Goal: Task Accomplishment & Management: Use online tool/utility

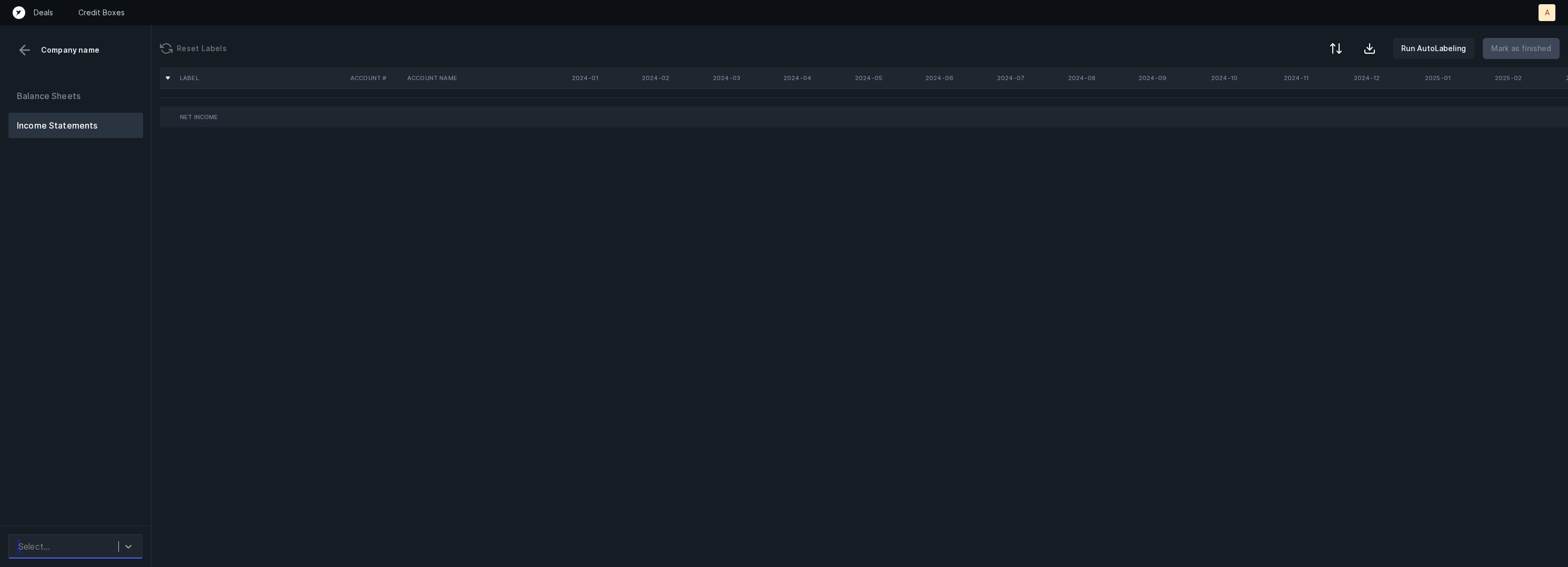
click at [127, 537] on div at bounding box center [128, 546] width 19 height 19
click at [127, 512] on div "Dyper_P&L([DATE]-[DATE])_Cleaned.csv" at bounding box center [75, 510] width 135 height 34
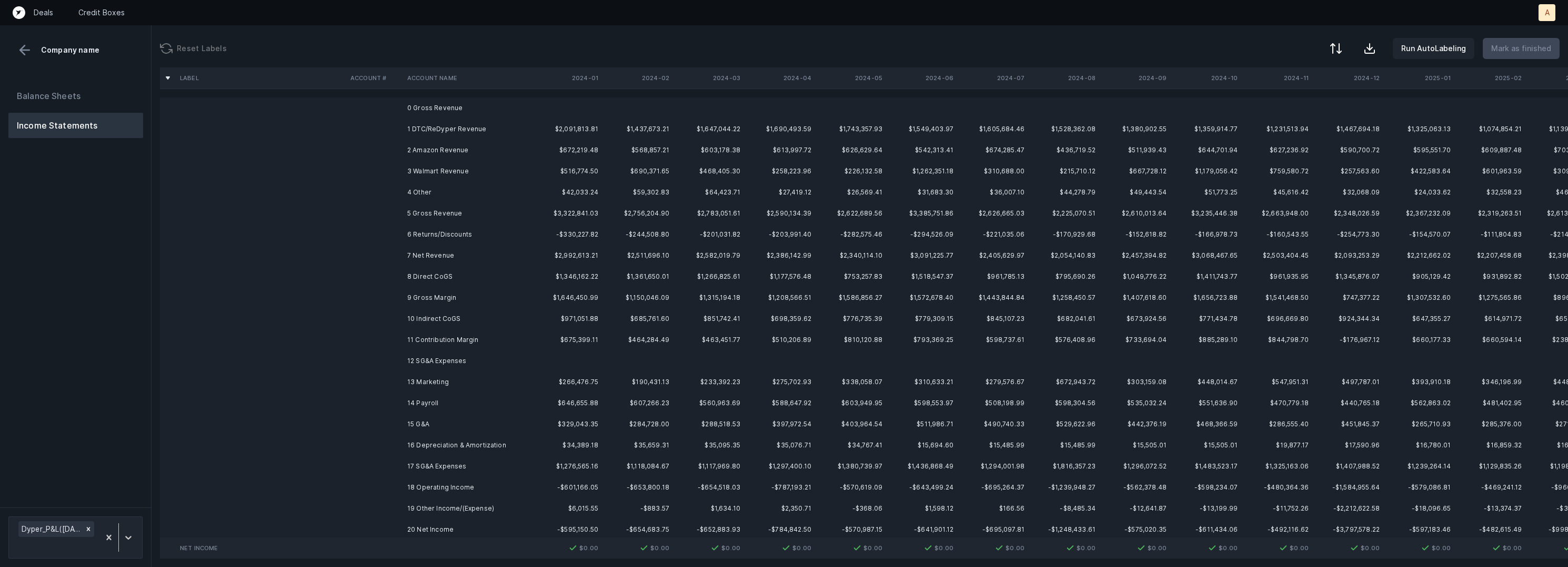
click at [530, 133] on td "1 DTC/ReDyper Revenue" at bounding box center [467, 128] width 128 height 21
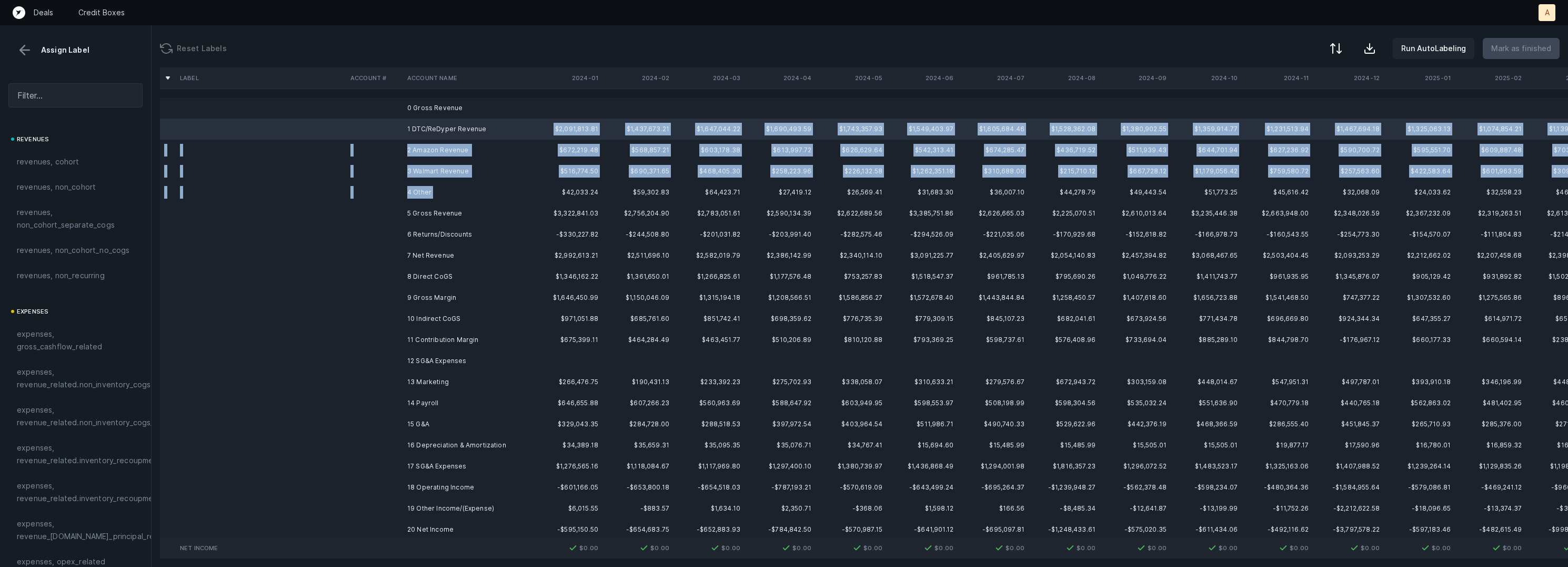
click at [491, 186] on td "4 Other" at bounding box center [467, 191] width 128 height 21
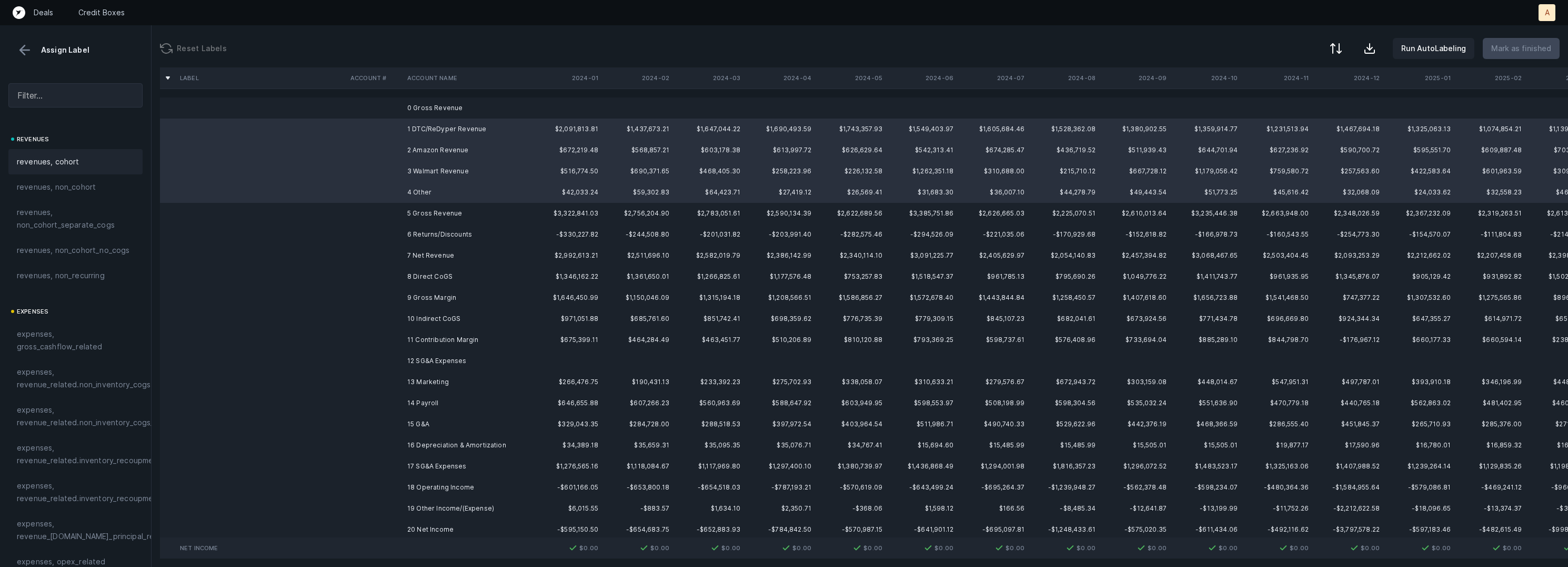
click at [67, 156] on span "revenues, cohort" at bounding box center [48, 162] width 62 height 13
click at [422, 234] on td "6 Returns/Discounts" at bounding box center [467, 234] width 128 height 21
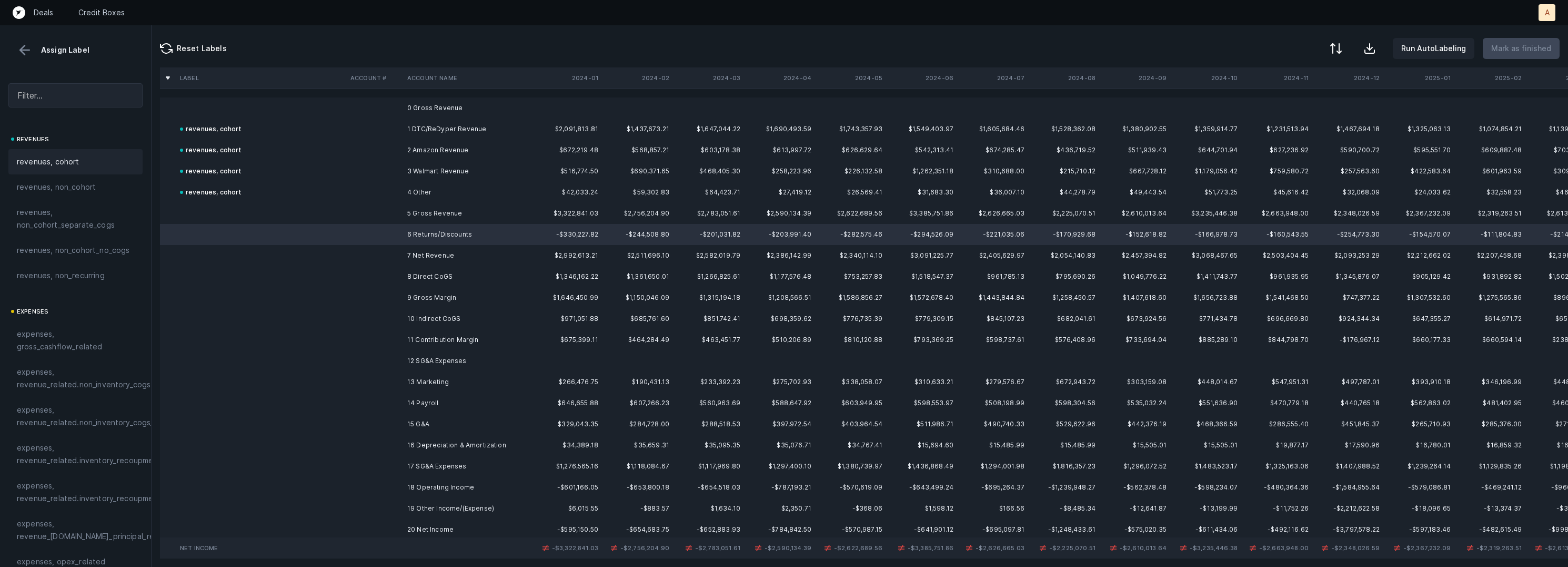
click at [81, 164] on div "revenues, cohort" at bounding box center [75, 162] width 117 height 13
click at [415, 277] on td "8 Direct CoGS" at bounding box center [467, 276] width 128 height 21
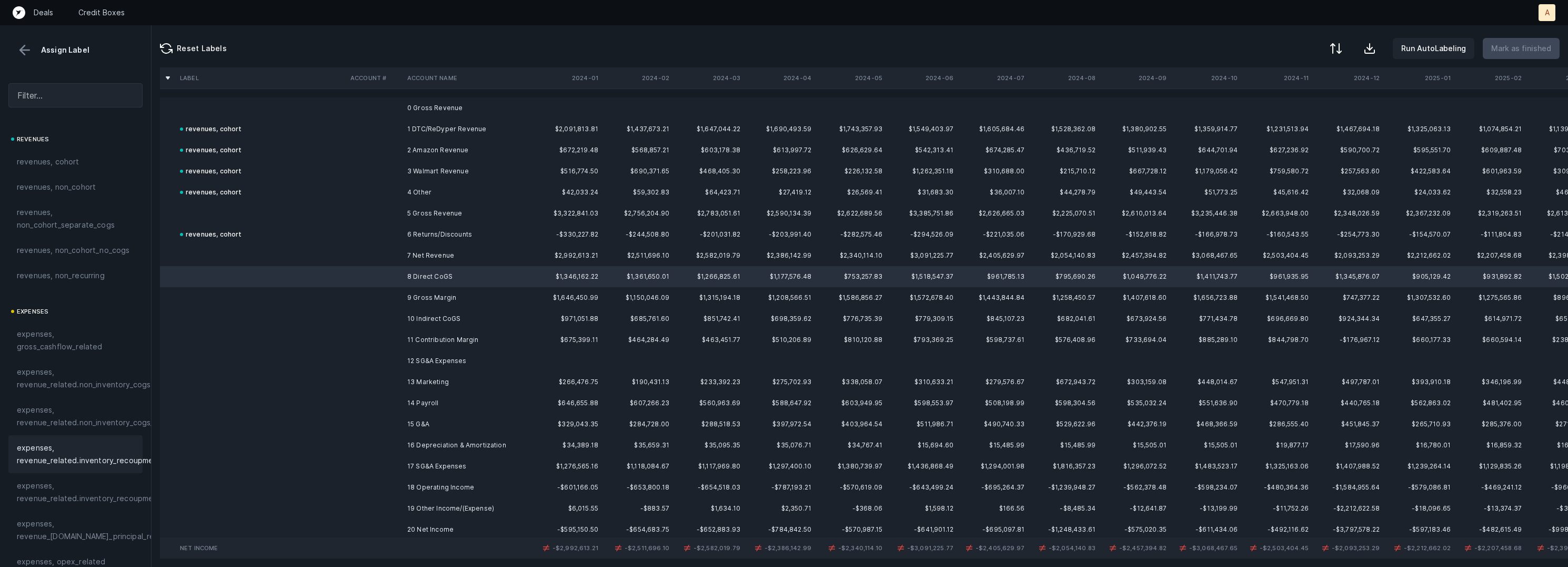
click at [64, 455] on span "expenses, revenue_related.inventory_recoupment" at bounding box center [89, 454] width 145 height 26
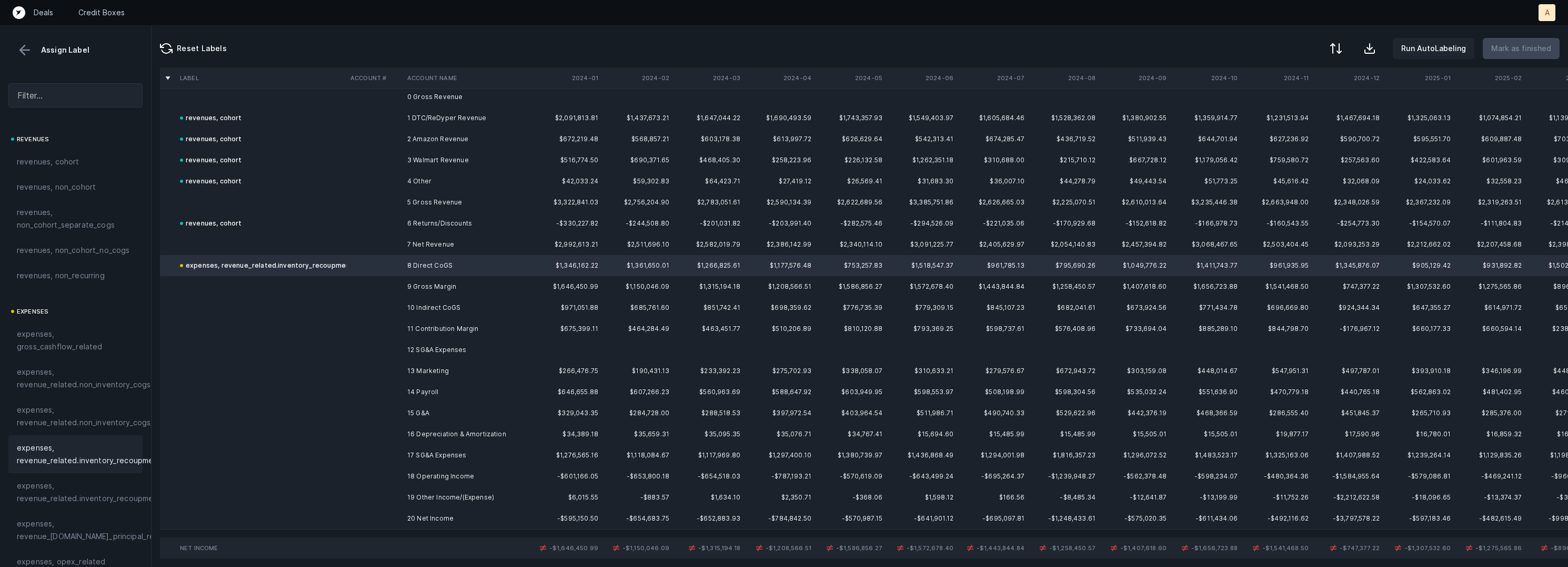
click at [427, 310] on td "10 Indirect CoGS" at bounding box center [467, 307] width 128 height 21
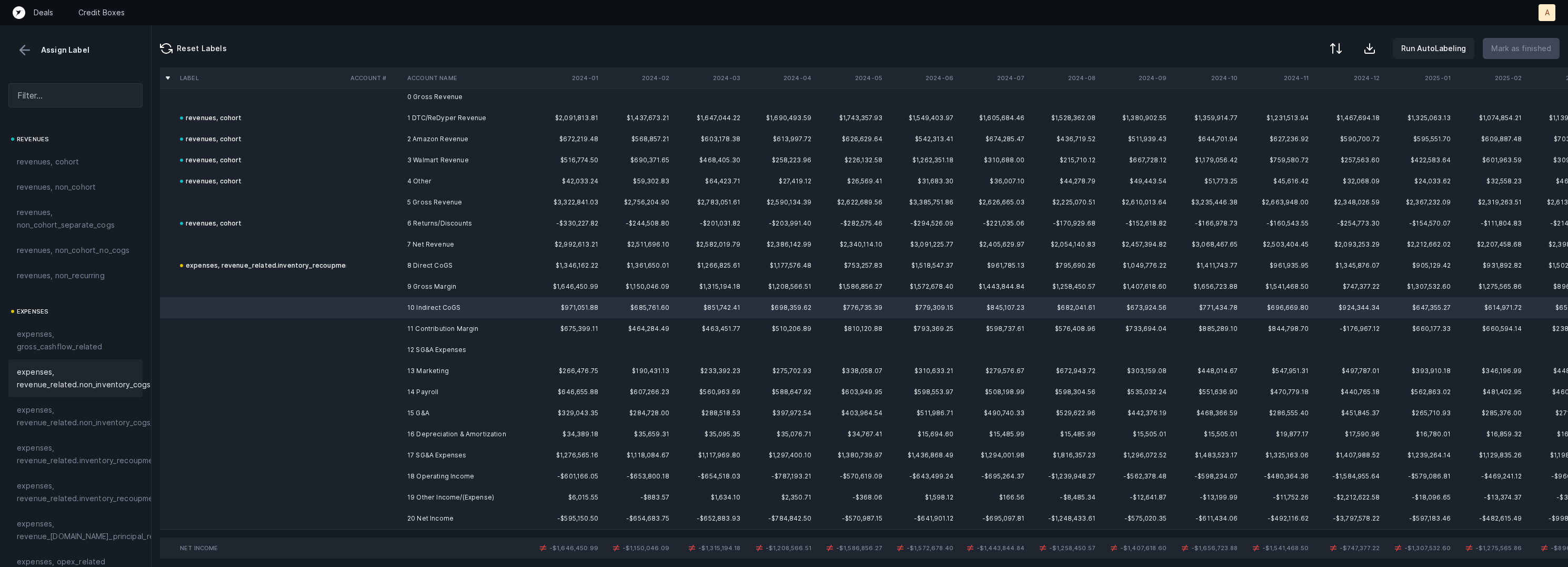
click at [121, 387] on span "expenses, revenue_related.non_inventory_cogs" at bounding box center [83, 378] width 134 height 26
click at [431, 370] on td "13 Marketing" at bounding box center [467, 370] width 128 height 21
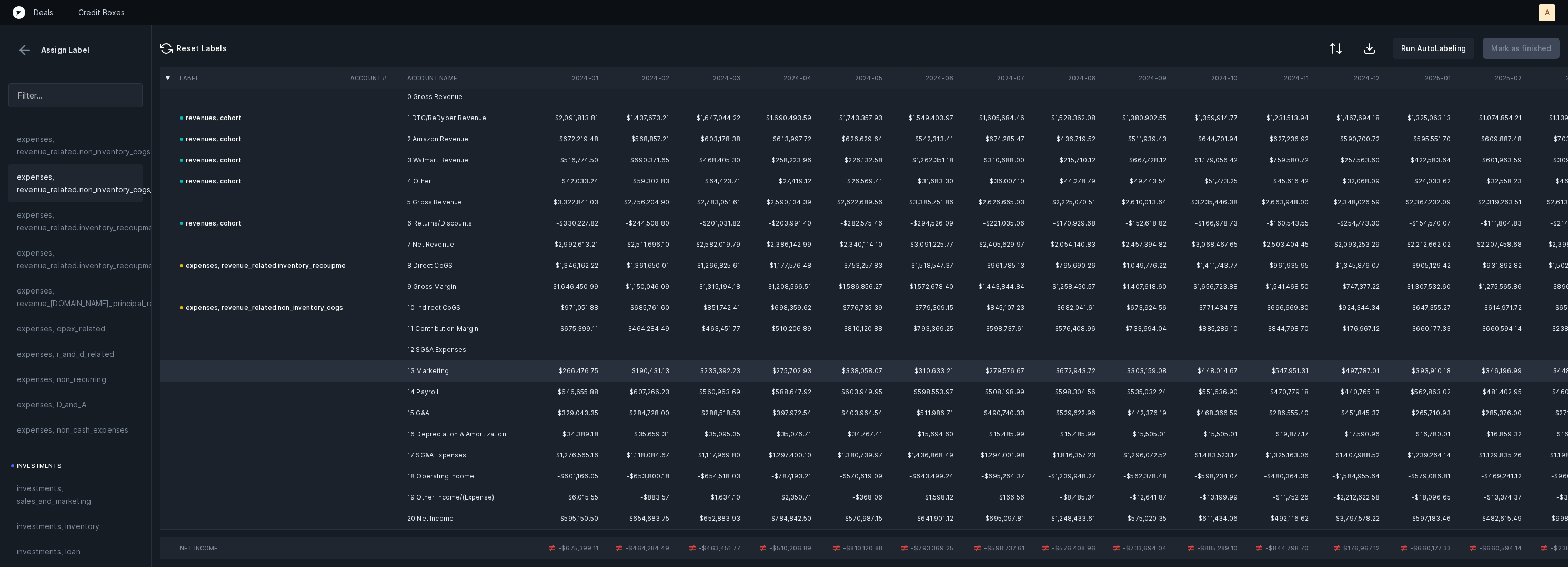
scroll to position [250, 0]
click at [38, 471] on span "investments, sales_and_marketing" at bounding box center [75, 477] width 117 height 26
click at [372, 392] on td at bounding box center [374, 391] width 57 height 21
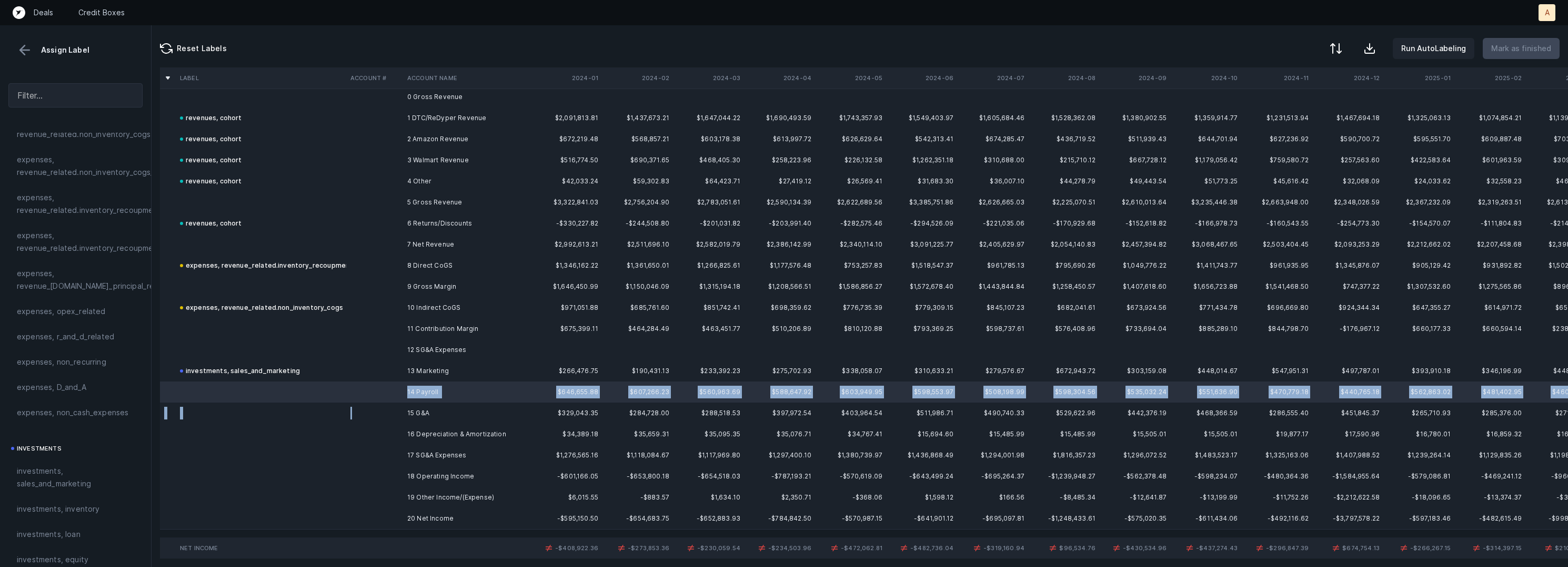
click at [377, 412] on td at bounding box center [374, 412] width 57 height 21
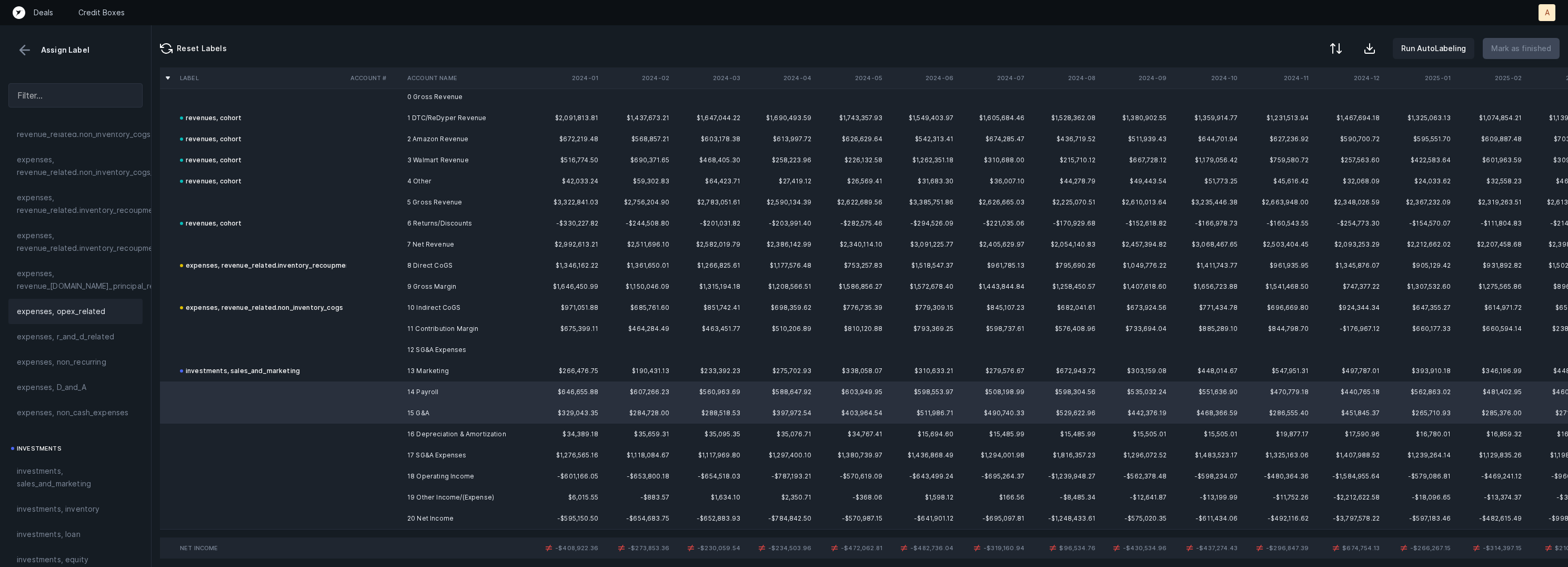
click at [97, 319] on div "expenses, opex_related" at bounding box center [75, 311] width 135 height 26
click at [390, 435] on td at bounding box center [374, 433] width 57 height 21
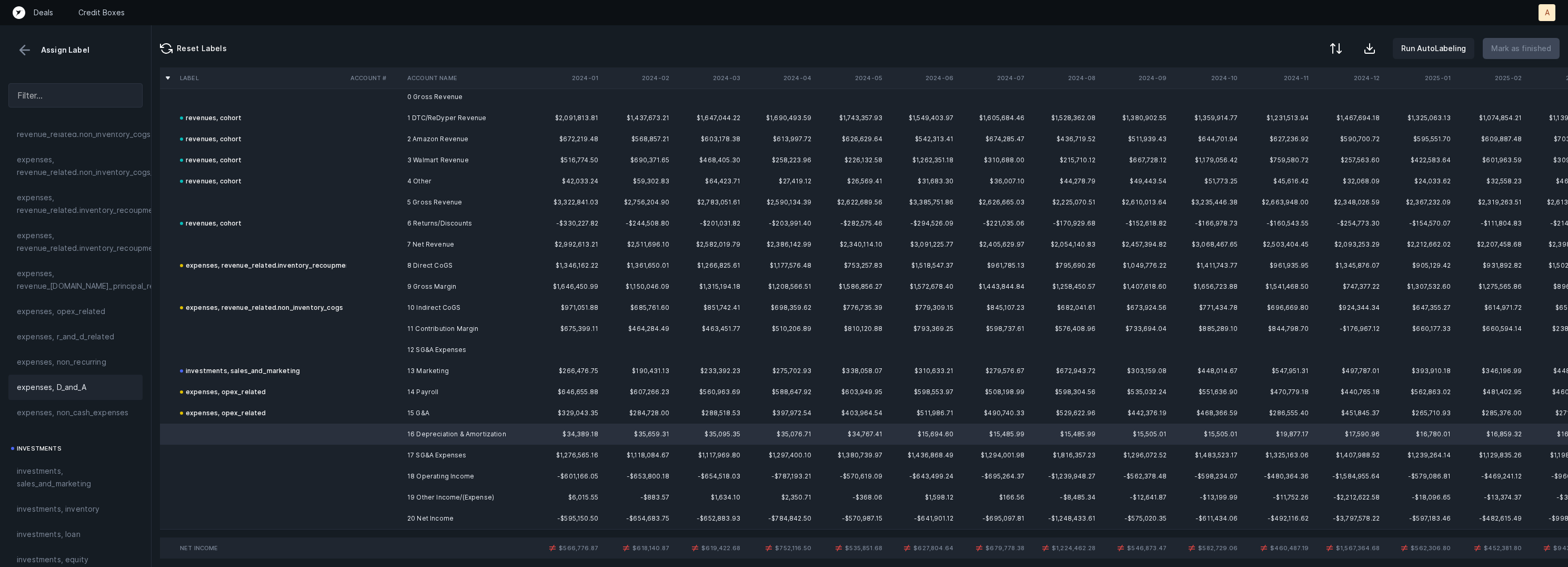
click at [106, 386] on div "expenses, D_and_A" at bounding box center [75, 387] width 117 height 13
click at [421, 507] on td "20 Net Income" at bounding box center [467, 518] width 128 height 21
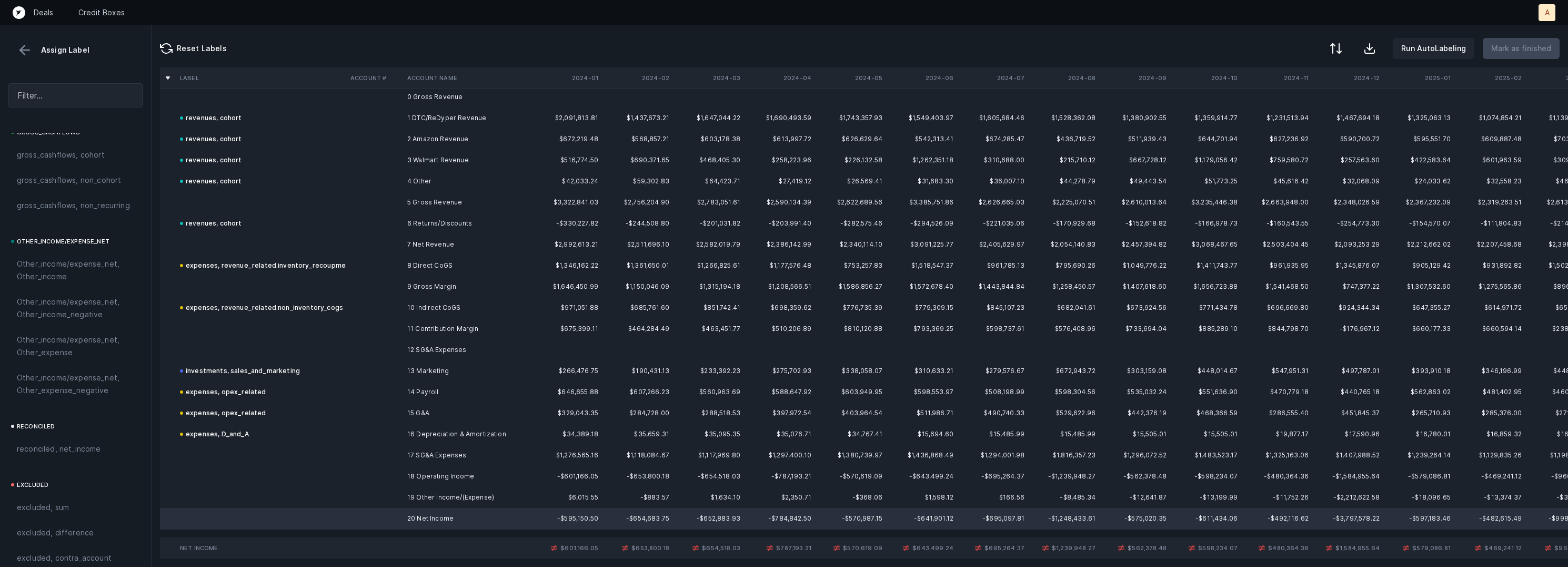
scroll to position [1173, 0]
click at [86, 416] on span "reconciled, net_income" at bounding box center [59, 411] width 84 height 13
click at [425, 492] on td "19 Other Income/(Expense)" at bounding box center [467, 496] width 128 height 21
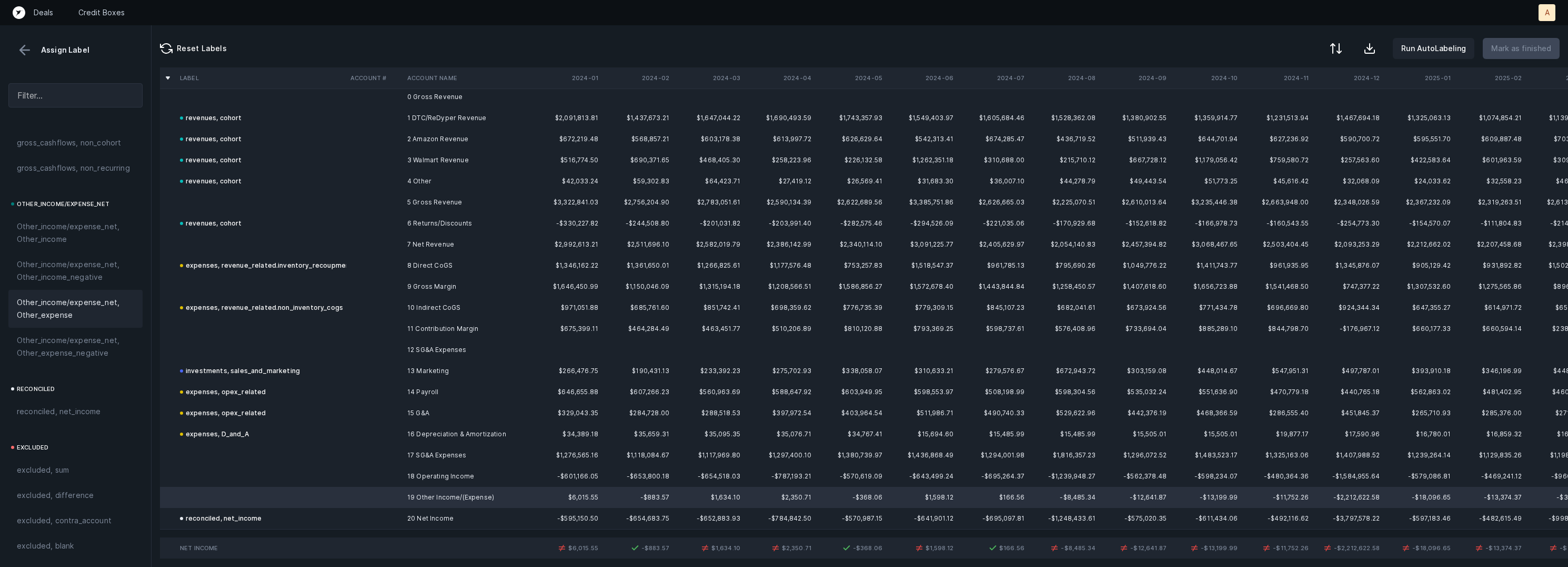
click at [57, 310] on span "Other_income/expense_net, Other_expense" at bounding box center [75, 309] width 117 height 26
click at [63, 240] on span "Other_income/expense_net, Other_income" at bounding box center [75, 233] width 117 height 26
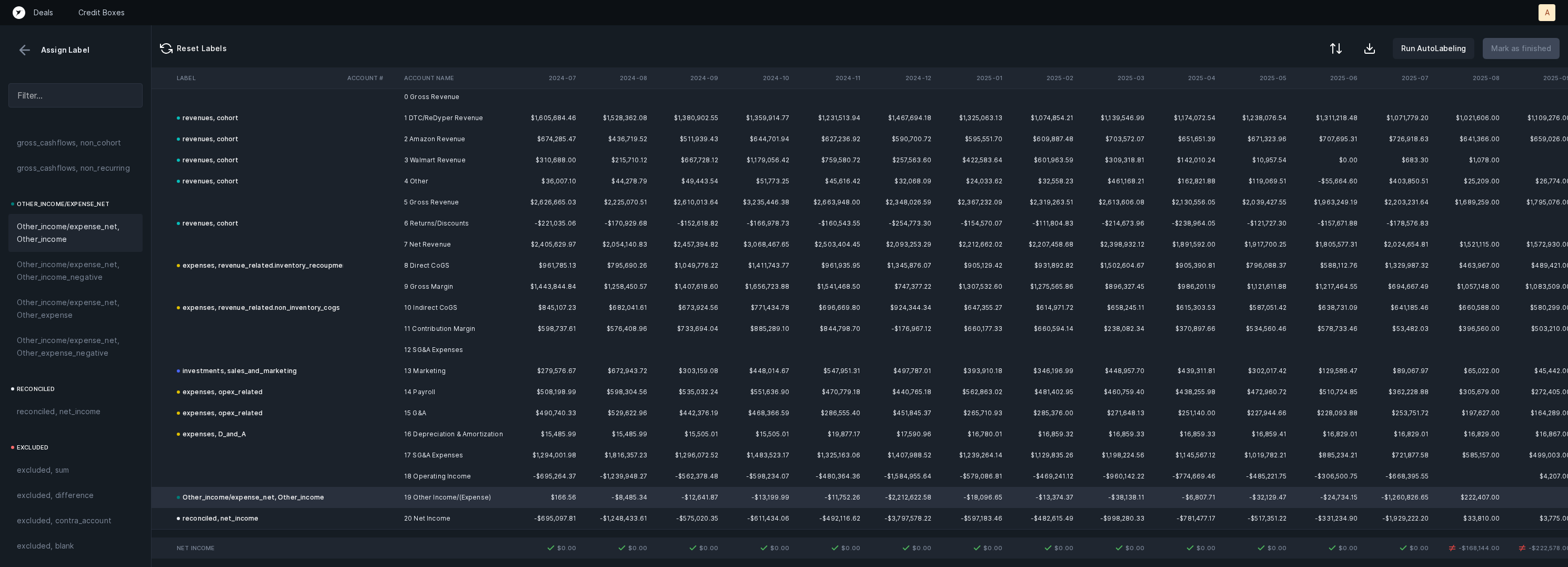
scroll to position [11, 455]
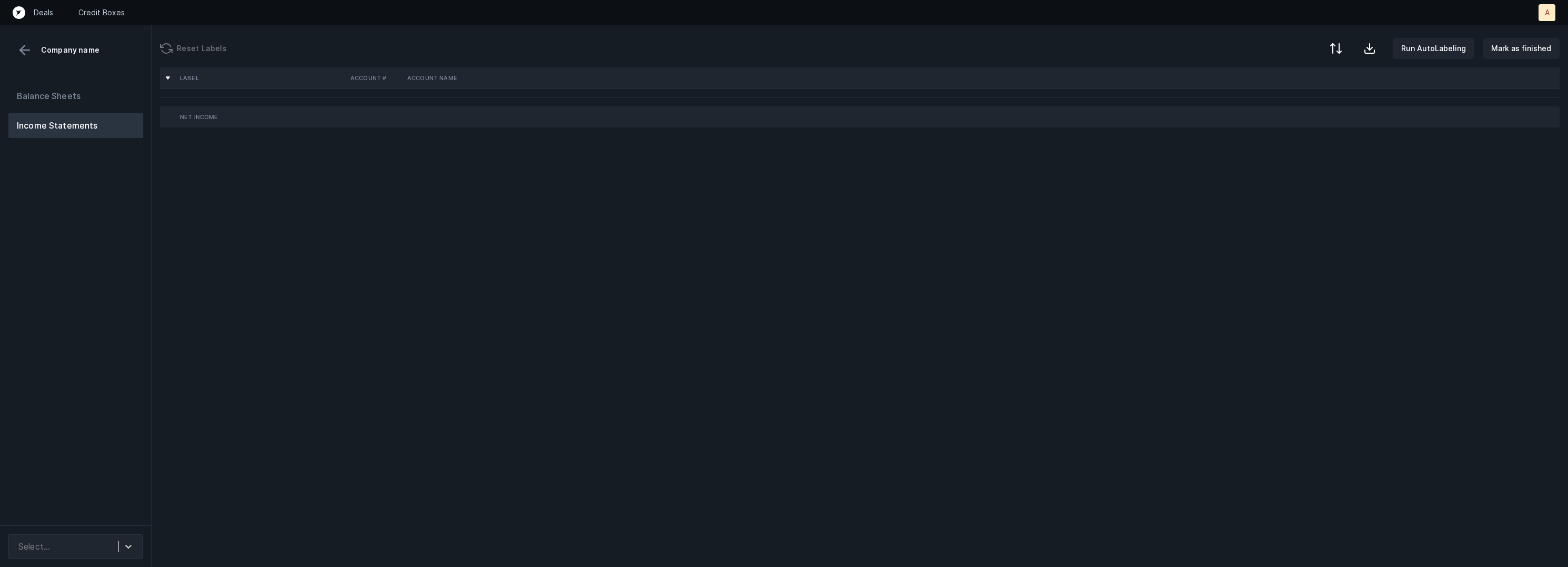
click at [126, 396] on div "Balance Sheets Income Statements" at bounding box center [76, 300] width 152 height 450
click at [86, 548] on div "Select..." at bounding box center [65, 546] width 105 height 19
click at [87, 506] on div "Dyper_P&L(2024-2025)_Cleaned.csv" at bounding box center [75, 510] width 135 height 34
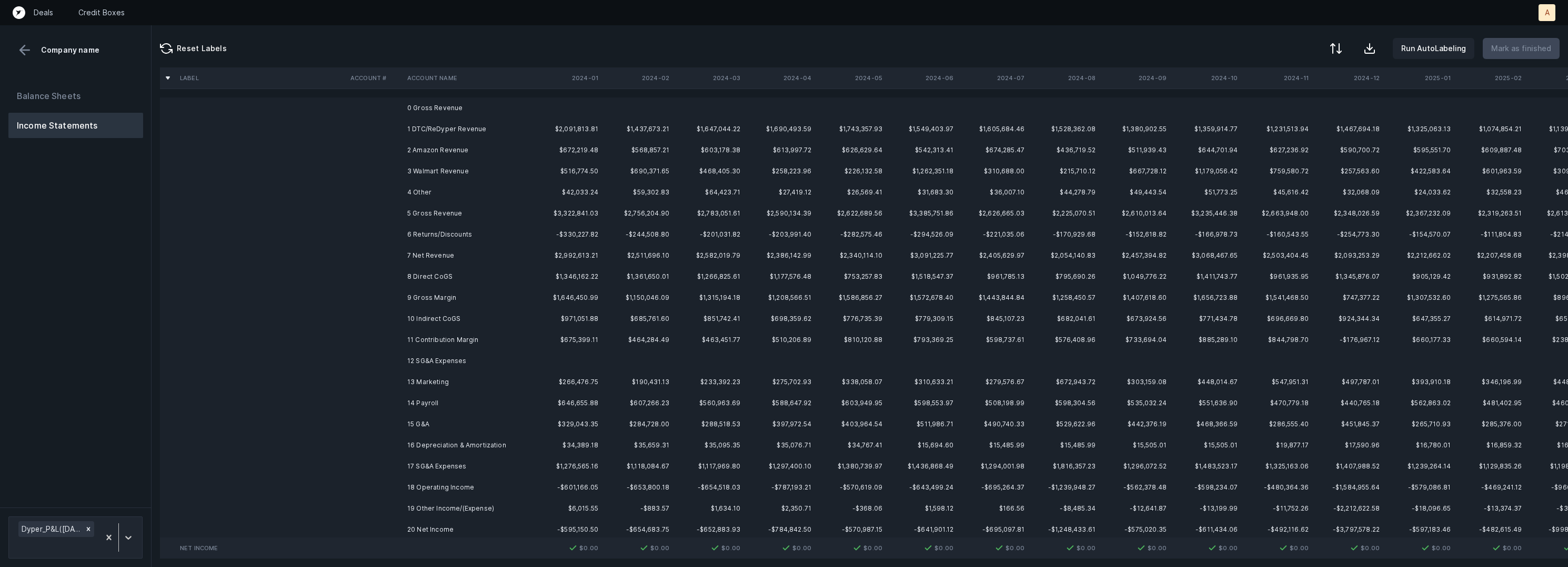
click at [499, 137] on td "1 DTC/ReDyper Revenue" at bounding box center [467, 128] width 128 height 21
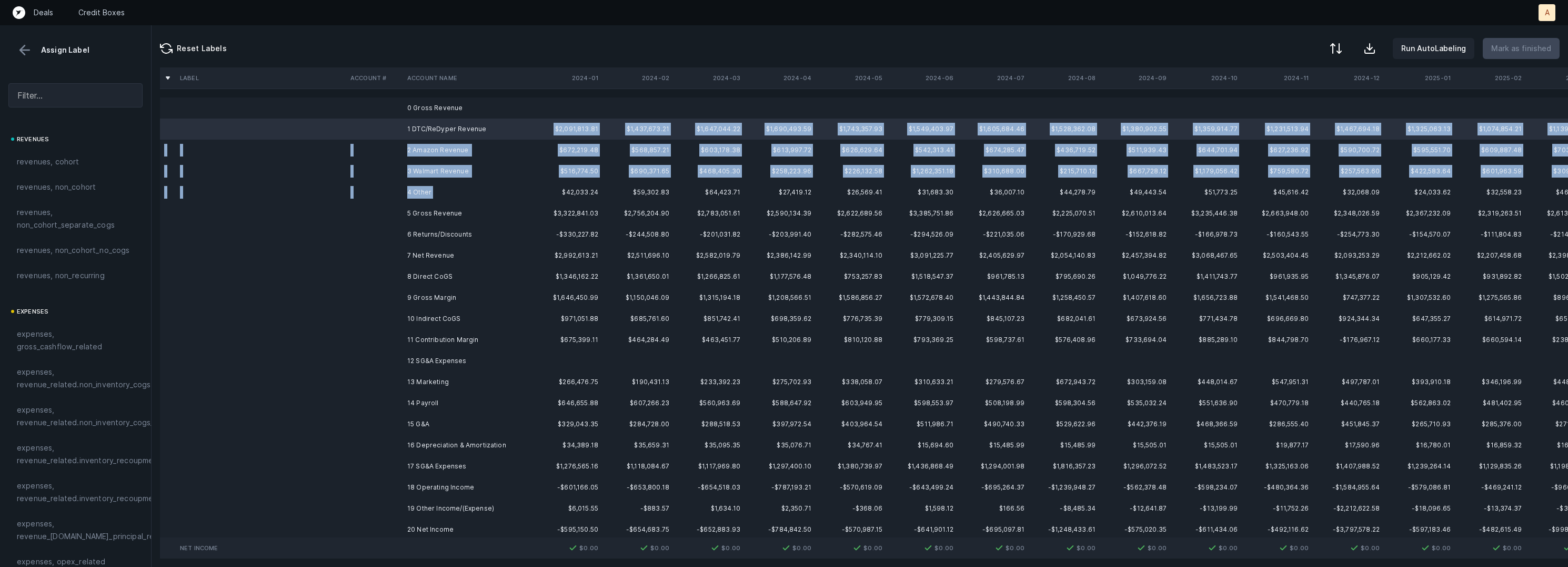
click at [438, 191] on td "4 Other" at bounding box center [467, 191] width 128 height 21
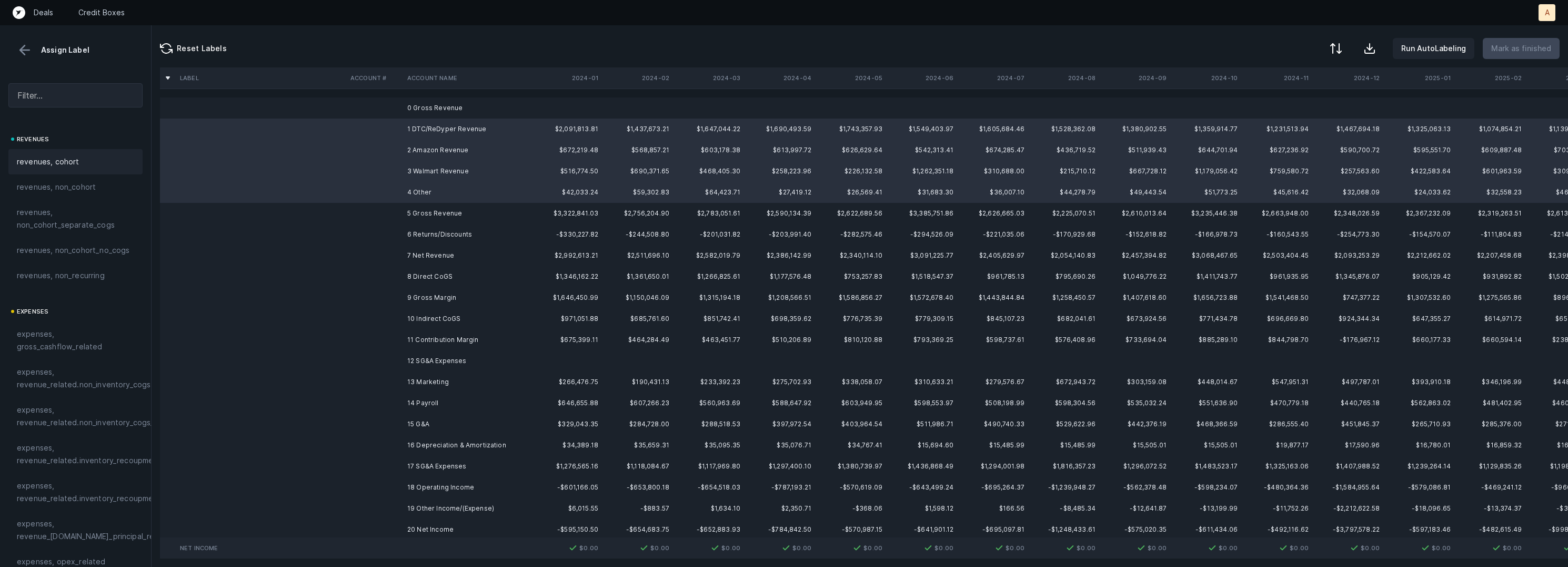
click at [84, 163] on div "revenues, cohort" at bounding box center [75, 162] width 117 height 13
click at [427, 240] on td "6 Returns/Discounts" at bounding box center [467, 234] width 128 height 21
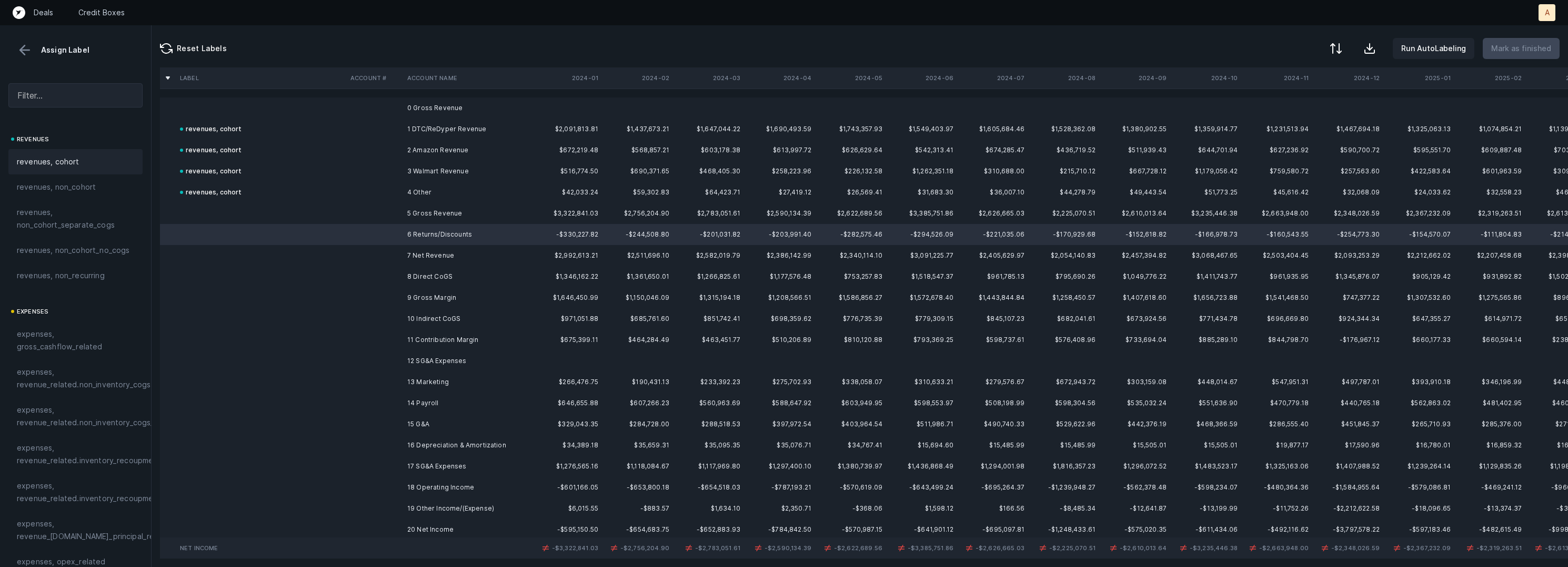
click at [74, 161] on span "revenues, cohort" at bounding box center [48, 162] width 62 height 13
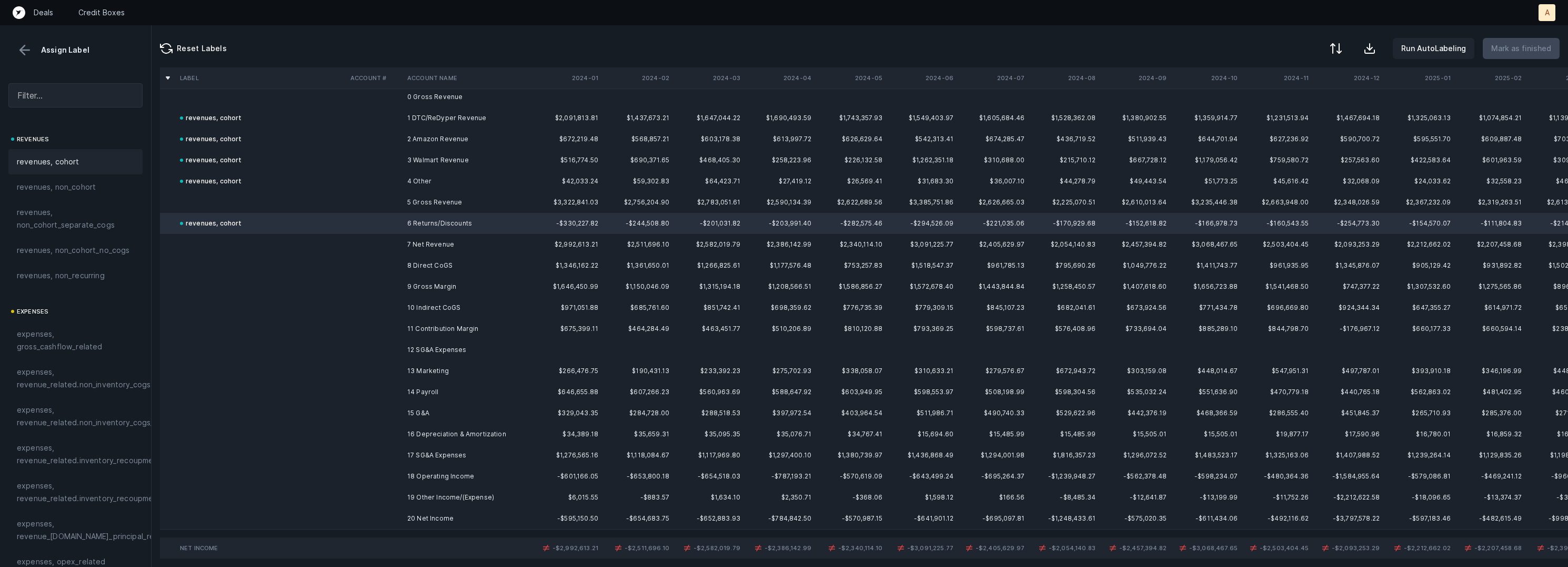
click at [396, 265] on td at bounding box center [374, 265] width 57 height 21
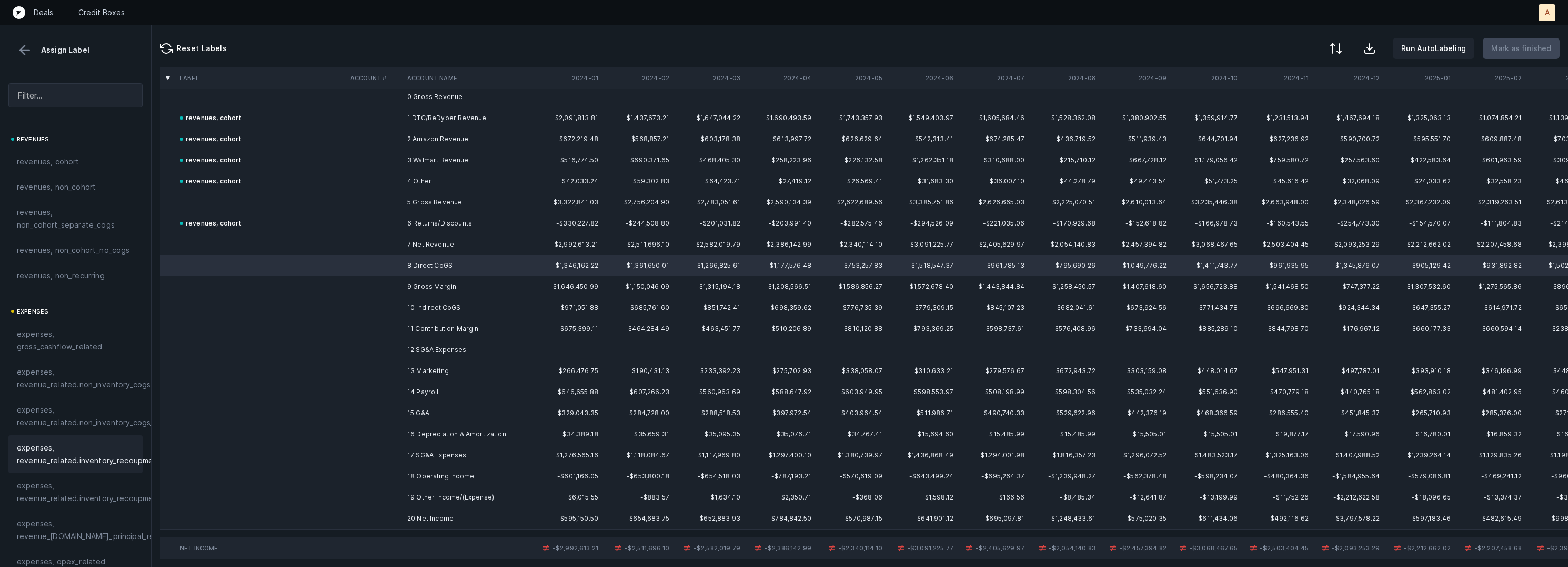
click at [51, 463] on span "expenses, revenue_related.inventory_recoupment" at bounding box center [89, 454] width 145 height 26
click at [414, 301] on td "10 Indirect CoGS" at bounding box center [467, 307] width 128 height 21
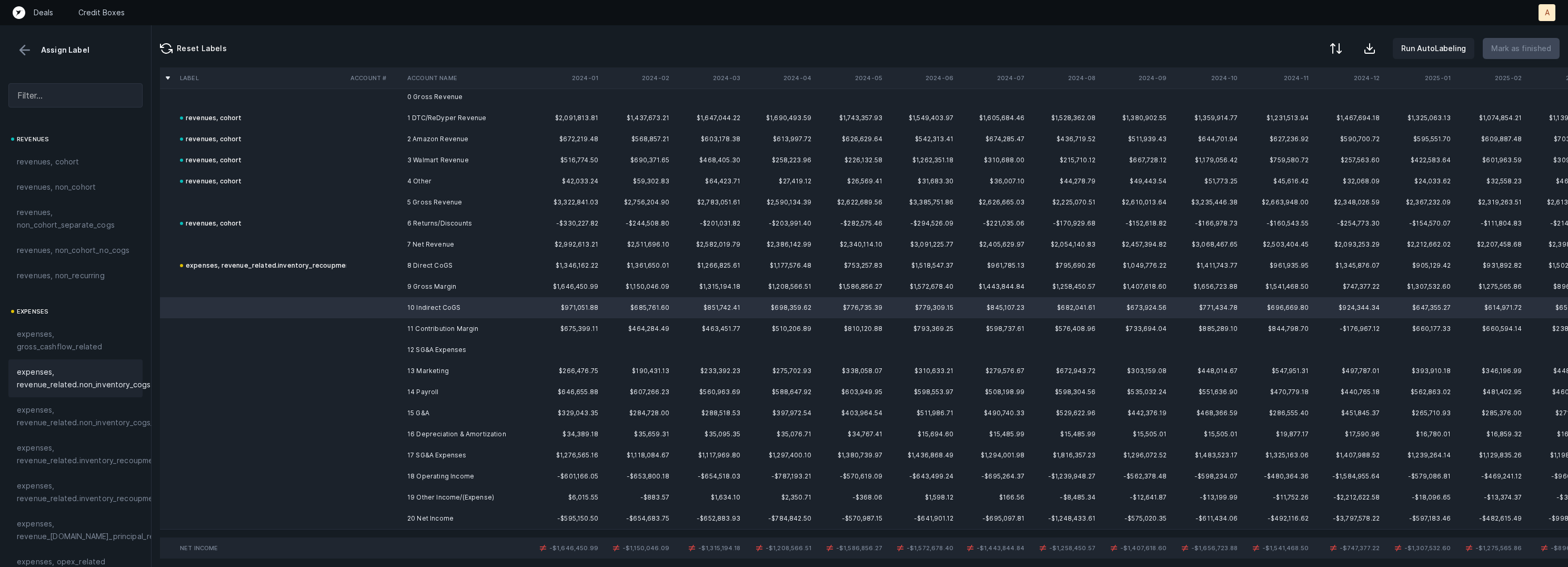
click at [103, 369] on span "expenses, revenue_related.non_inventory_cogs" at bounding box center [83, 378] width 134 height 26
click at [419, 364] on td "13 Marketing" at bounding box center [467, 370] width 128 height 21
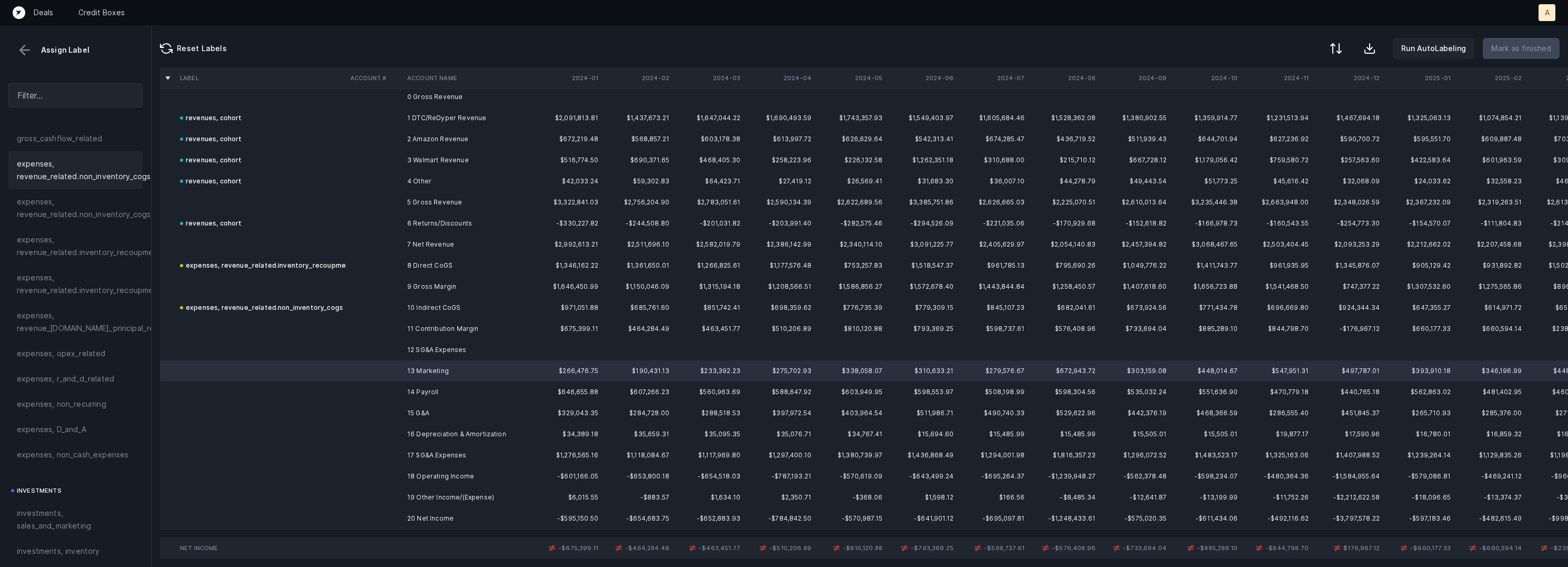
scroll to position [343, 0]
click at [97, 387] on span "investments, sales_and_marketing" at bounding box center [75, 385] width 117 height 26
click at [406, 390] on td "14 Payroll" at bounding box center [467, 391] width 128 height 21
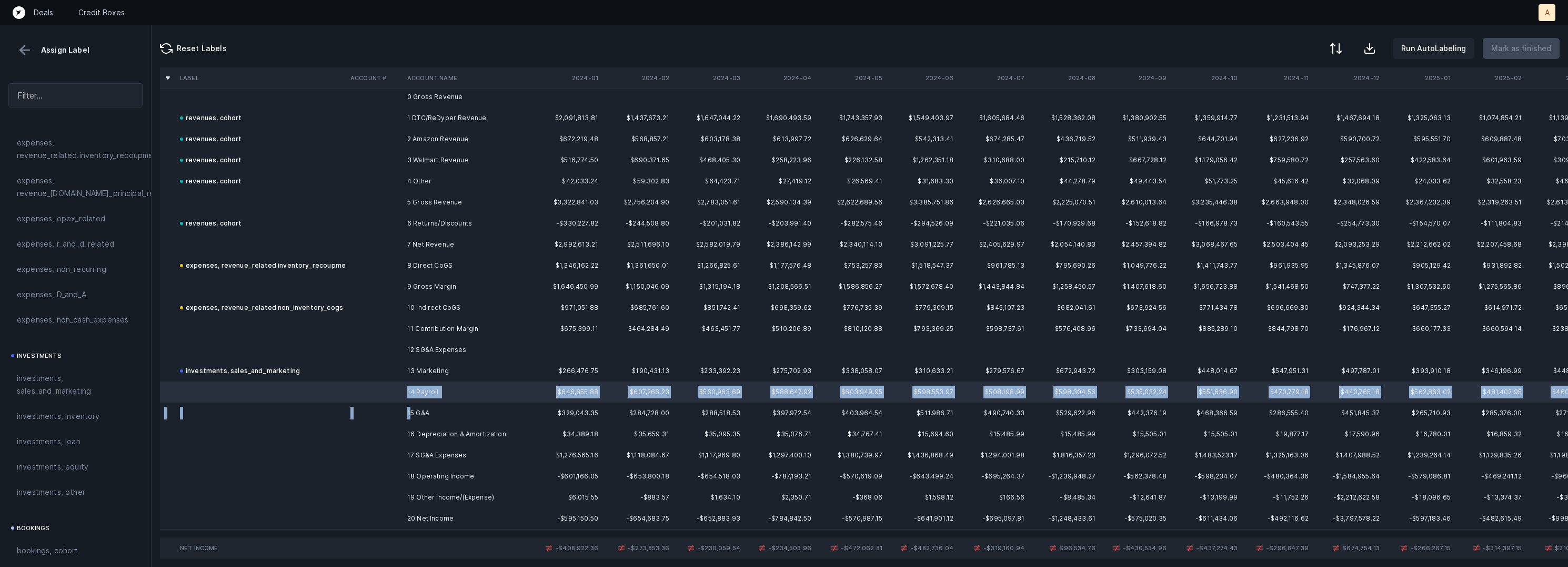
click at [410, 415] on td "15 G&A" at bounding box center [467, 412] width 128 height 21
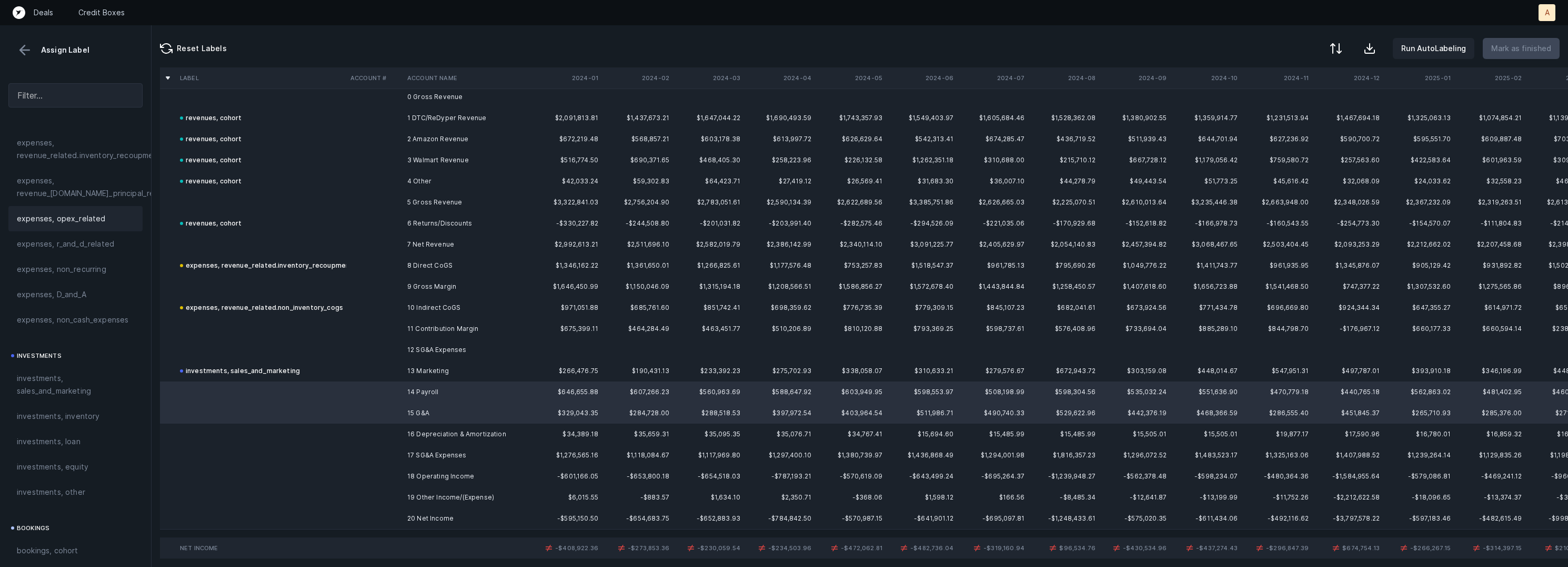
click at [83, 215] on span "expenses, opex_related" at bounding box center [60, 219] width 89 height 13
click at [420, 434] on td "16 Depreciation & Amortization" at bounding box center [467, 433] width 128 height 21
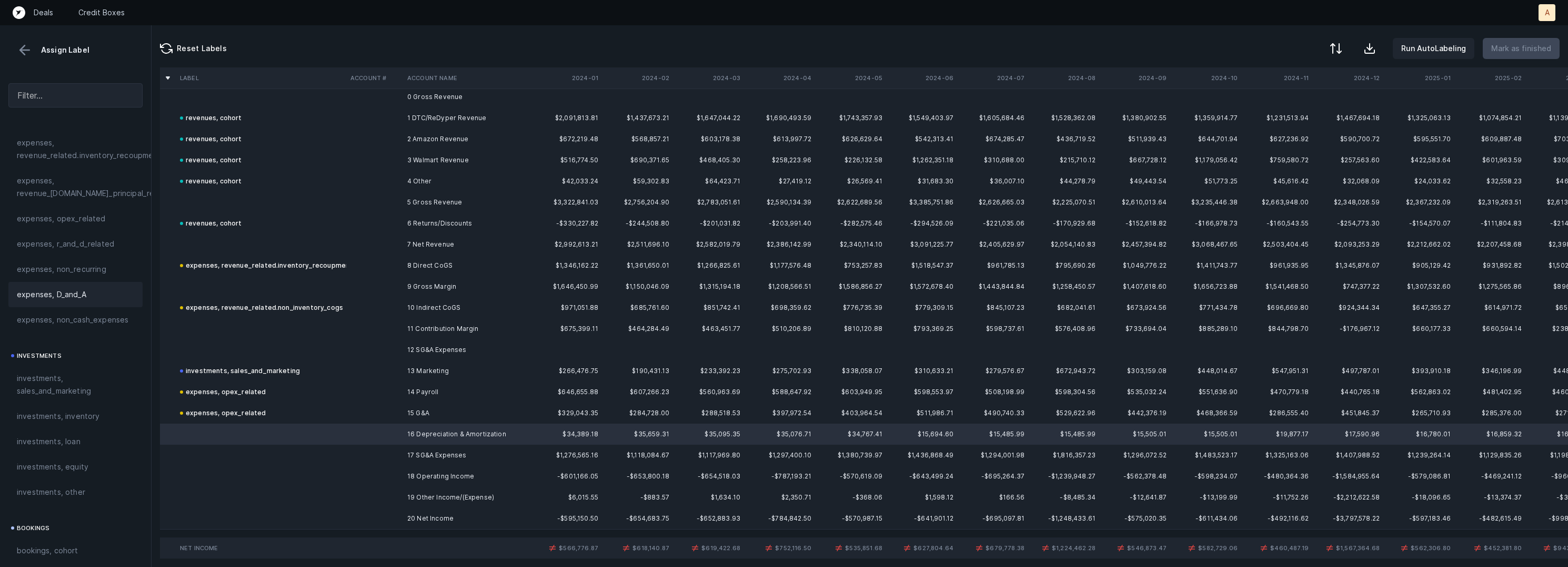
click at [55, 292] on span "expenses, D_and_A" at bounding box center [51, 294] width 70 height 13
click at [412, 513] on td "20 Net Income" at bounding box center [467, 518] width 128 height 21
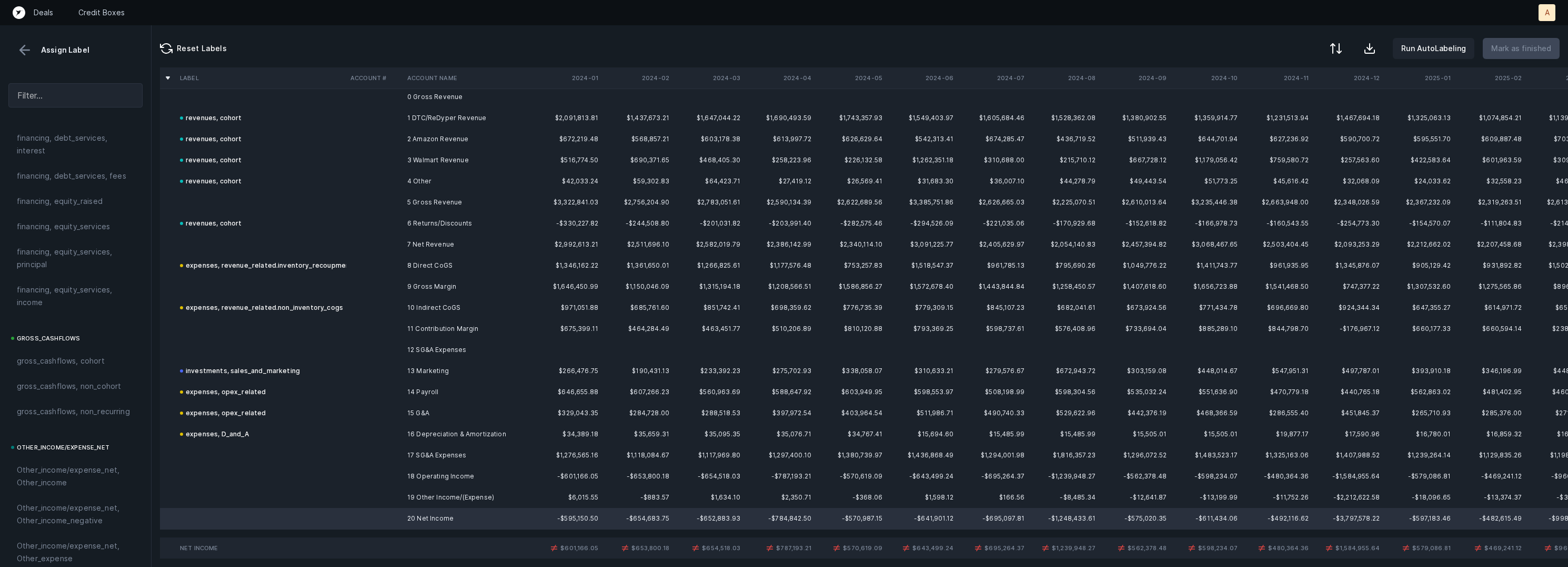
scroll to position [1173, 0]
click at [82, 409] on span "reconciled, net_income" at bounding box center [59, 411] width 84 height 13
click at [370, 494] on td at bounding box center [374, 496] width 57 height 21
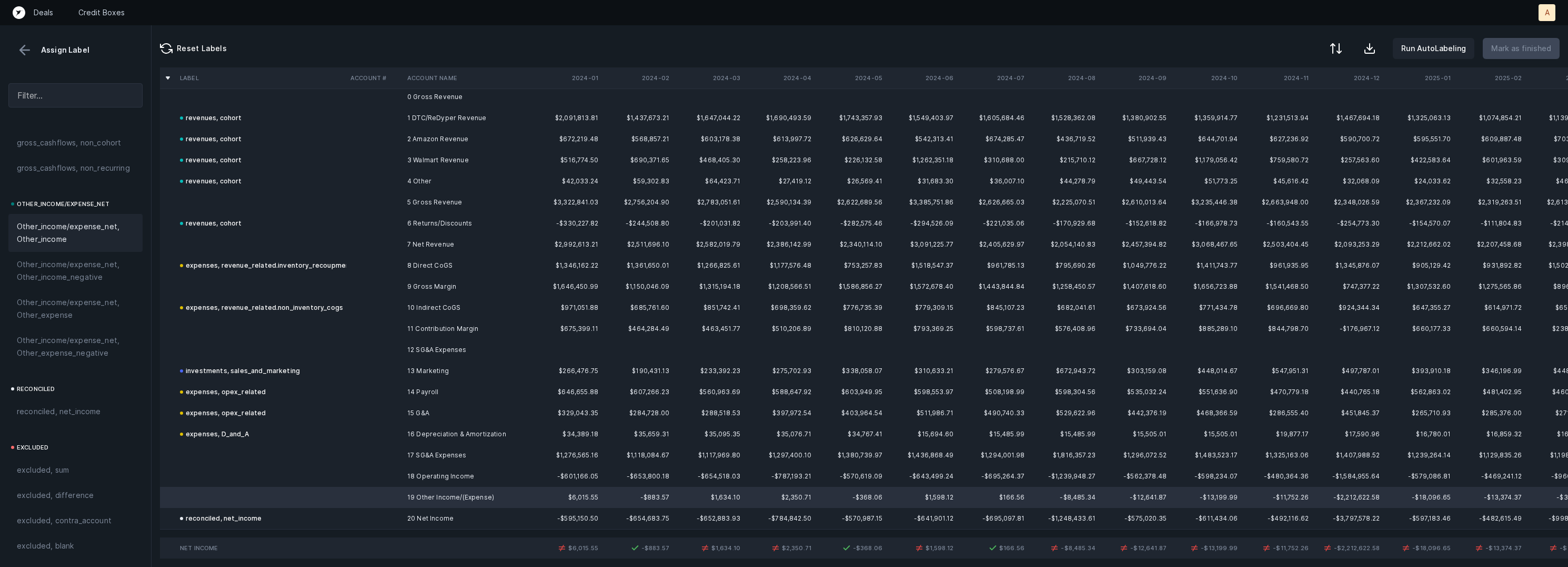
click at [90, 240] on span "Other_income/expense_net, Other_income" at bounding box center [75, 233] width 117 height 26
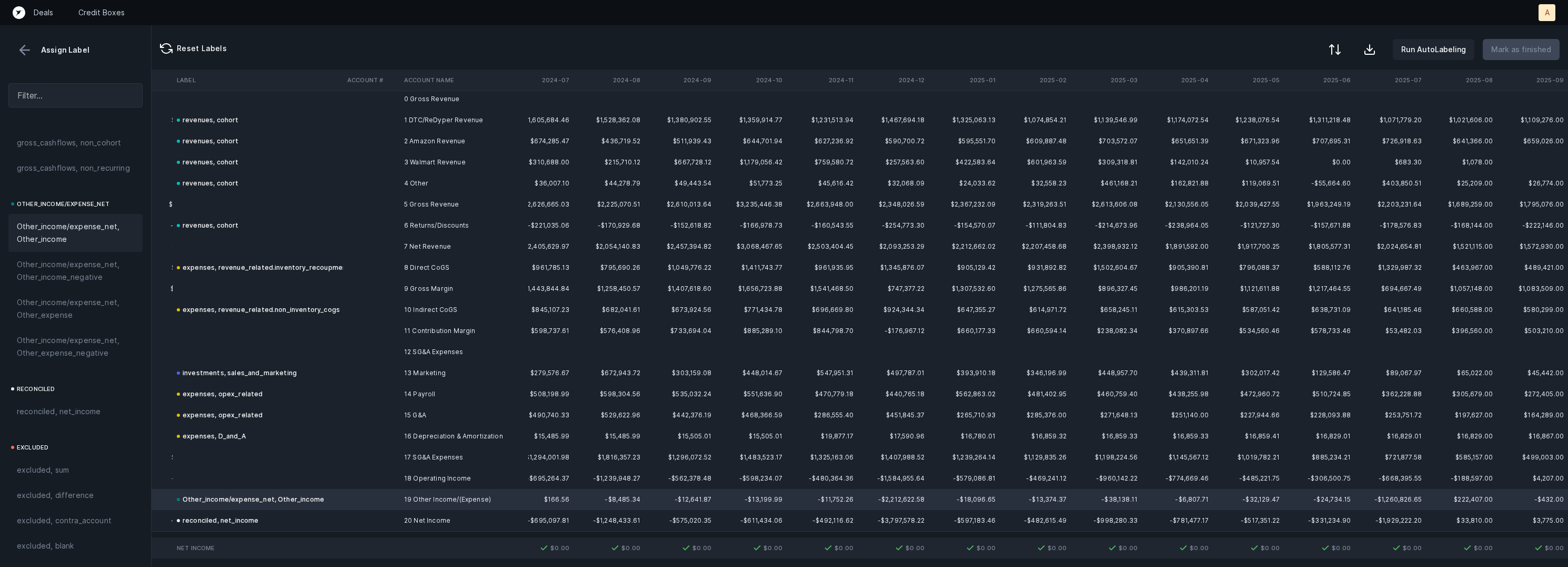
click at [1340, 51] on div at bounding box center [1335, 49] width 13 height 13
click at [1292, 103] on div "By Hum label" at bounding box center [1289, 111] width 105 height 21
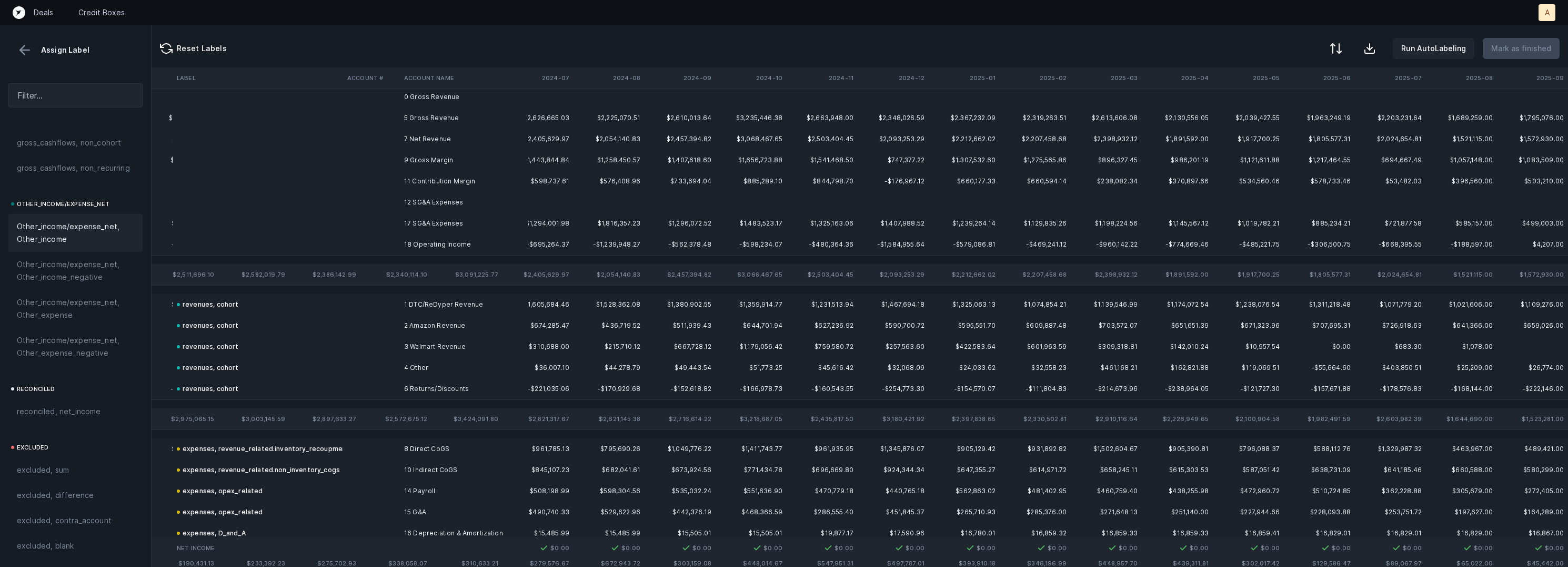
scroll to position [0, 455]
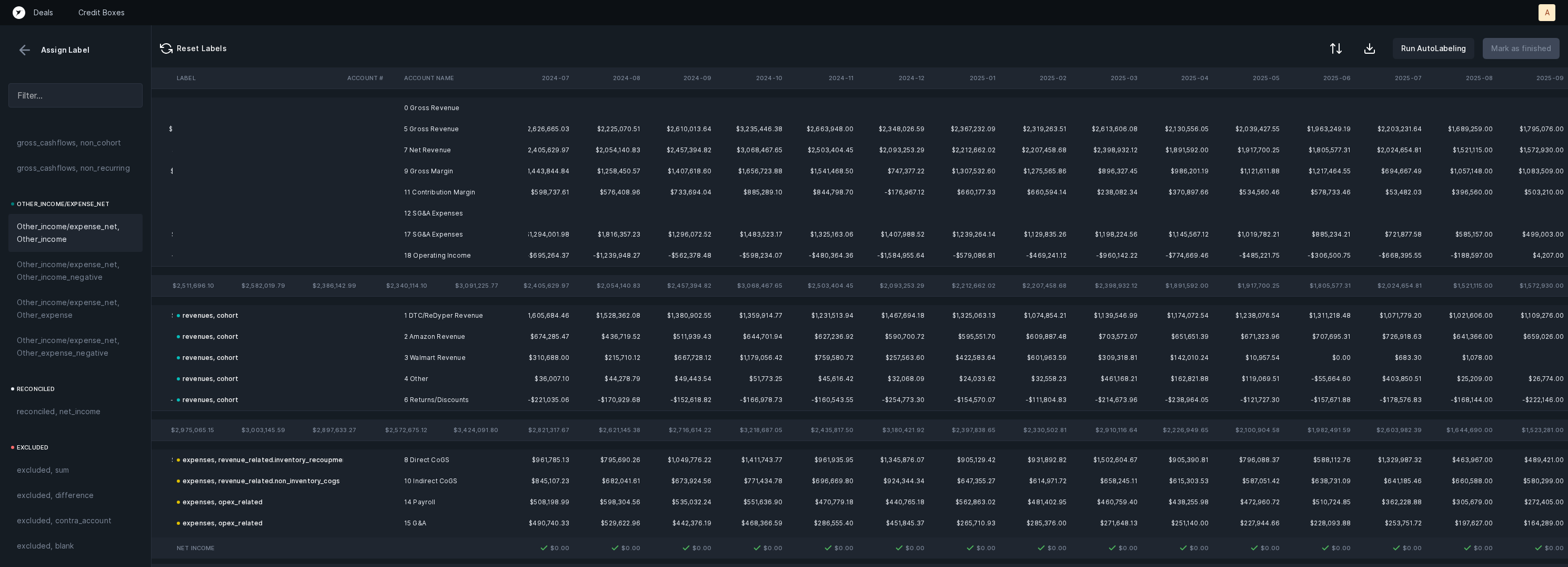
click at [514, 112] on td "0 Gross Revenue" at bounding box center [464, 107] width 128 height 21
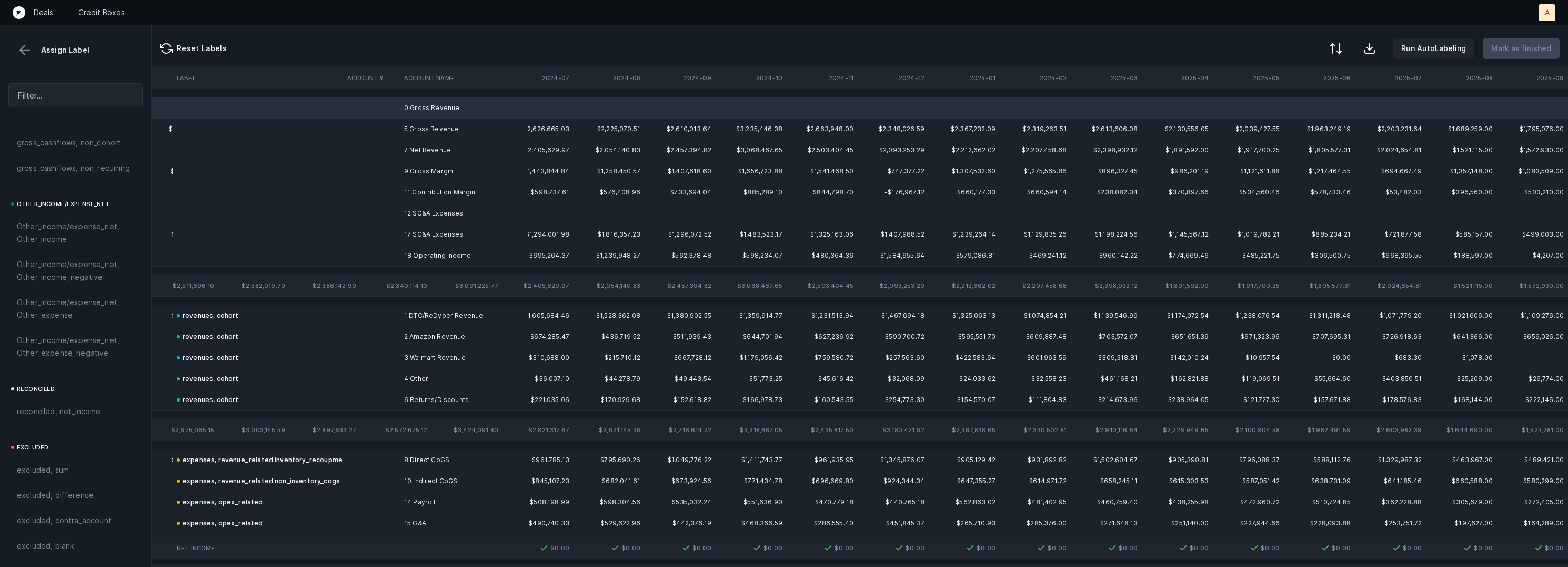
click at [546, 209] on td at bounding box center [538, 213] width 71 height 21
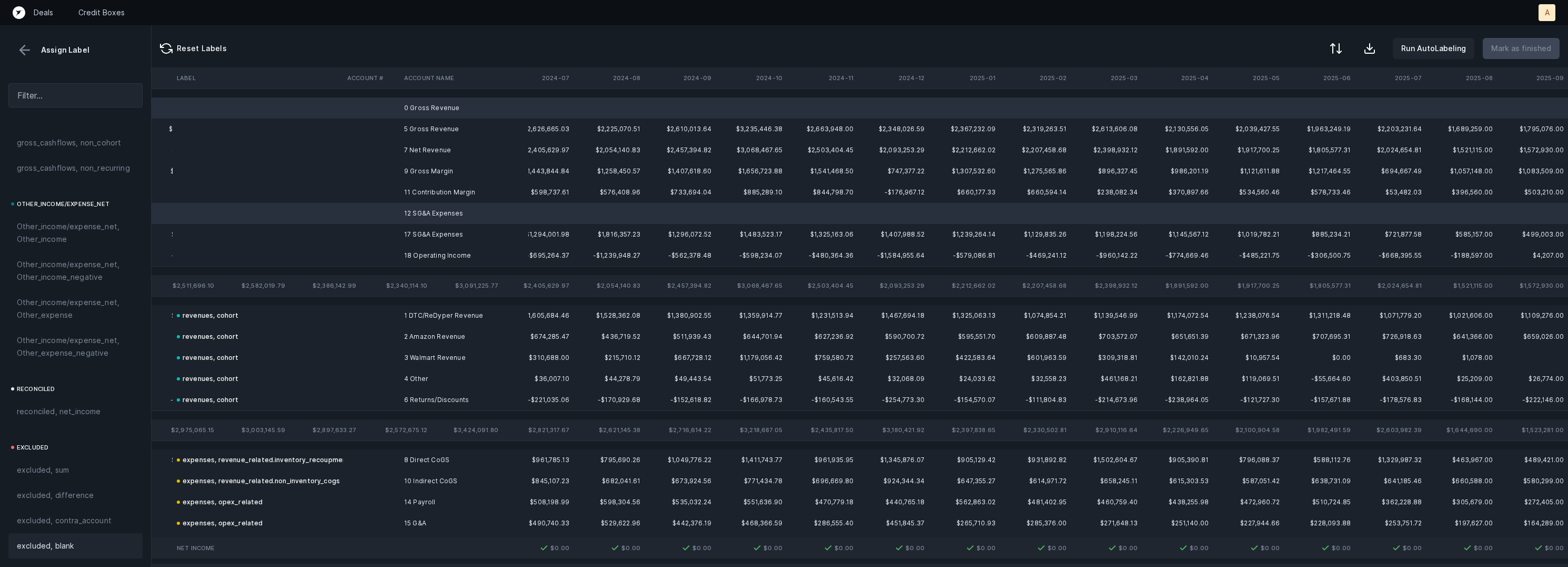
click at [70, 544] on span "excluded, blank" at bounding box center [45, 546] width 57 height 13
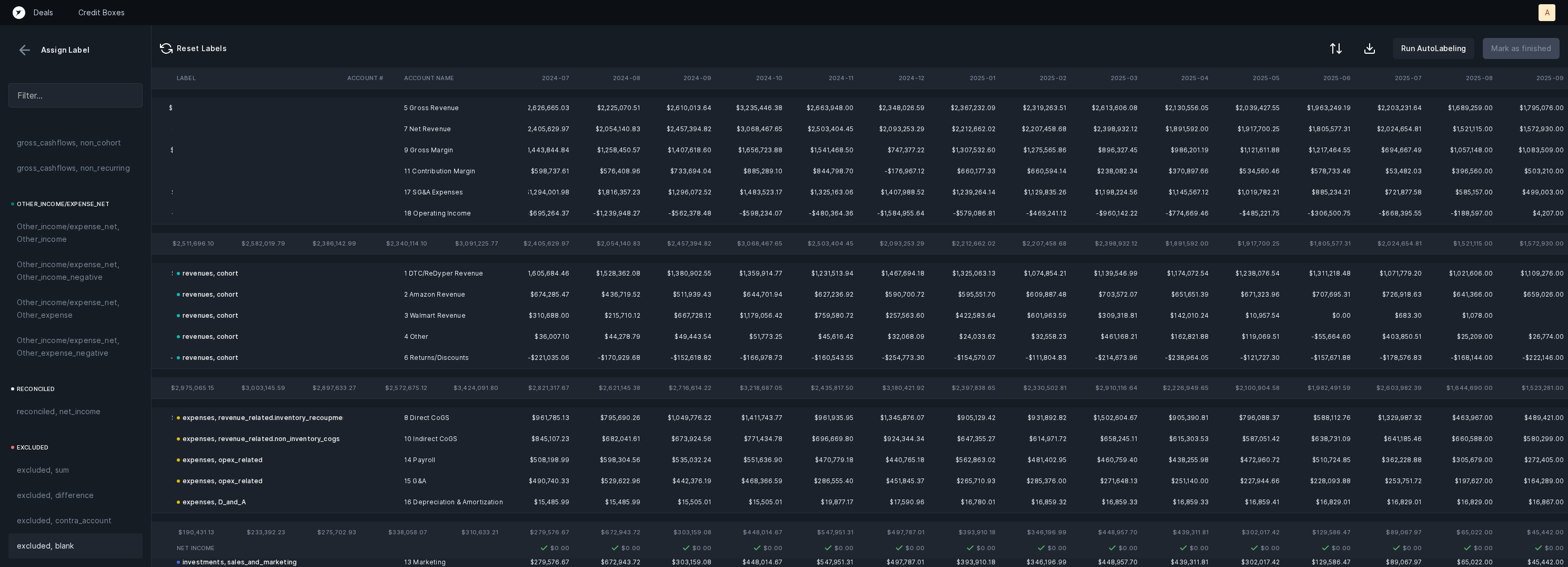
click at [461, 127] on td "7 Net Revenue" at bounding box center [464, 128] width 128 height 21
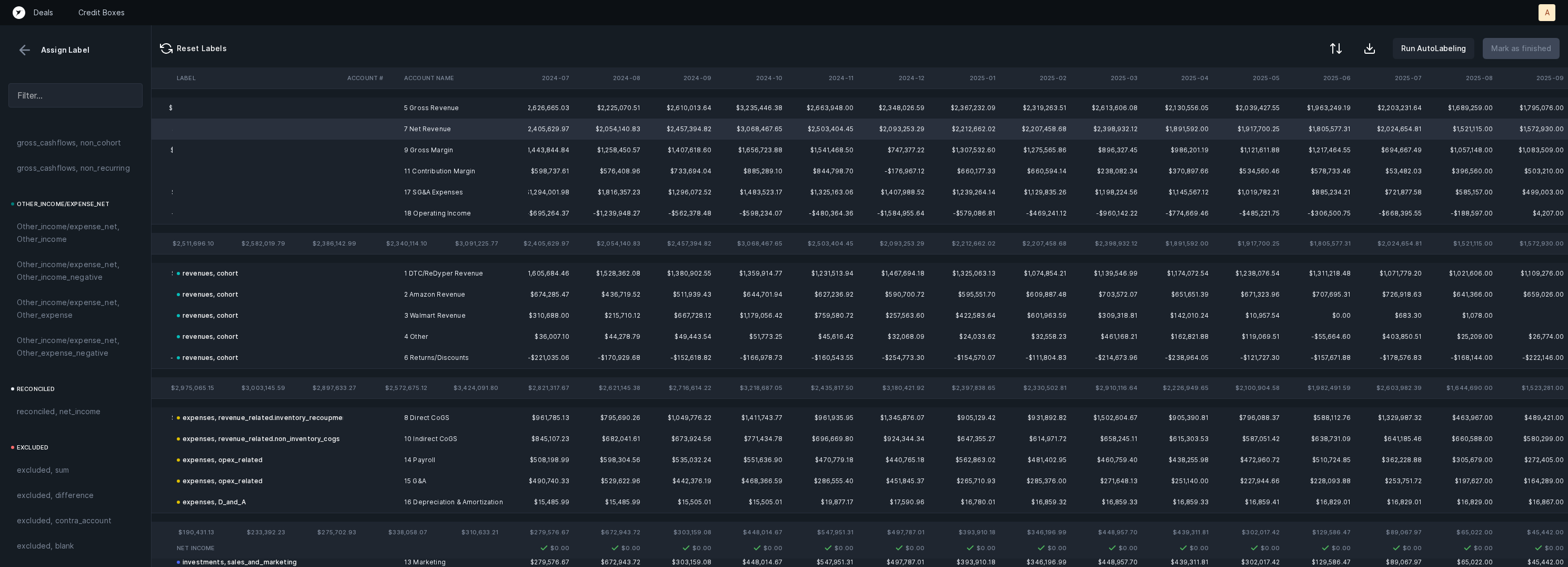
click at [455, 108] on td "5 Gross Revenue" at bounding box center [464, 107] width 128 height 21
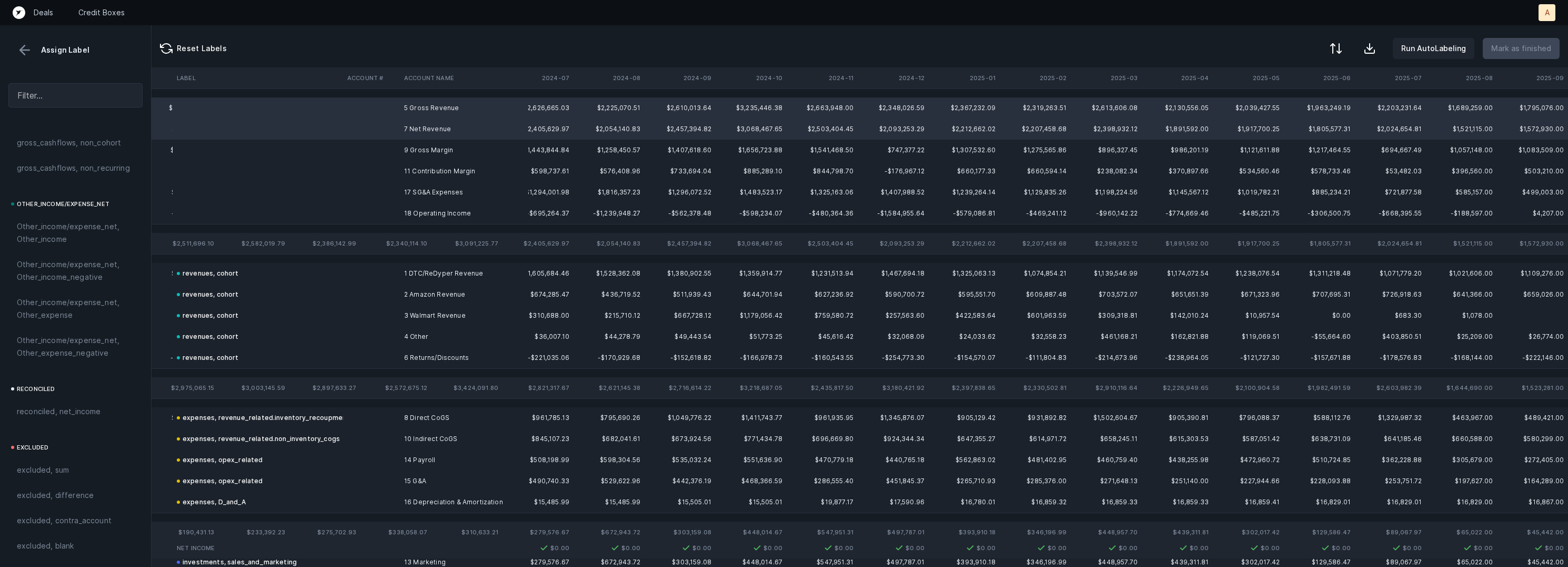
click at [438, 145] on td "9 Gross Margin" at bounding box center [464, 149] width 128 height 21
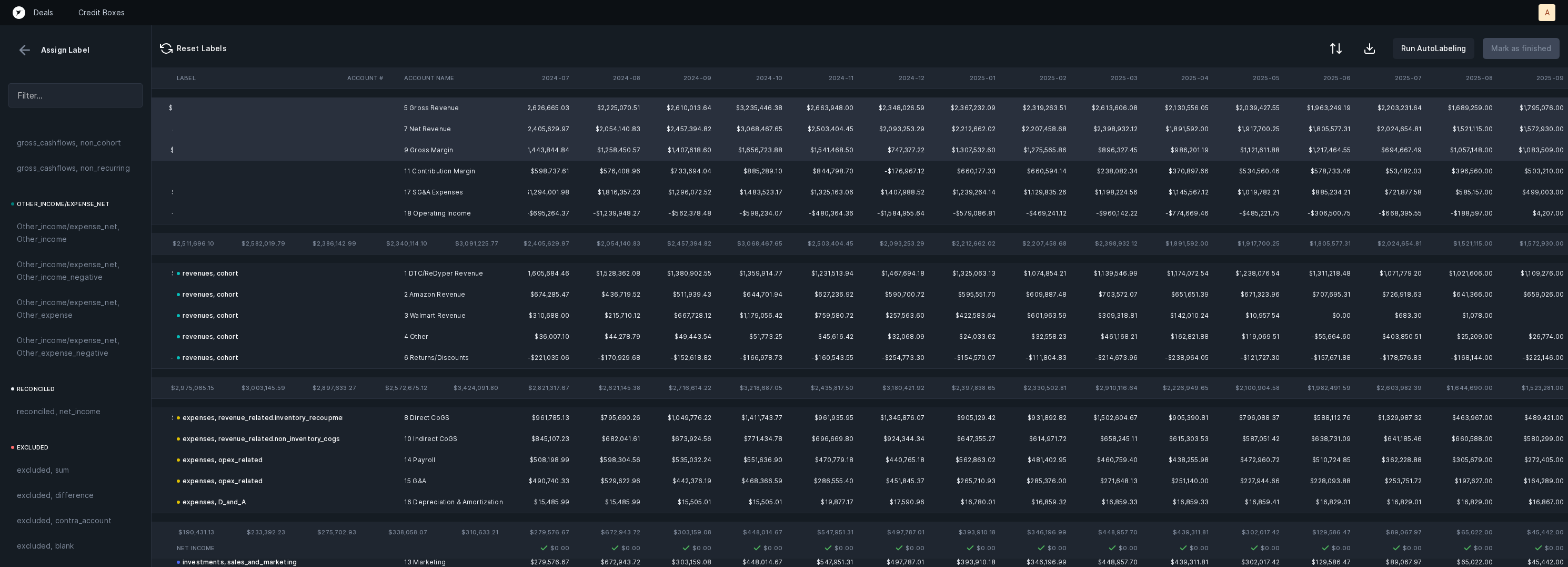
click at [446, 168] on td "11 Contribution Margin" at bounding box center [464, 170] width 128 height 21
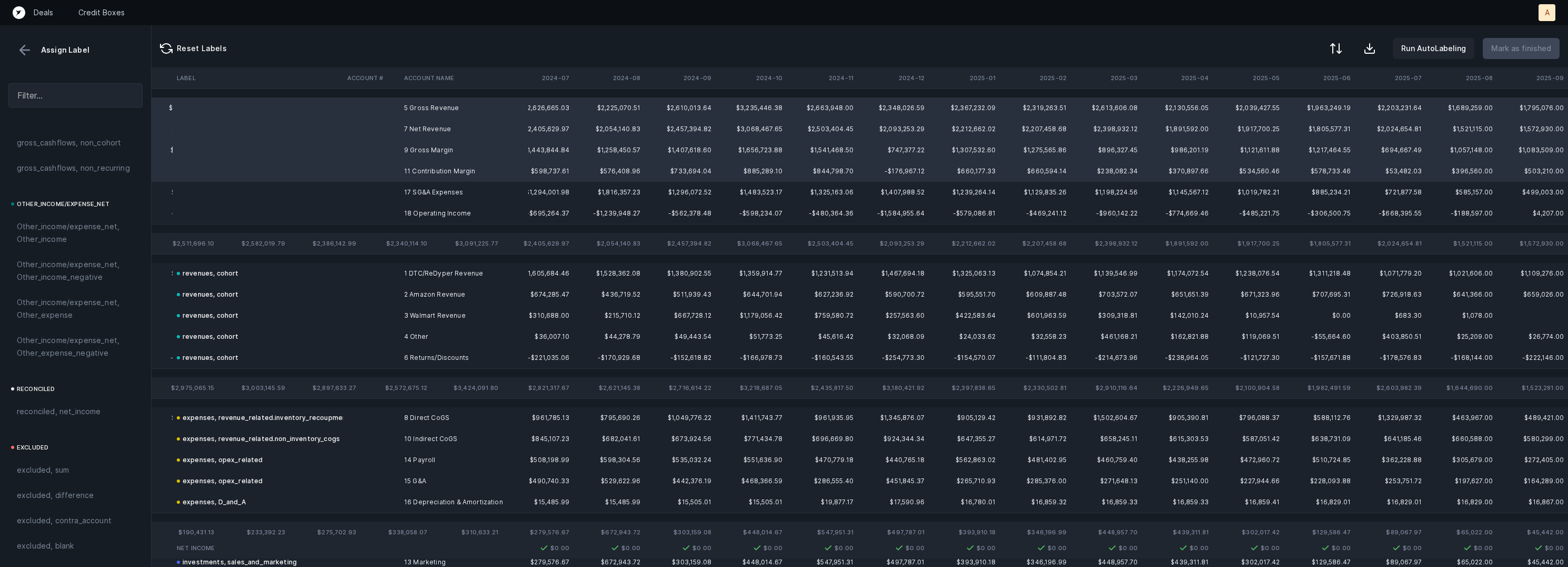
click at [406, 212] on td "18 Operating Income" at bounding box center [464, 213] width 128 height 21
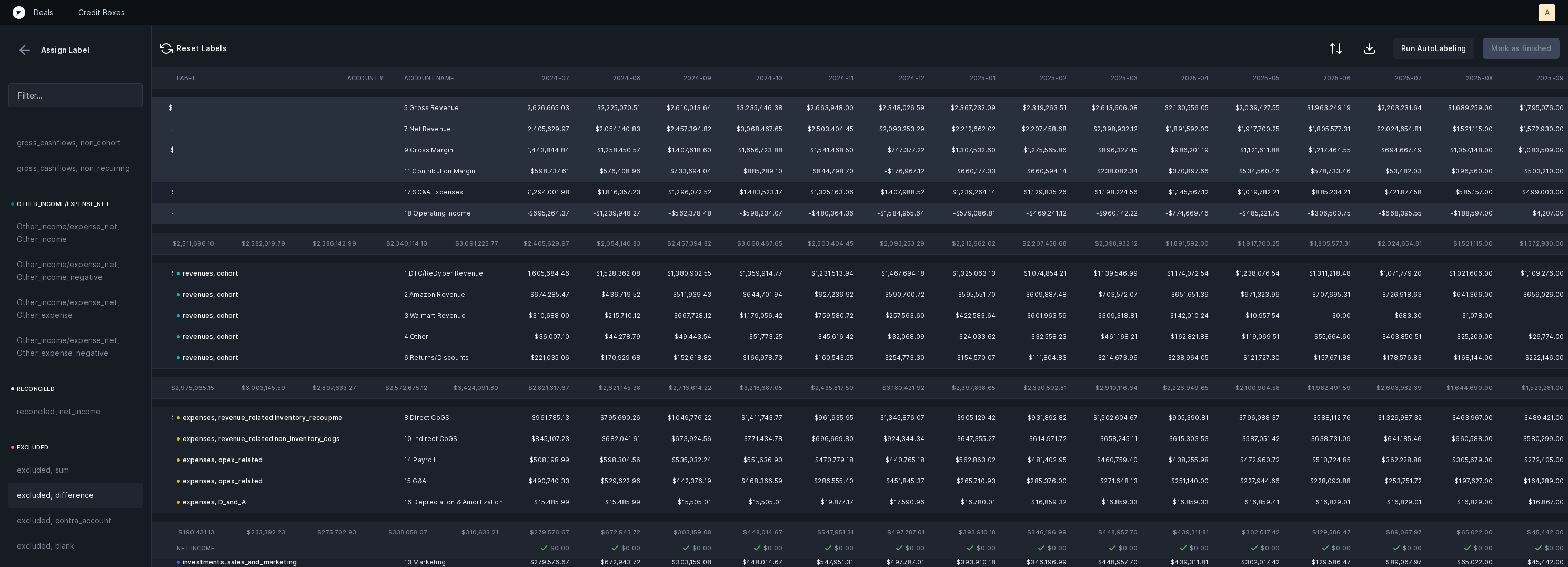
click at [47, 495] on span "excluded, difference" at bounding box center [55, 495] width 77 height 13
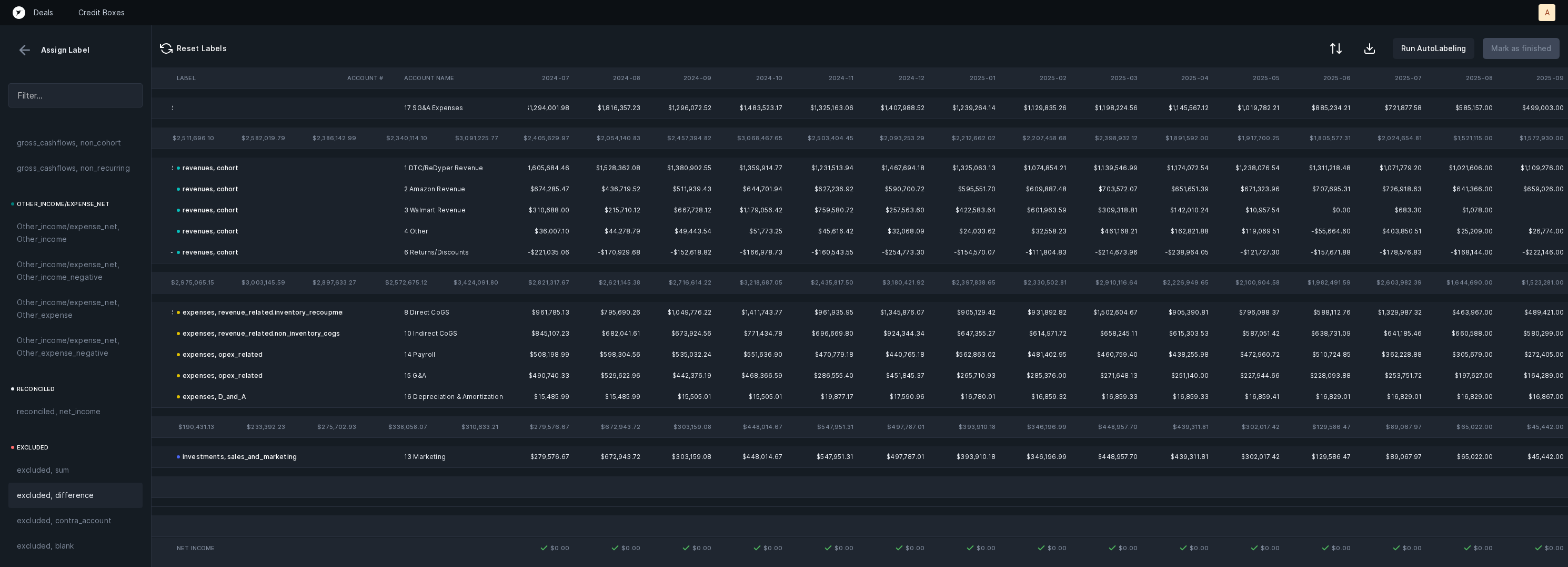
click at [420, 108] on td "17 SG&A Expenses" at bounding box center [464, 107] width 128 height 21
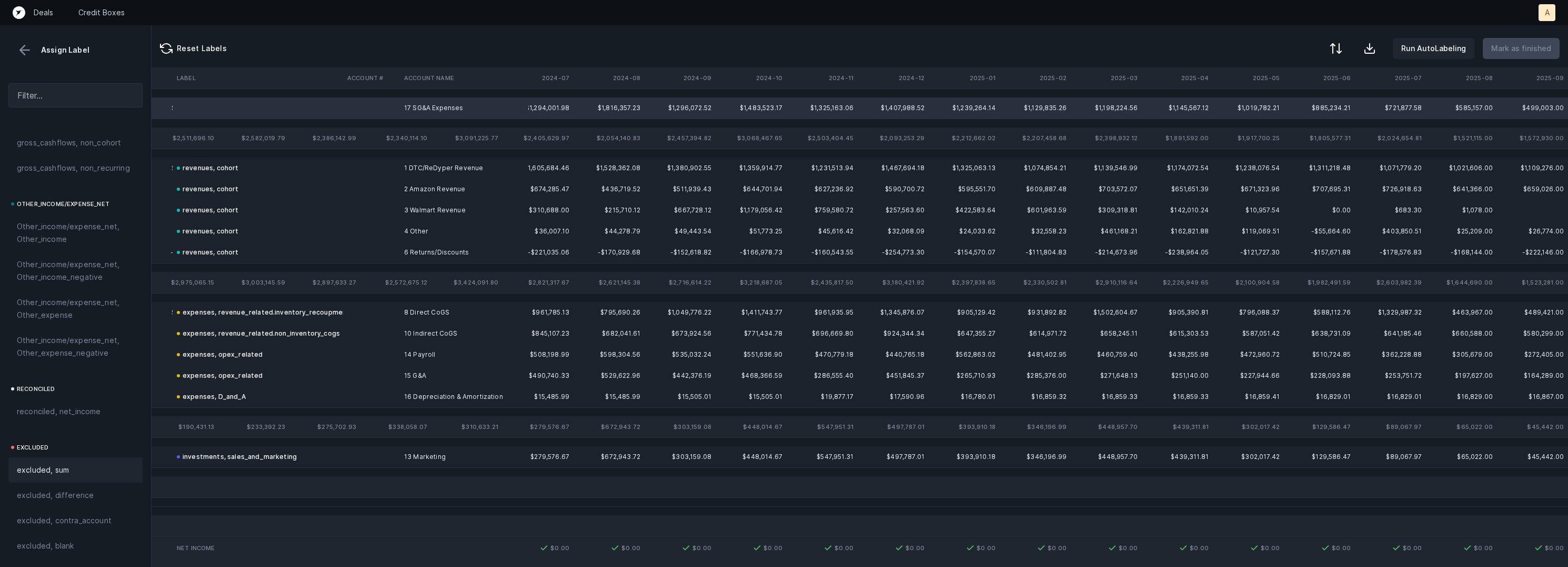
click at [68, 466] on span "excluded, sum" at bounding box center [42, 470] width 52 height 13
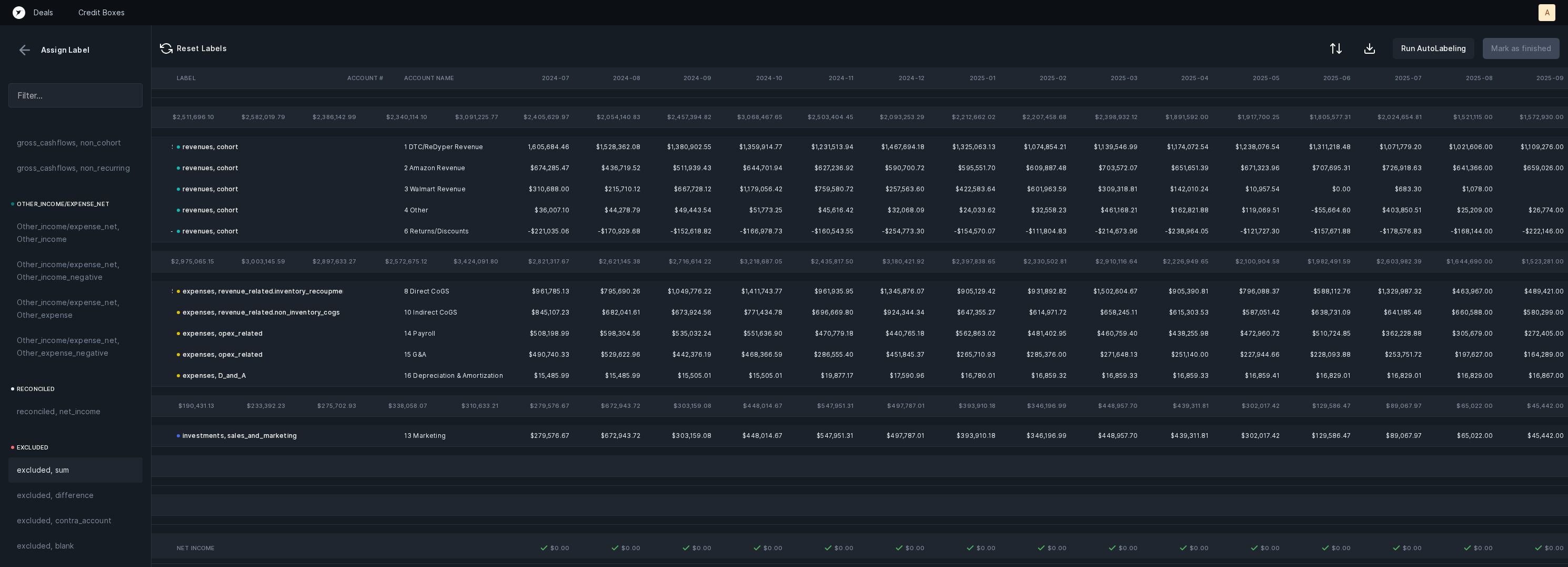
click at [30, 49] on button at bounding box center [24, 49] width 16 height 16
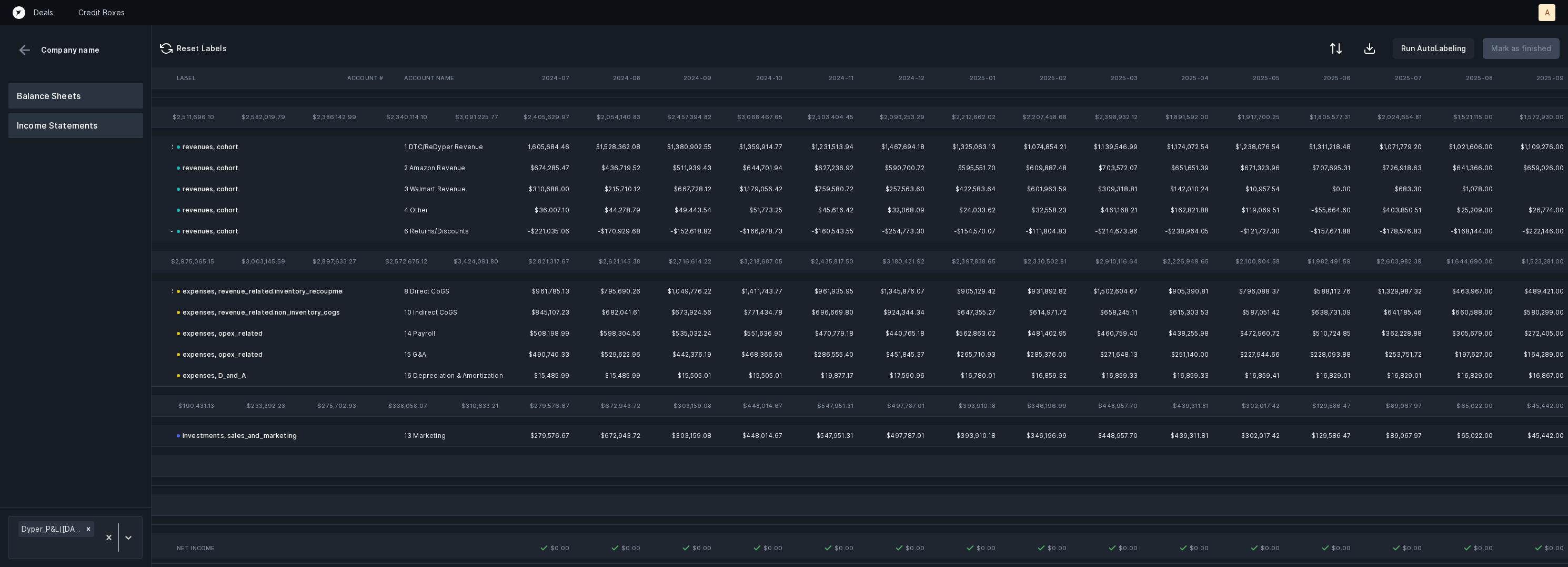
click at [49, 87] on button "Balance Sheets" at bounding box center [75, 96] width 135 height 26
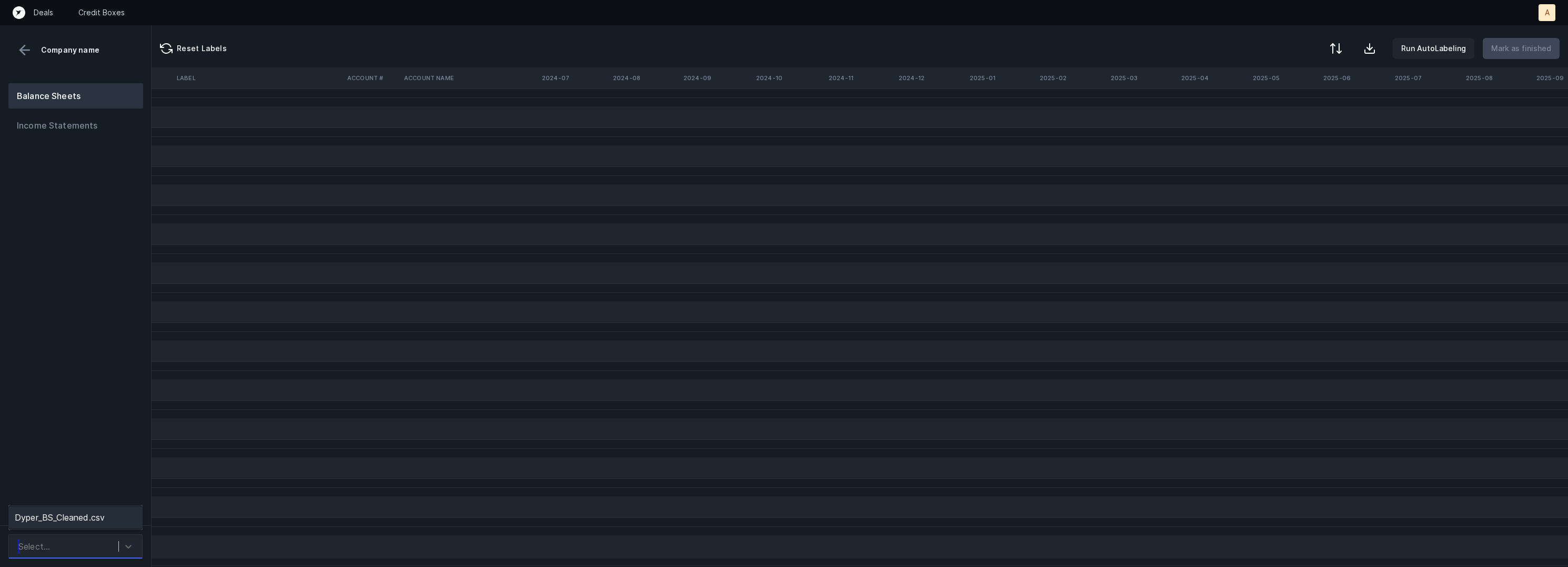
click at [81, 540] on div "Select..." at bounding box center [65, 546] width 105 height 19
click at [92, 519] on div "Dyper_BS_Cleaned.csv" at bounding box center [75, 517] width 135 height 21
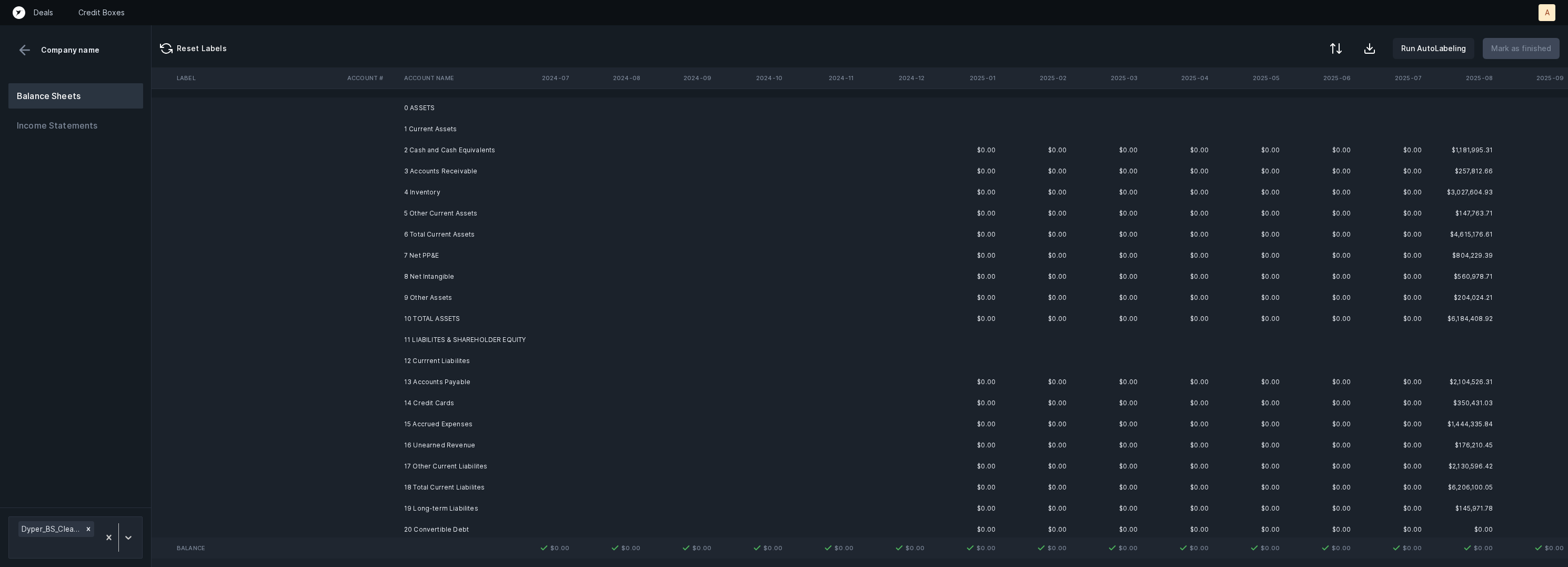
click at [575, 142] on td at bounding box center [610, 149] width 71 height 21
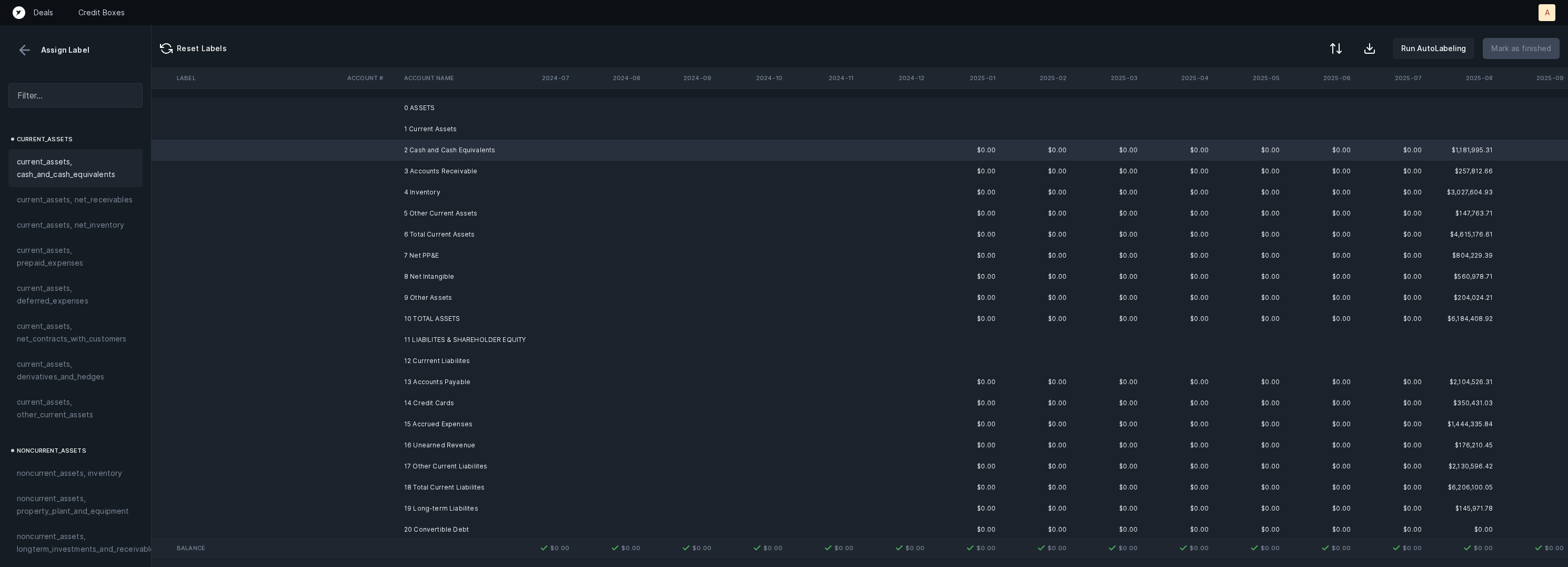
click at [73, 167] on span "current_assets, cash_and_cash_equivalents" at bounding box center [75, 169] width 117 height 26
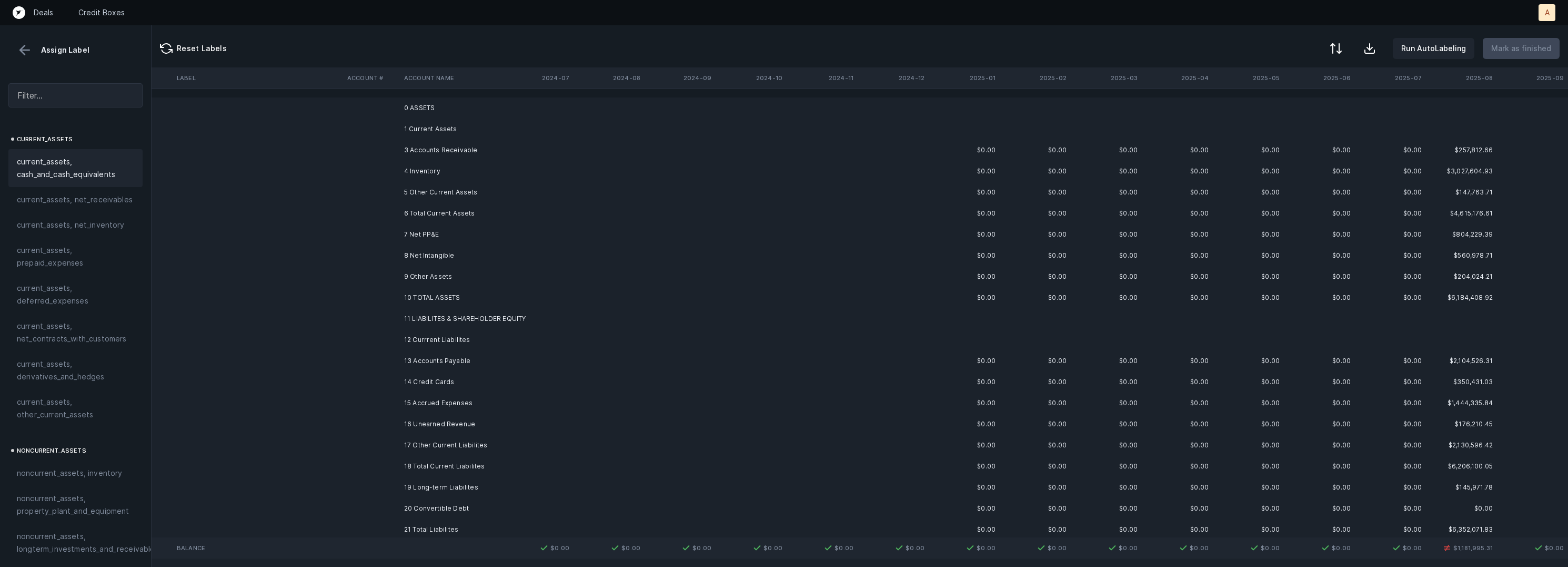
click at [470, 143] on td "3 Accounts Receivable" at bounding box center [464, 149] width 128 height 21
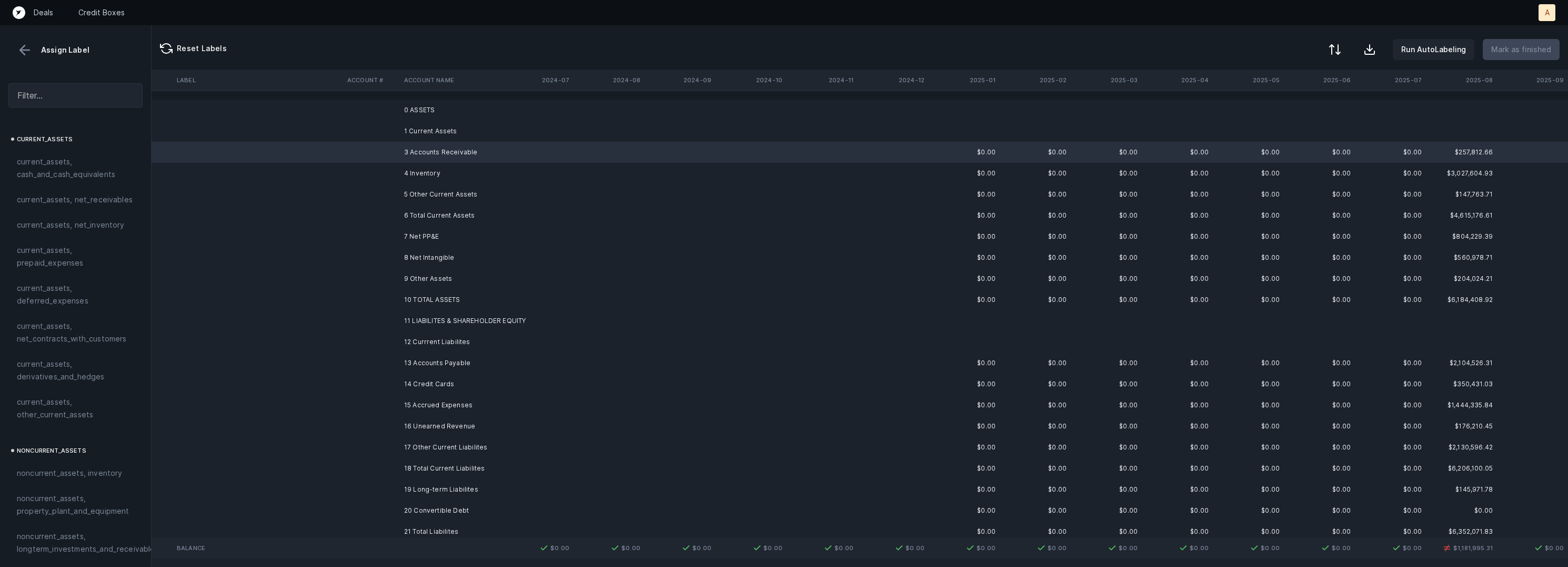
click at [1341, 38] on button at bounding box center [1335, 49] width 23 height 23
click at [1292, 90] on div "By original order" at bounding box center [1274, 91] width 59 height 13
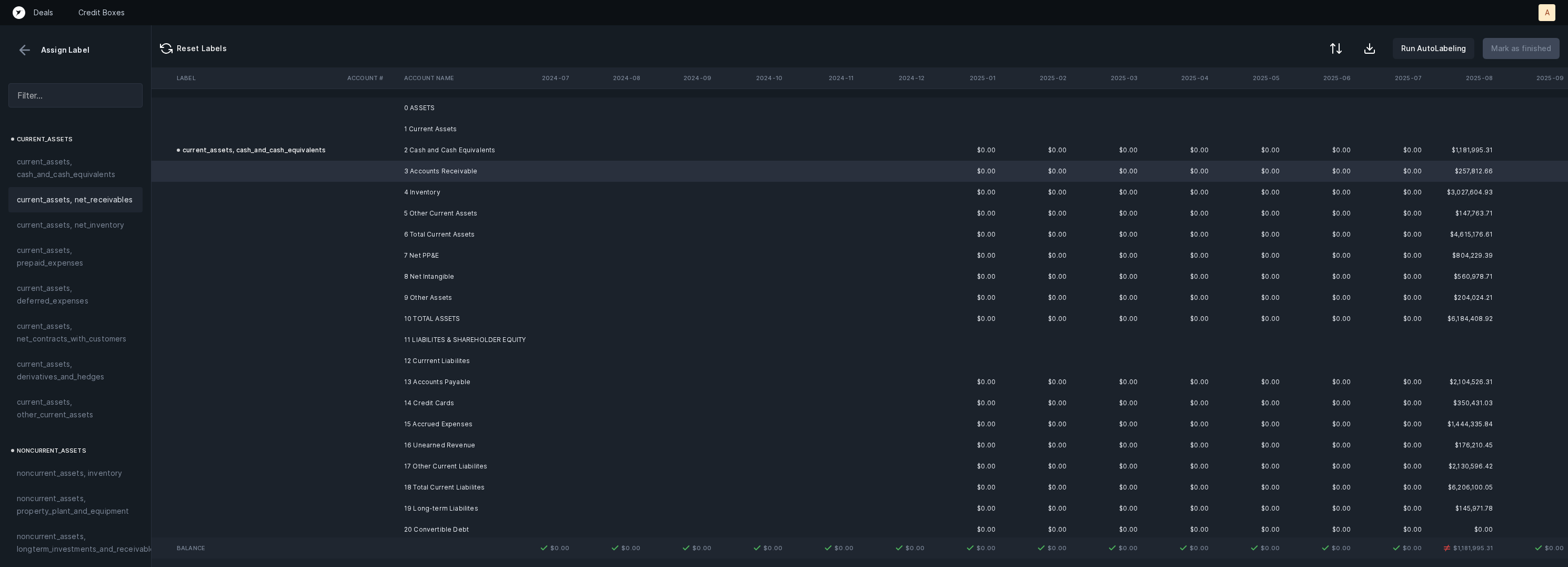
click at [106, 196] on span "current_assets, net_receivables" at bounding box center [74, 200] width 115 height 13
click at [419, 188] on td "4 Inventory" at bounding box center [464, 191] width 128 height 21
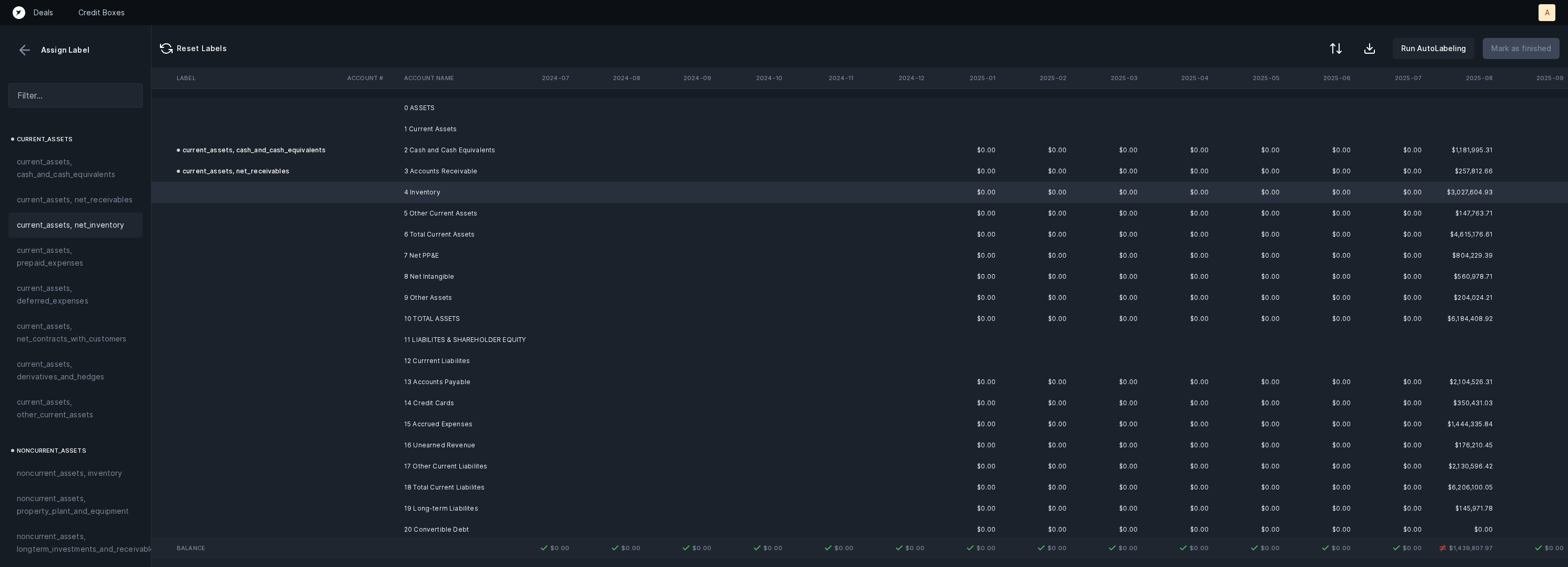
click at [57, 219] on span "current_assets, net_inventory" at bounding box center [70, 225] width 108 height 13
click at [409, 210] on td "5 Other Current Assets" at bounding box center [464, 213] width 128 height 21
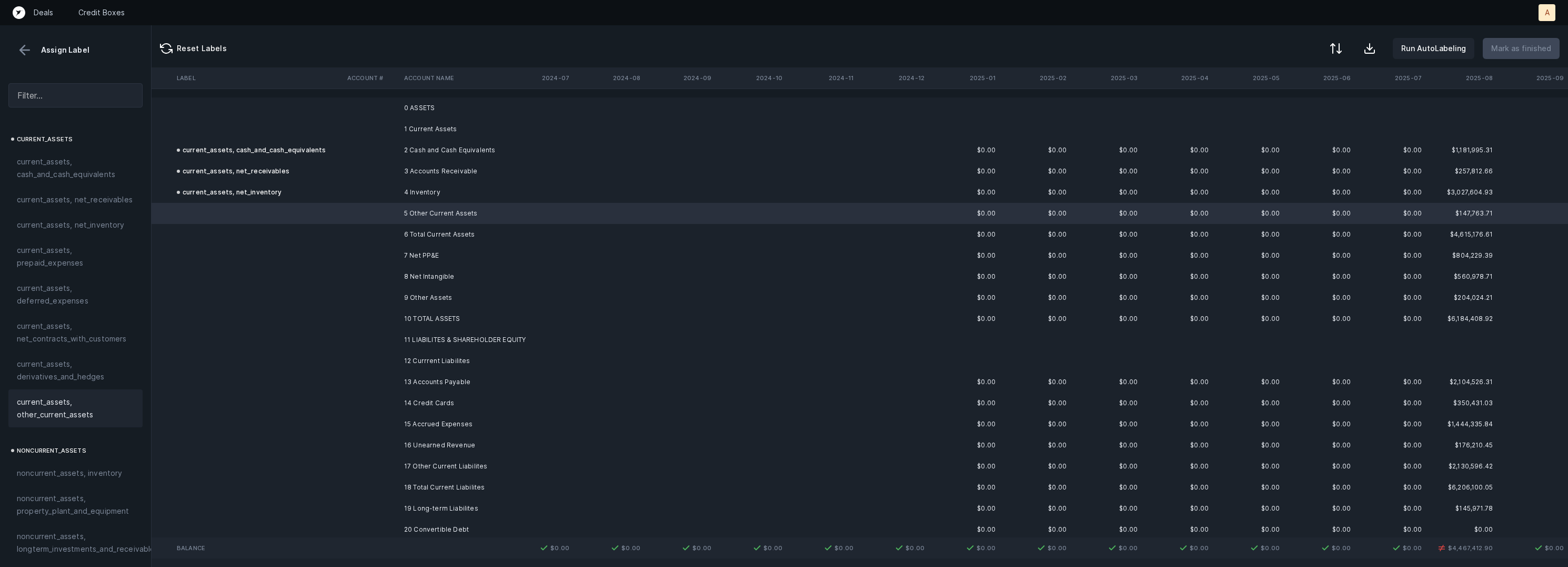
click at [47, 394] on div "current_assets, other_current_assets" at bounding box center [75, 408] width 135 height 38
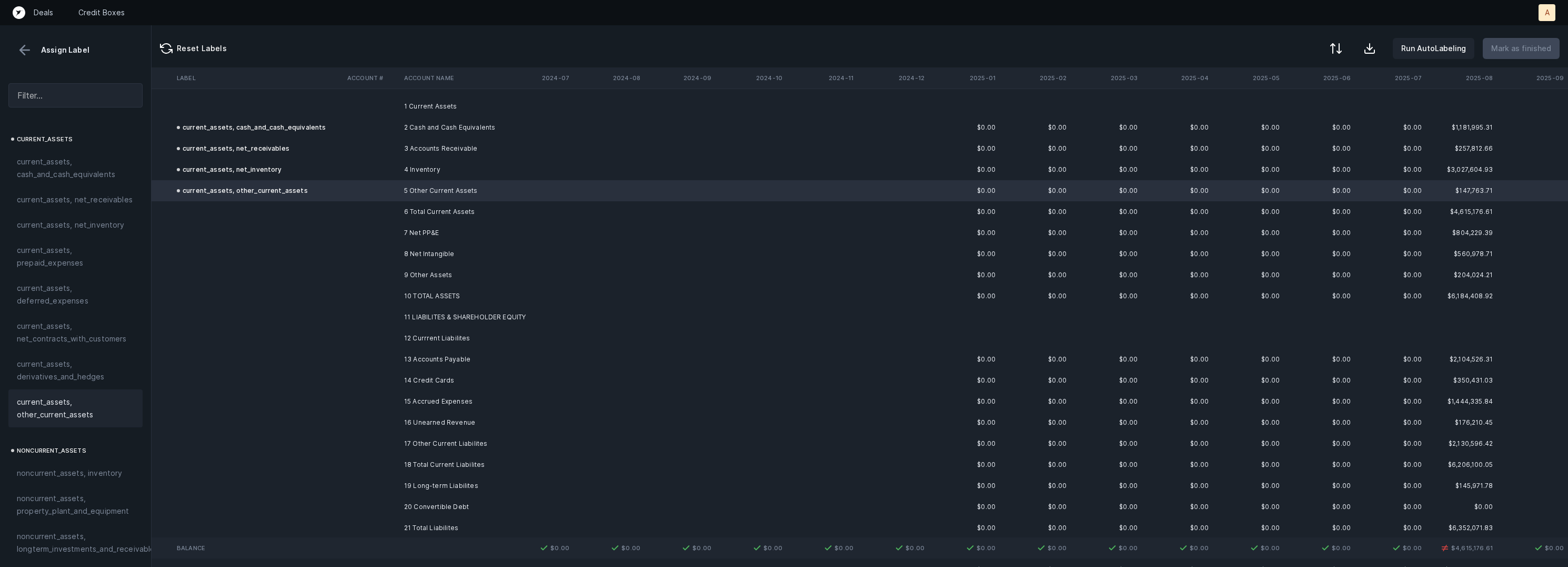
scroll to position [34, 455]
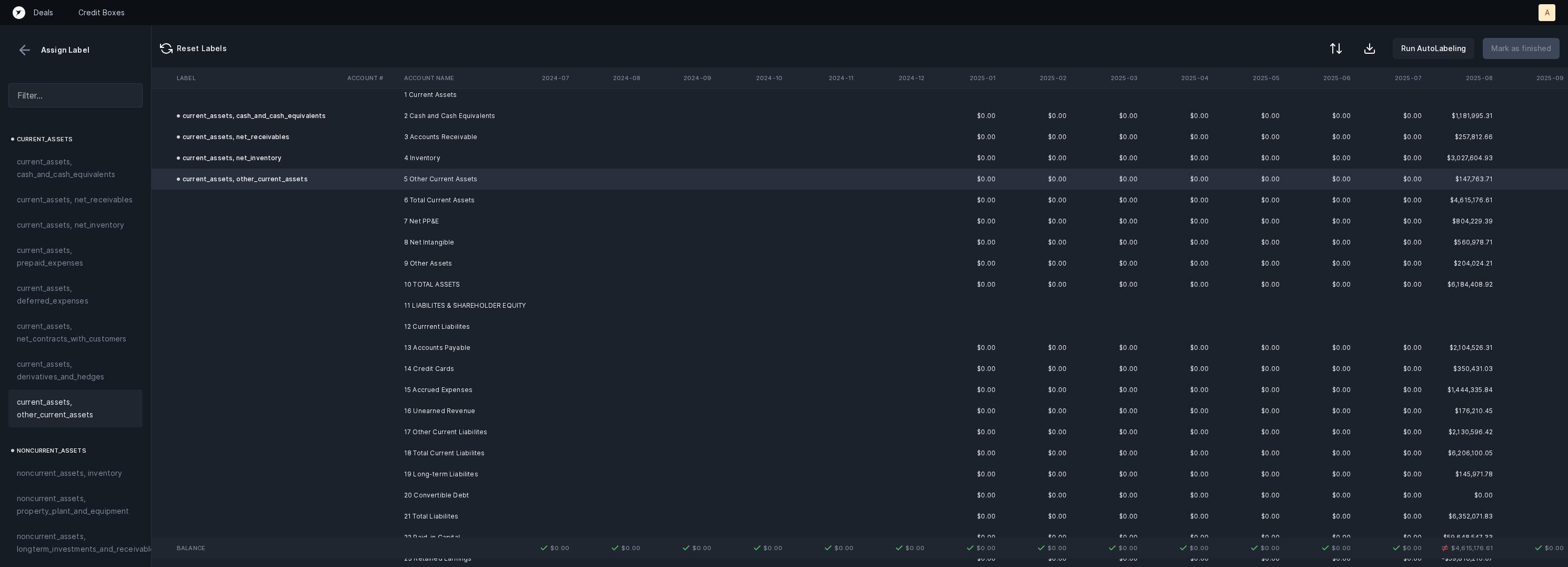
click at [422, 223] on td "7 Net PP&E" at bounding box center [464, 221] width 128 height 21
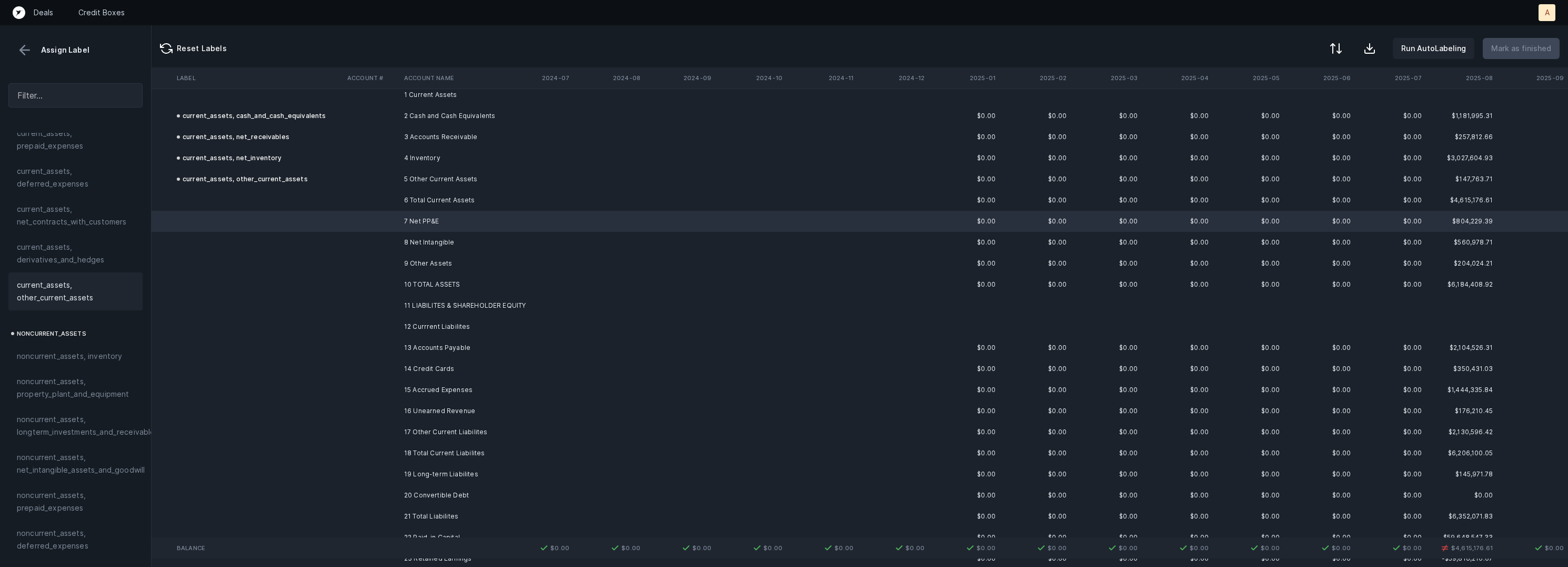
scroll to position [150, 0]
click at [69, 358] on span "noncurrent_assets, property_plant_and_equipment" at bounding box center [75, 354] width 117 height 26
click at [463, 234] on td "8 Net Intangible" at bounding box center [464, 242] width 128 height 21
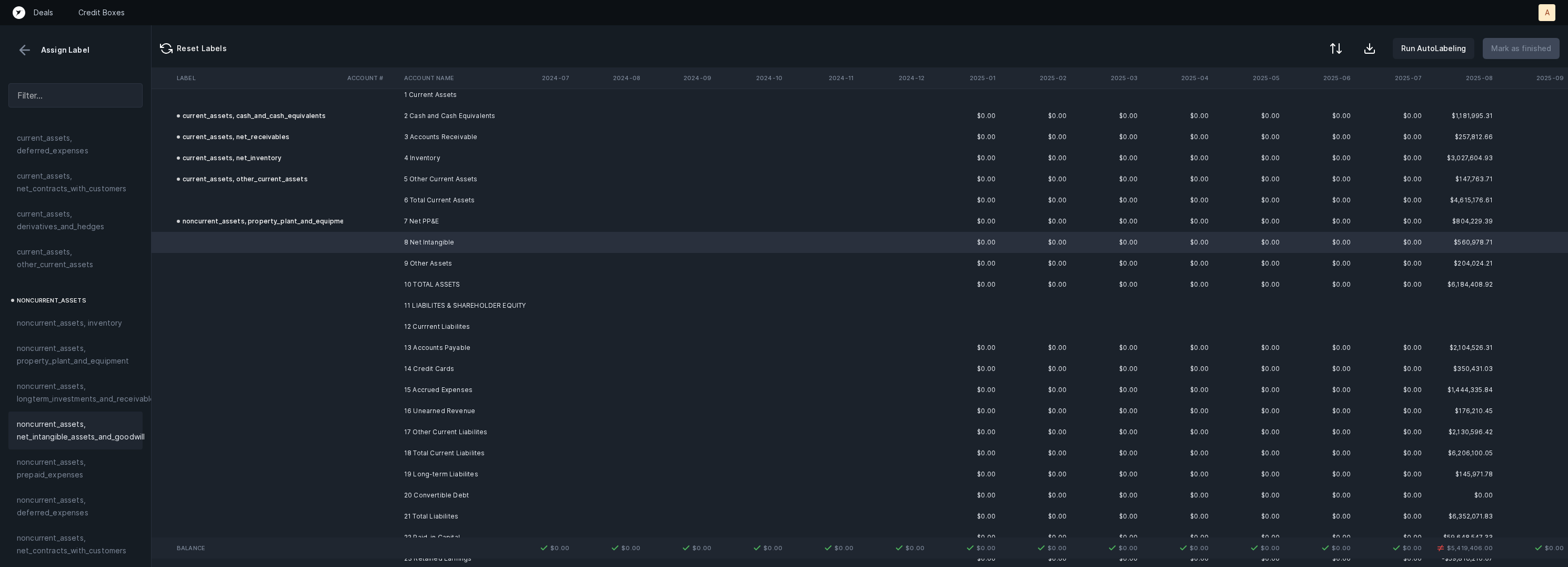
click at [104, 434] on span "noncurrent_assets, net_intangible_assets_and_goodwill" at bounding box center [81, 431] width 128 height 26
click at [438, 266] on td "9 Other Assets" at bounding box center [464, 263] width 128 height 21
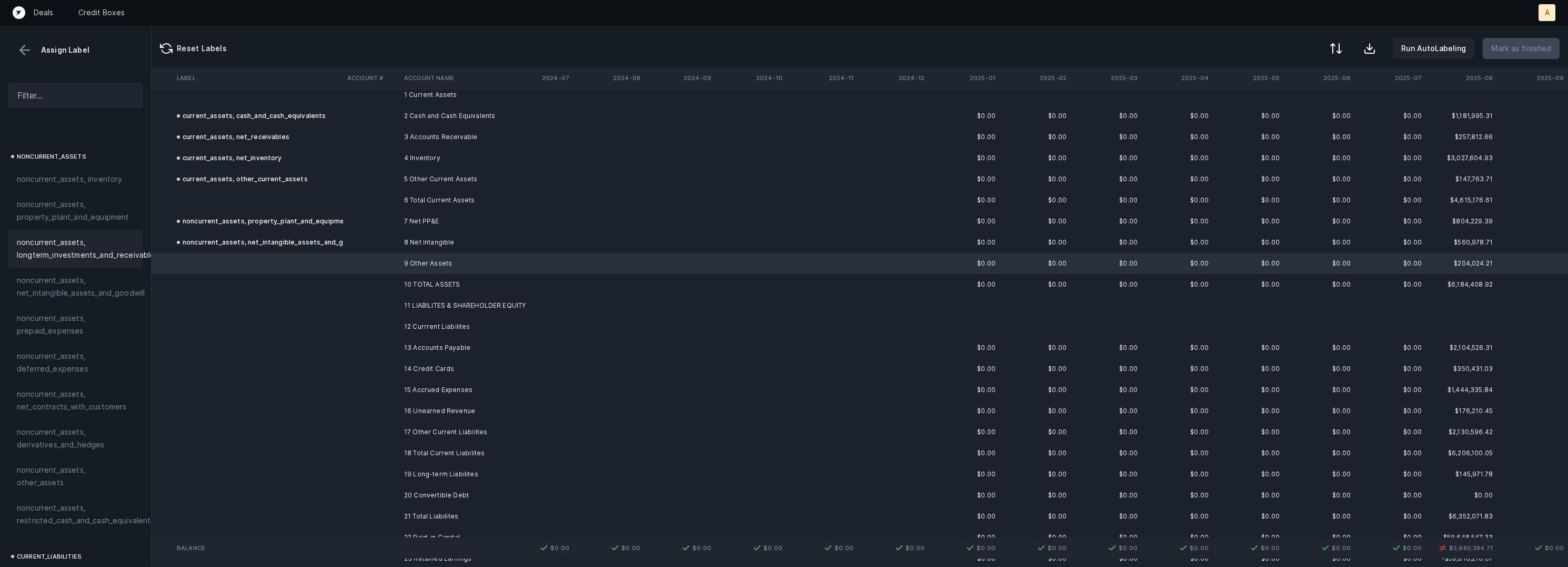
scroll to position [333, 0]
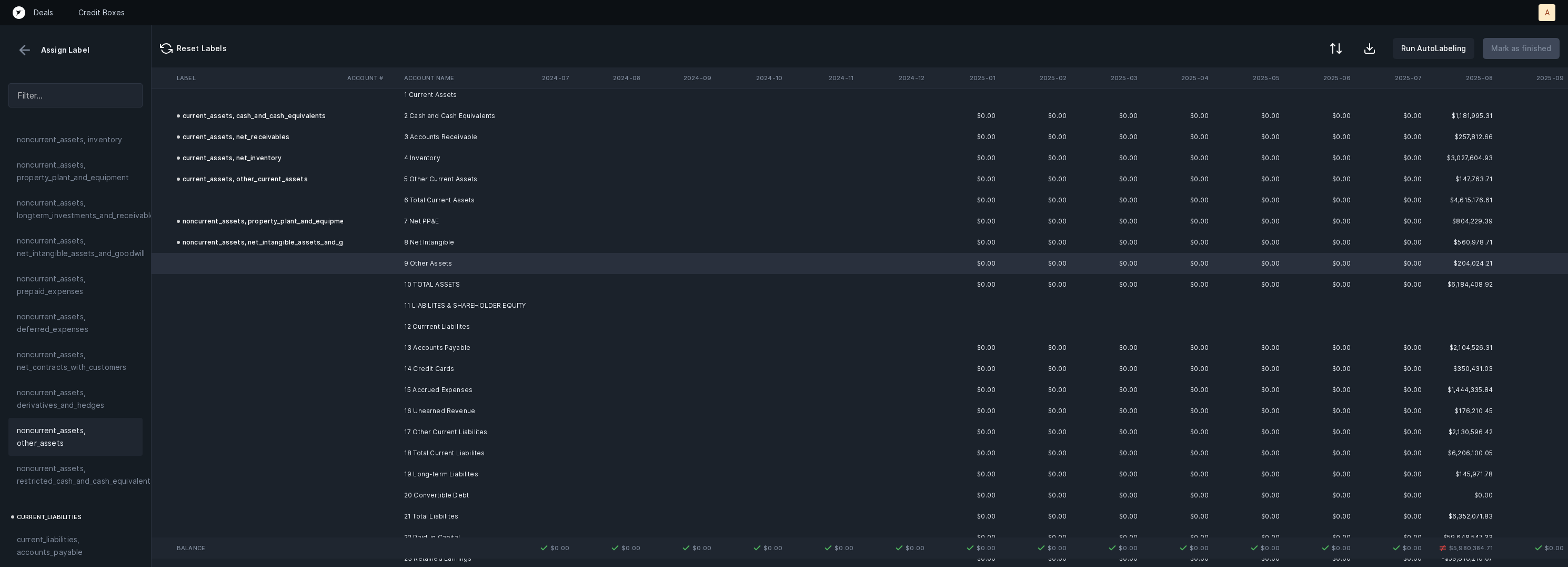
click at [72, 427] on span "noncurrent_assets, other_assets" at bounding box center [75, 437] width 117 height 26
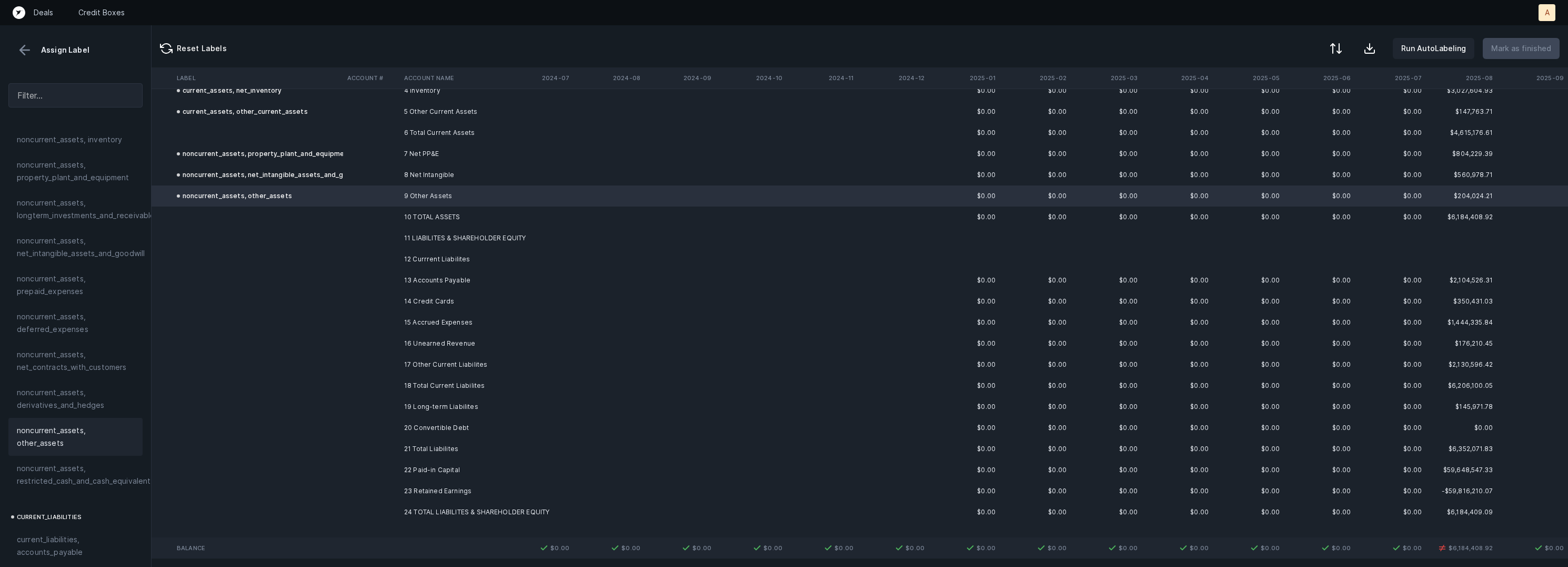
scroll to position [116, 455]
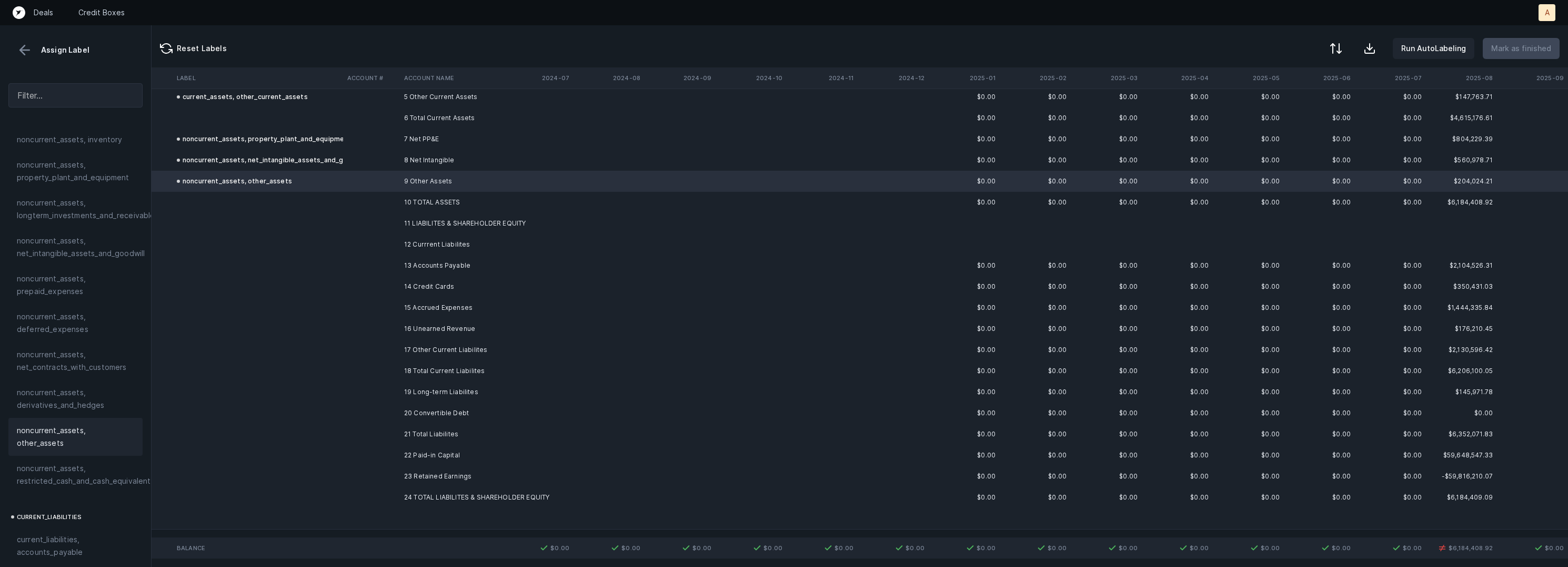
click at [426, 266] on td "13 Accounts Payable" at bounding box center [464, 265] width 128 height 21
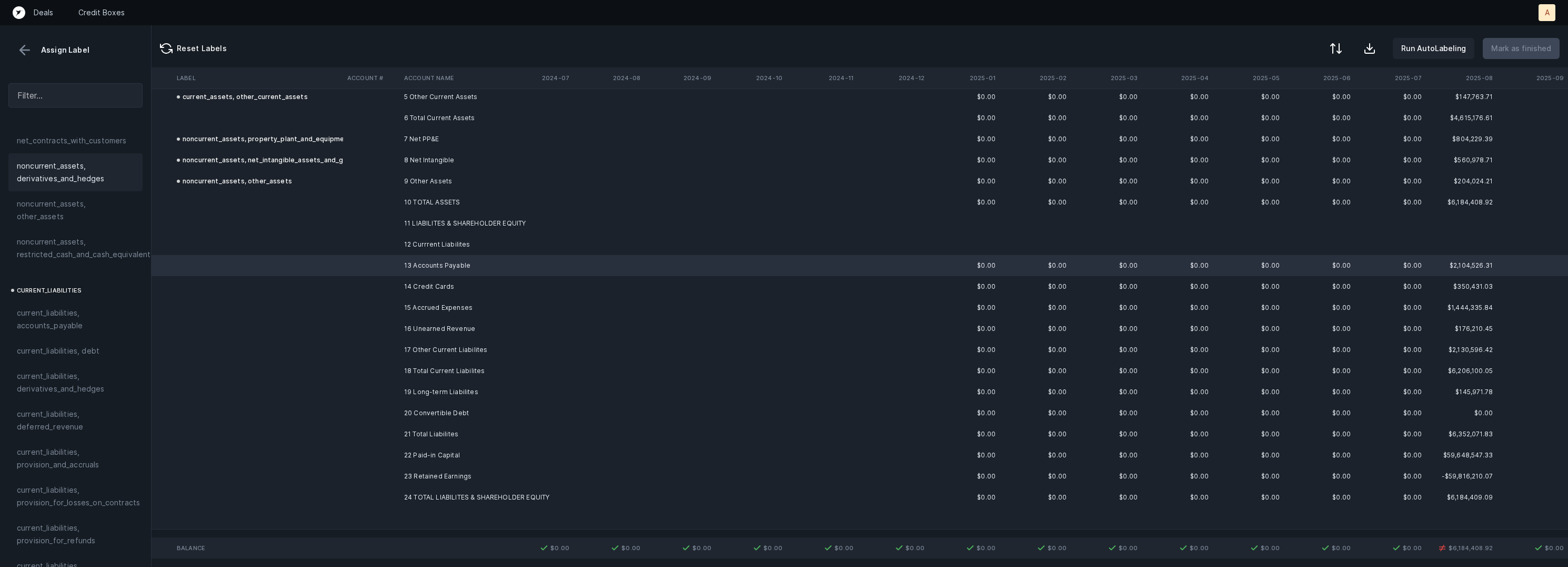
scroll to position [564, 0]
click at [69, 307] on span "current_liabilities, accounts_payable" at bounding box center [75, 314] width 117 height 26
click at [388, 290] on td at bounding box center [372, 286] width 57 height 21
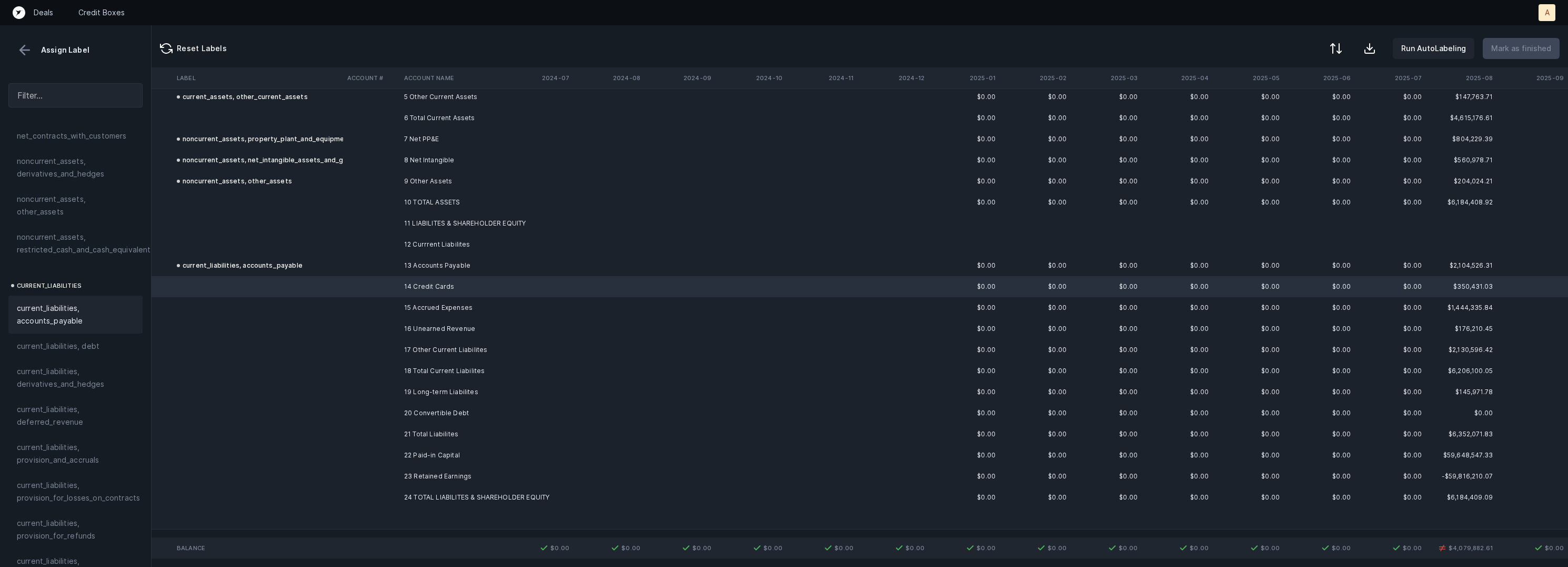
click at [50, 301] on span "current_liabilities, accounts_payable" at bounding box center [75, 314] width 117 height 26
click at [362, 307] on td at bounding box center [372, 307] width 57 height 21
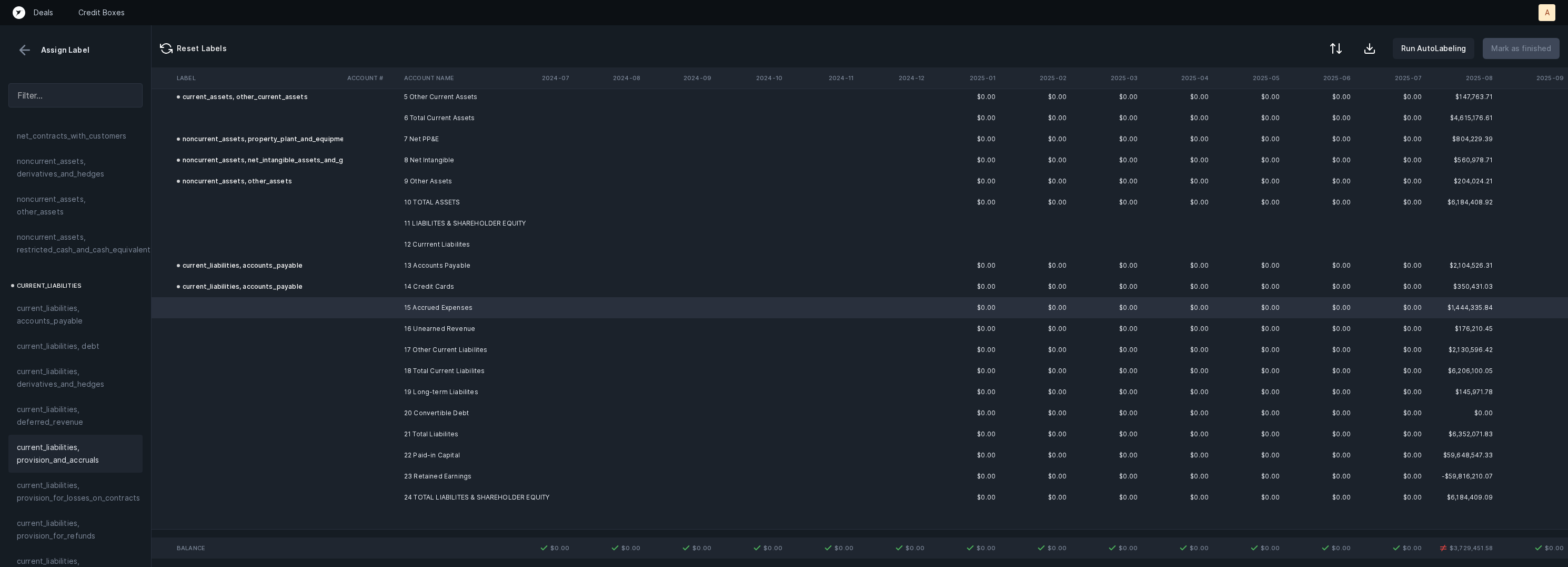
click at [62, 441] on span "current_liabilities, provision_and_accruals" at bounding box center [75, 453] width 117 height 26
click at [370, 329] on td at bounding box center [372, 328] width 57 height 21
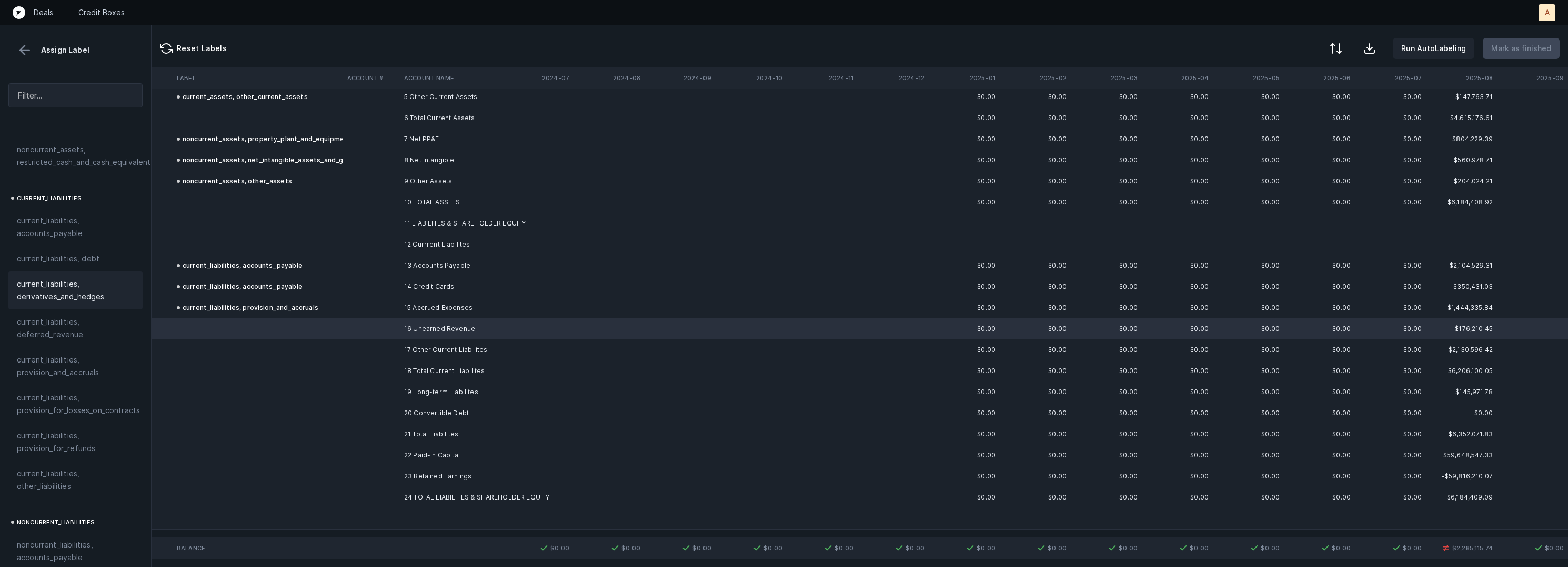
scroll to position [653, 0]
click at [89, 317] on span "current_liabilities, deferred_revenue" at bounding box center [75, 327] width 117 height 26
click at [419, 353] on td "17 Other Current Liabilites" at bounding box center [464, 349] width 128 height 21
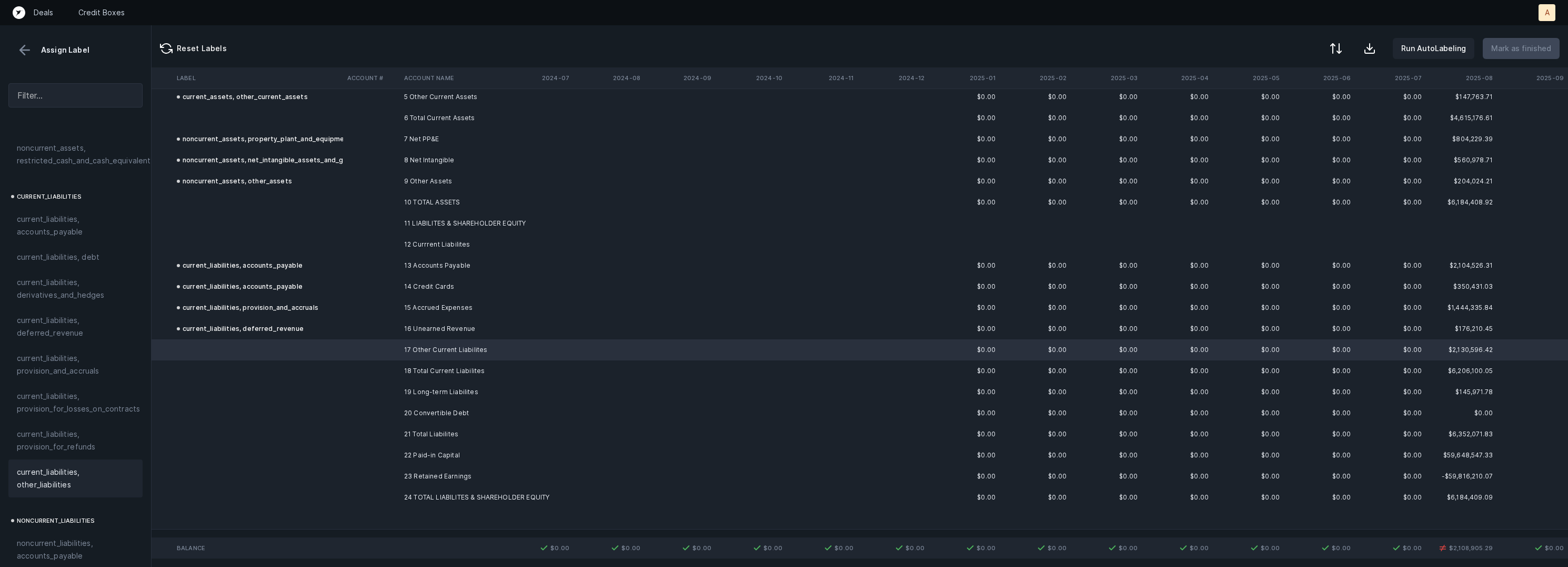
click at [41, 469] on span "current_liabilities, other_liabilities" at bounding box center [75, 478] width 117 height 26
click at [403, 412] on td "20 Convertible Debt" at bounding box center [464, 412] width 128 height 21
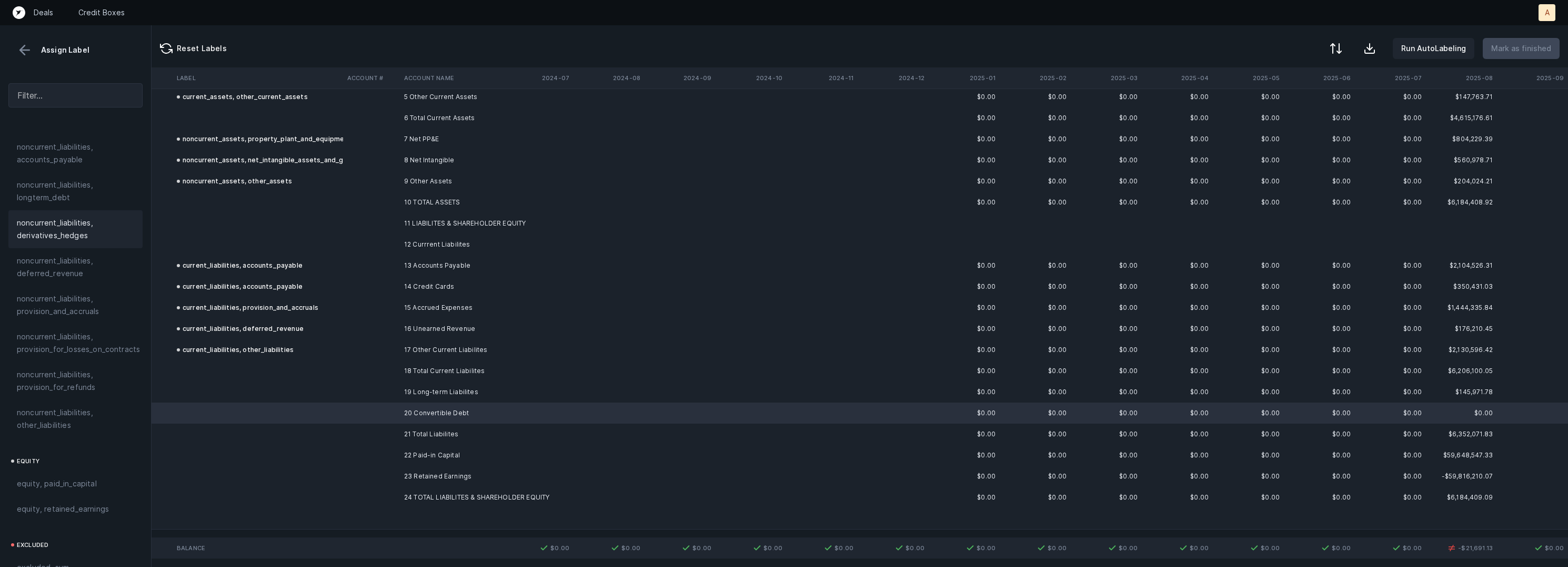
scroll to position [1136, 0]
click at [90, 391] on span "equity, paid_in_capital" at bounding box center [56, 398] width 80 height 13
click at [374, 456] on td at bounding box center [372, 454] width 57 height 21
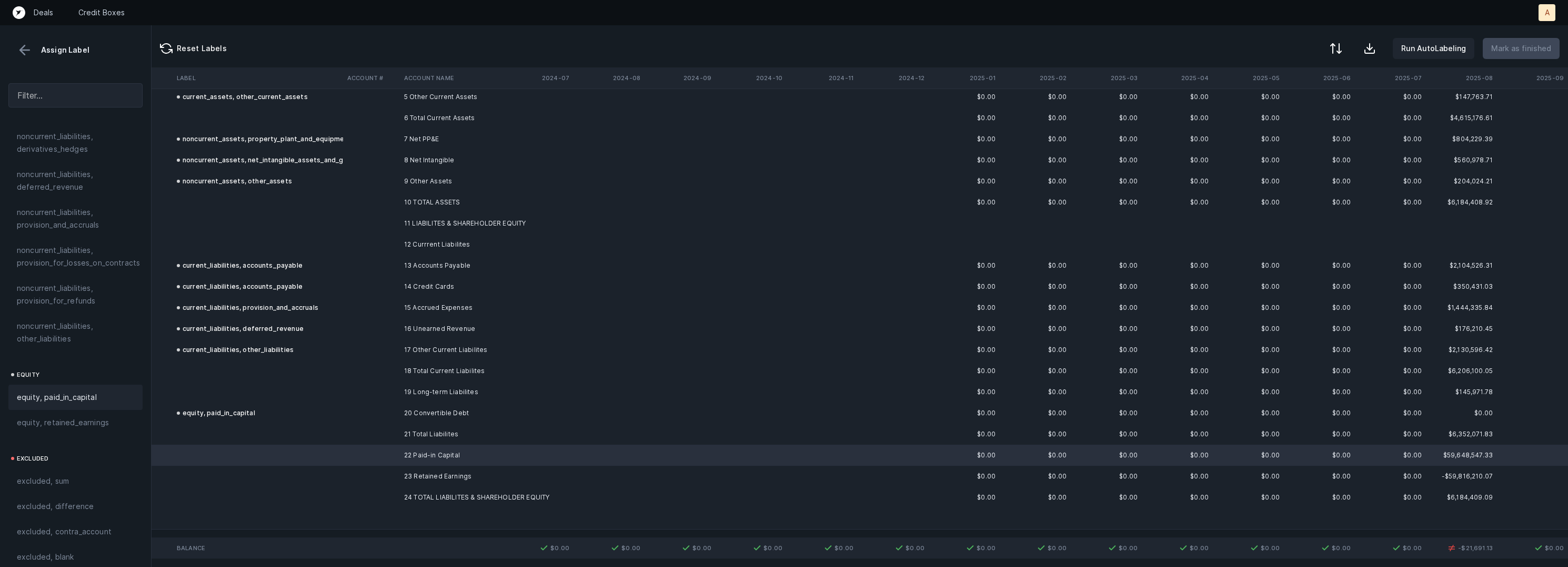
click at [100, 391] on div "equity, paid_in_capital" at bounding box center [75, 398] width 117 height 13
click at [445, 471] on td "23 Retained Earnings" at bounding box center [464, 475] width 128 height 21
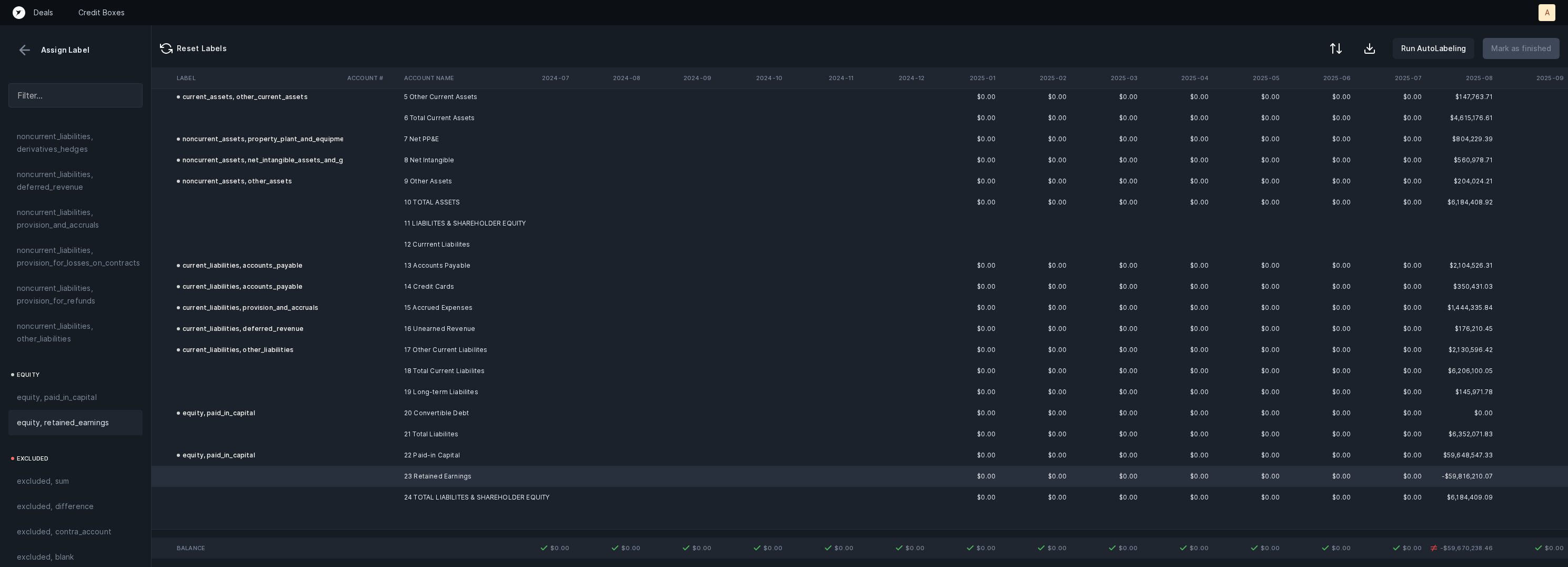
click at [81, 416] on span "equity, retained_earnings" at bounding box center [62, 422] width 92 height 13
click at [265, 382] on td at bounding box center [258, 391] width 170 height 21
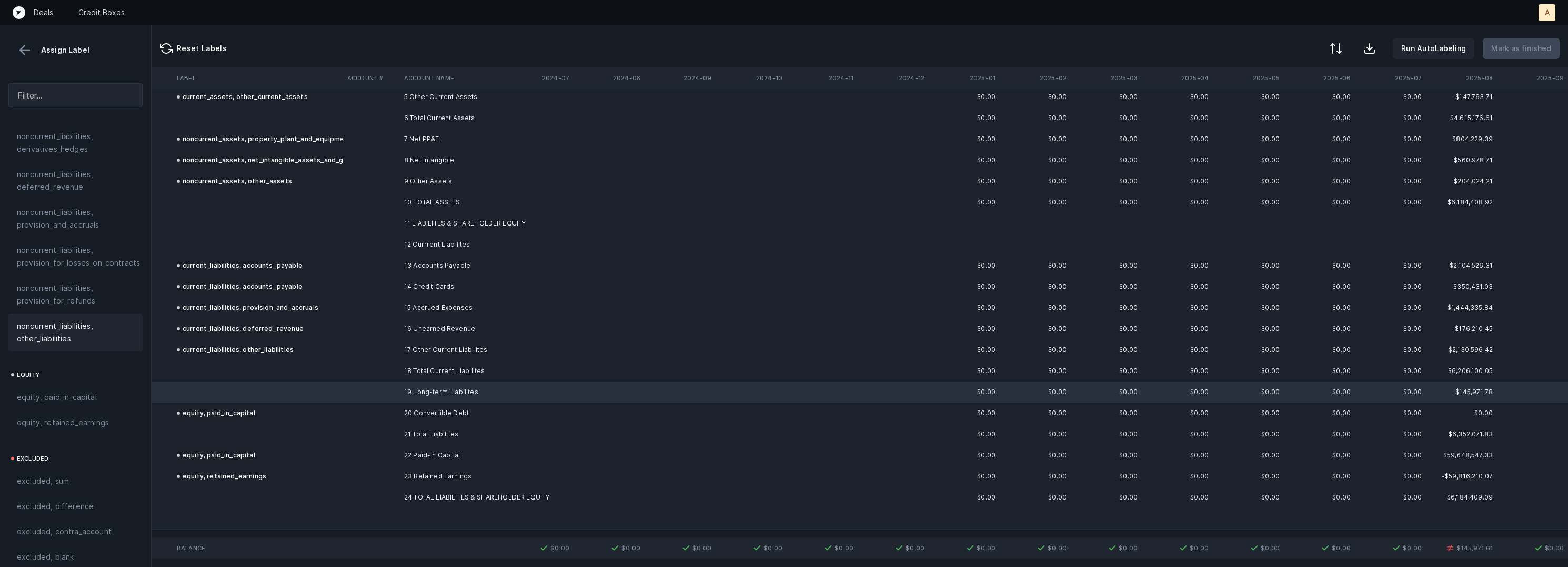
click at [86, 322] on span "noncurrent_liabilities, other_liabilities" at bounding box center [75, 333] width 117 height 26
click at [1341, 55] on button at bounding box center [1335, 49] width 23 height 23
click at [1302, 104] on div "By Hum label" at bounding box center [1289, 111] width 105 height 21
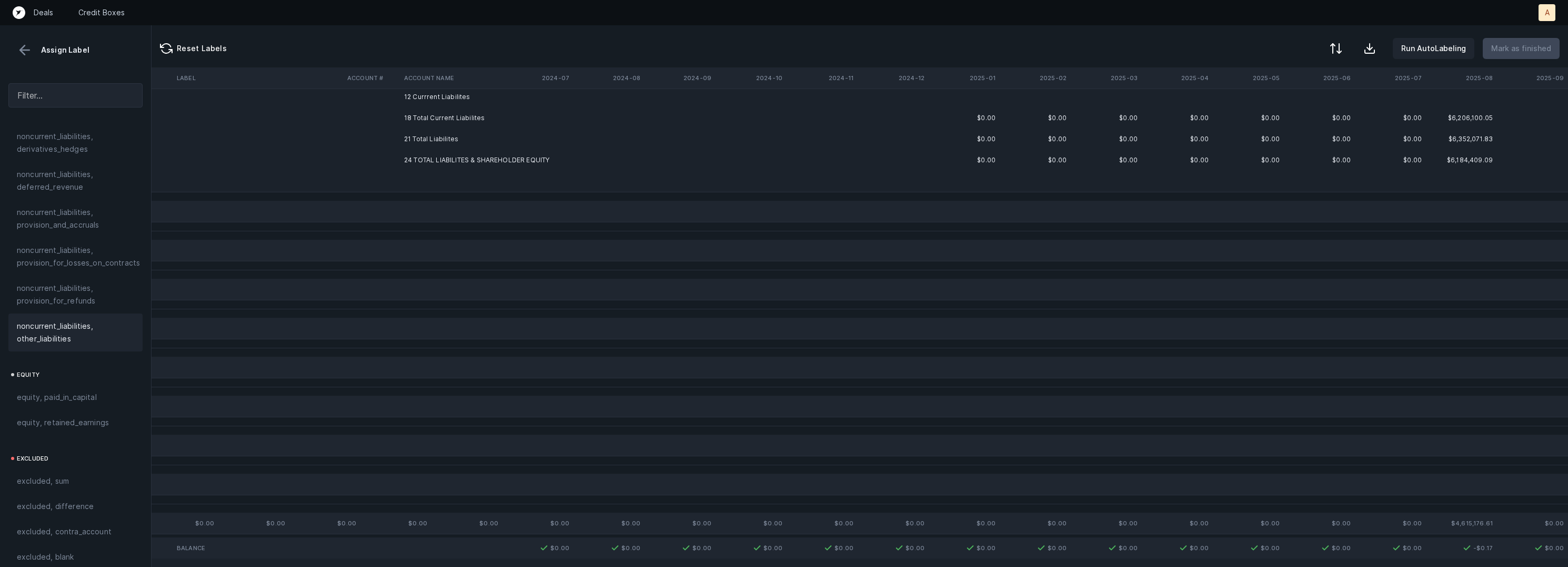
scroll to position [0, 455]
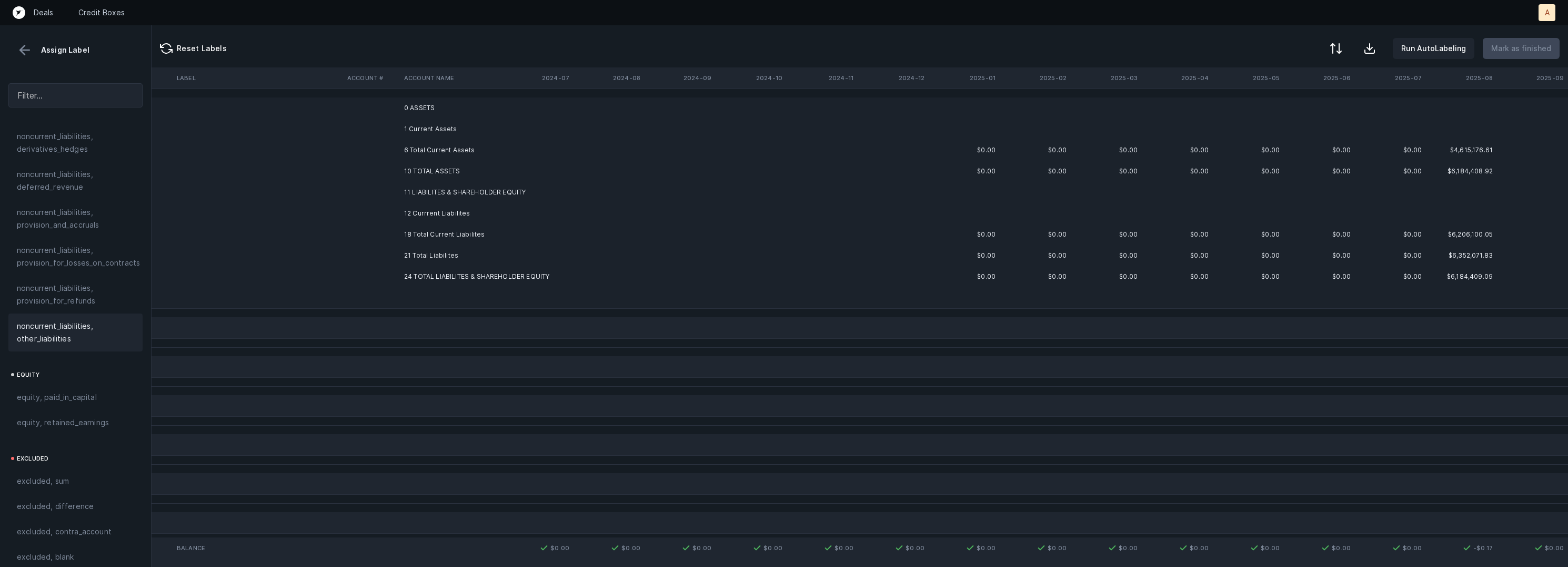
click at [453, 111] on td "0 ASSETS" at bounding box center [464, 107] width 128 height 21
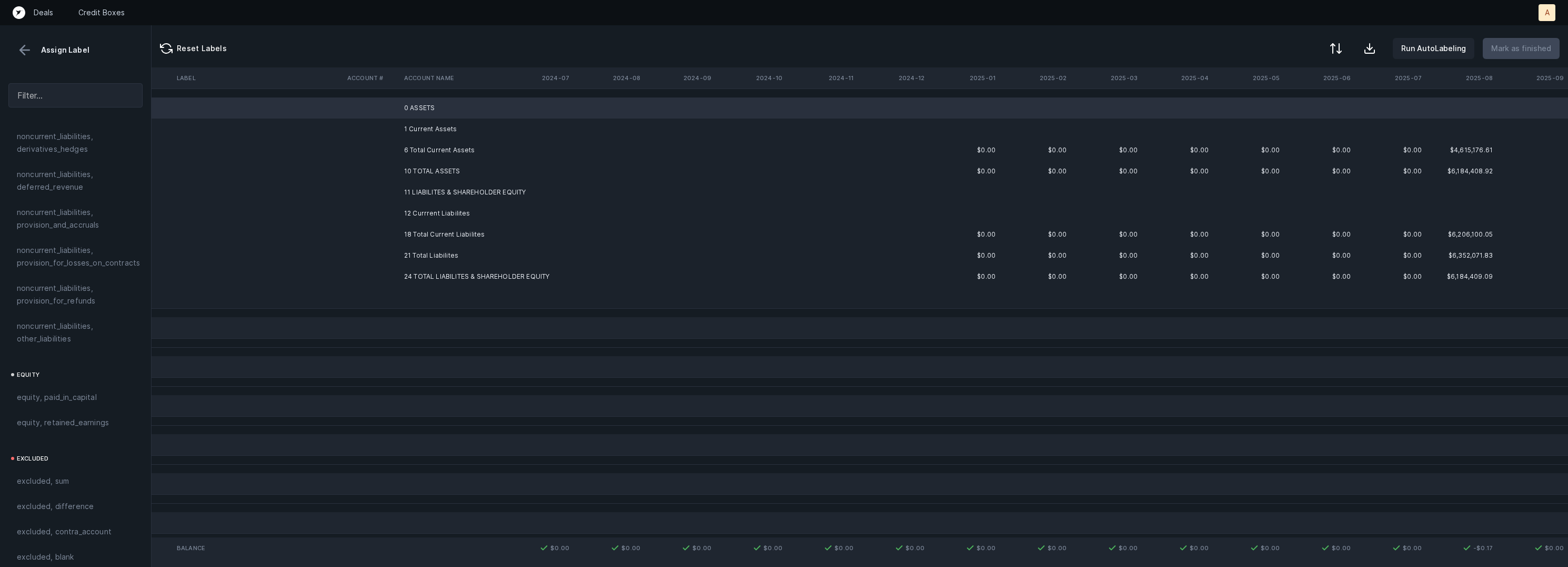
click at [428, 125] on td "1 Current Assets" at bounding box center [464, 128] width 128 height 21
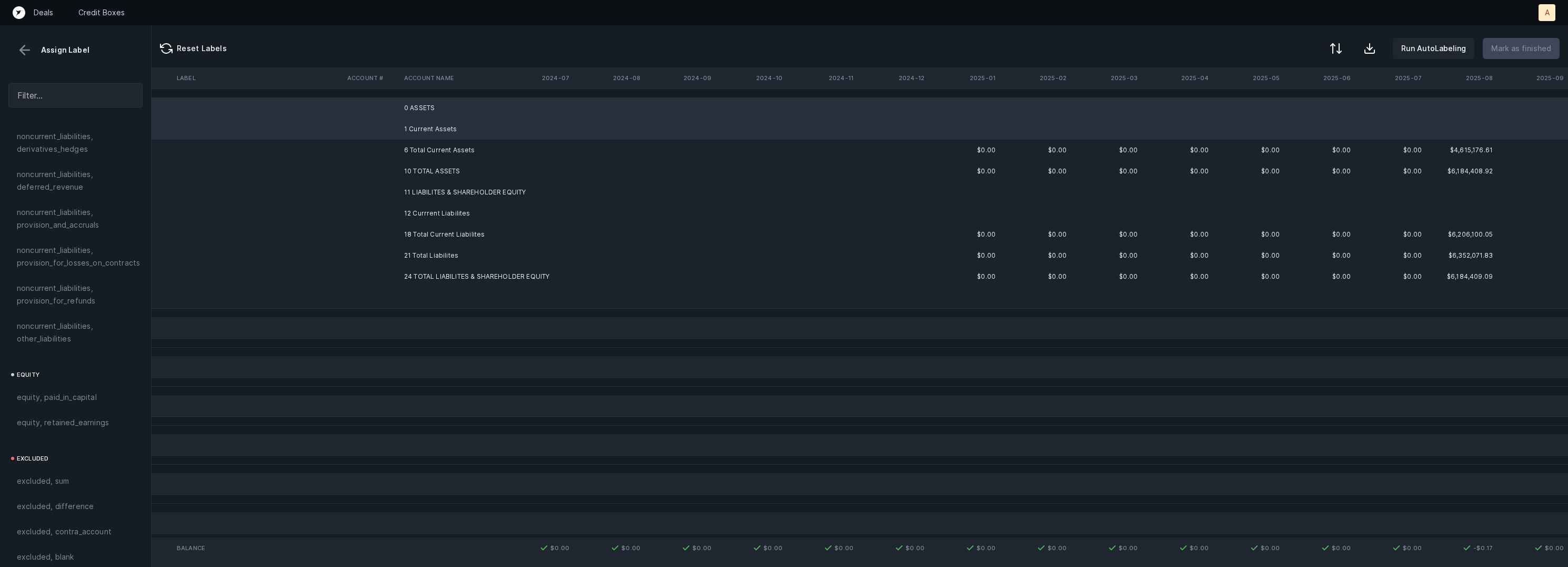
click at [432, 183] on td "11 LIABILITES & SHAREHOLDER EQUITY" at bounding box center [464, 191] width 128 height 21
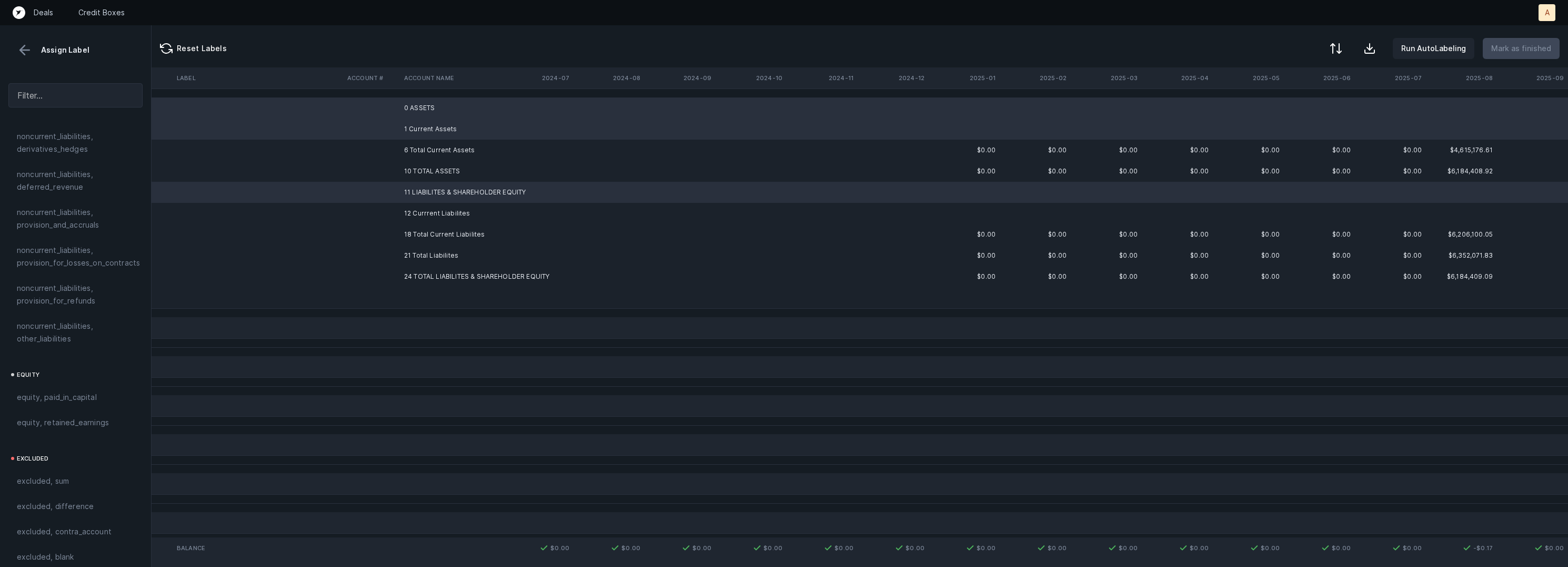
click at [425, 210] on td "12 Currrent Liabilites" at bounding box center [464, 213] width 128 height 21
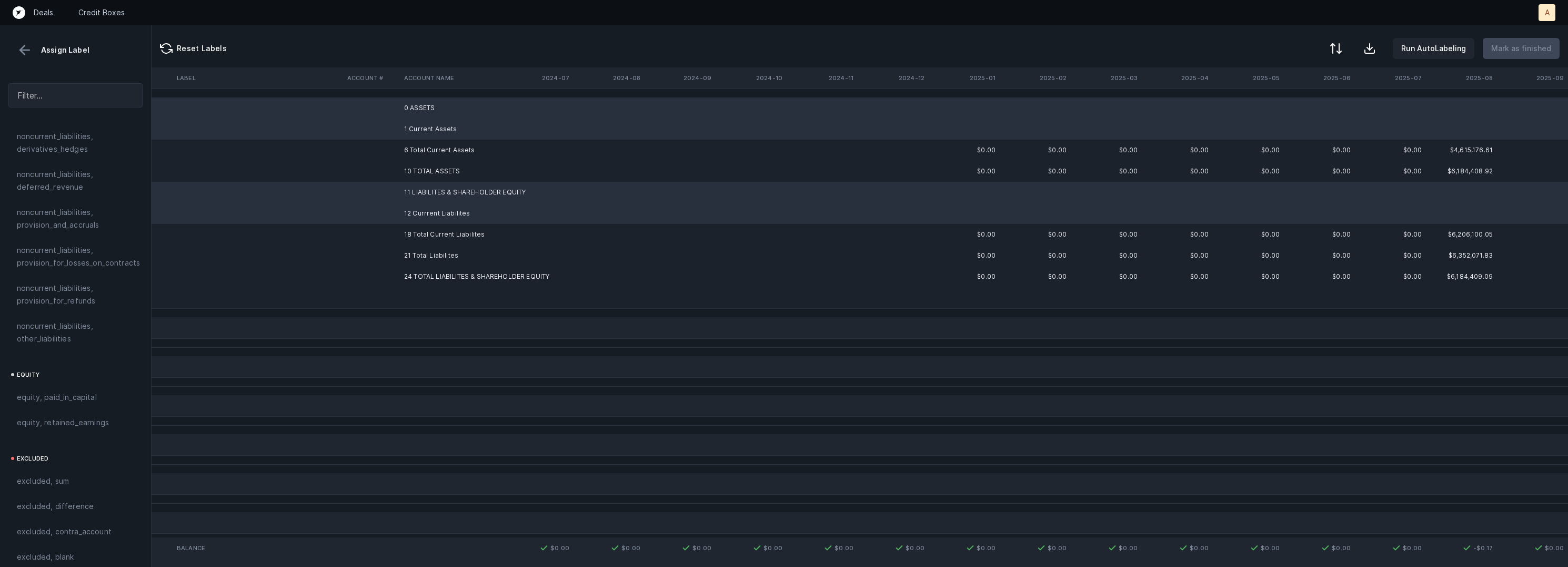
click at [431, 301] on td at bounding box center [464, 297] width 128 height 21
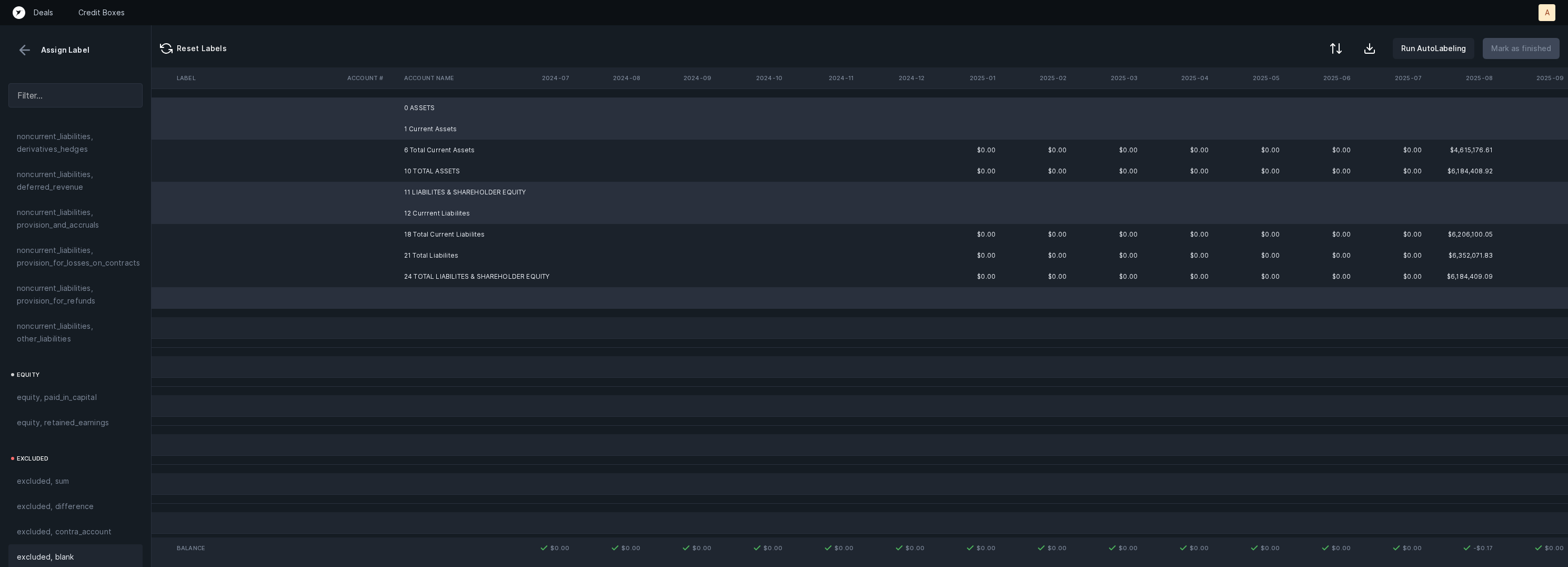
click at [75, 554] on div "excluded, blank" at bounding box center [75, 557] width 135 height 26
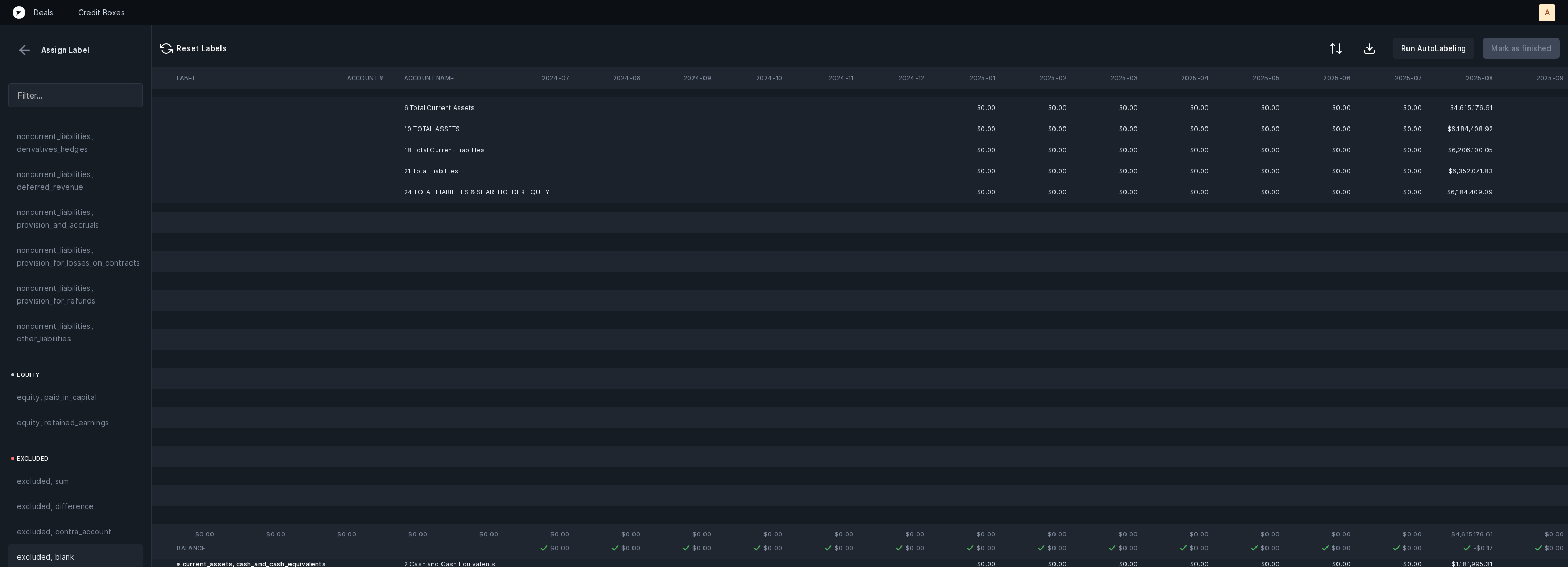
click at [444, 108] on td "6 Total Current Assets" at bounding box center [464, 107] width 128 height 21
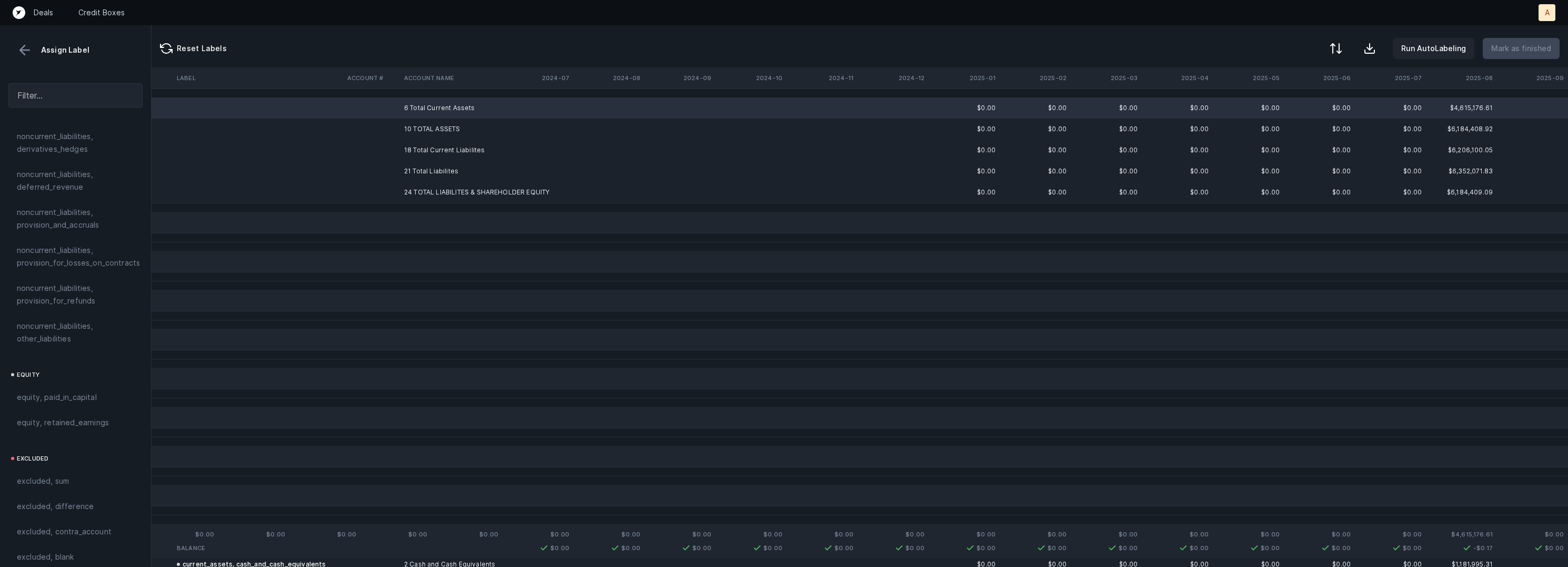
click at [438, 128] on td "10 TOTAL ASSETS" at bounding box center [464, 128] width 128 height 21
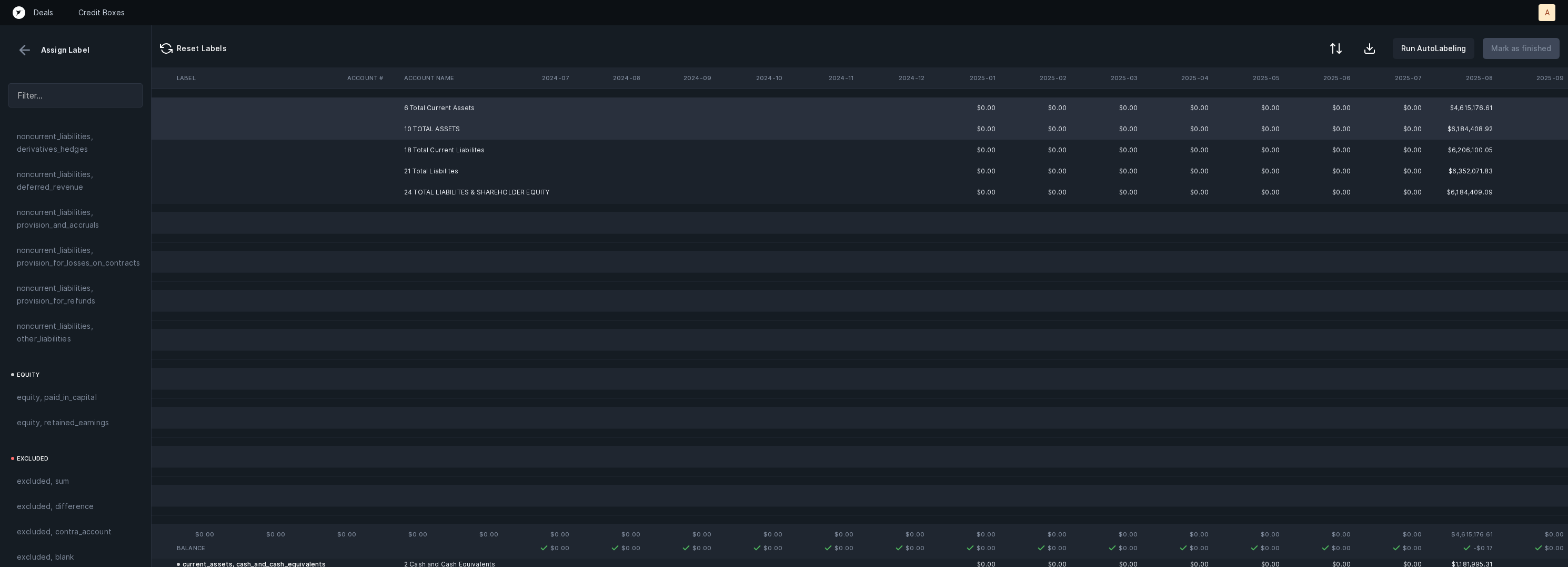
click at [438, 150] on td "18 Total Current Liabilites" at bounding box center [464, 149] width 128 height 21
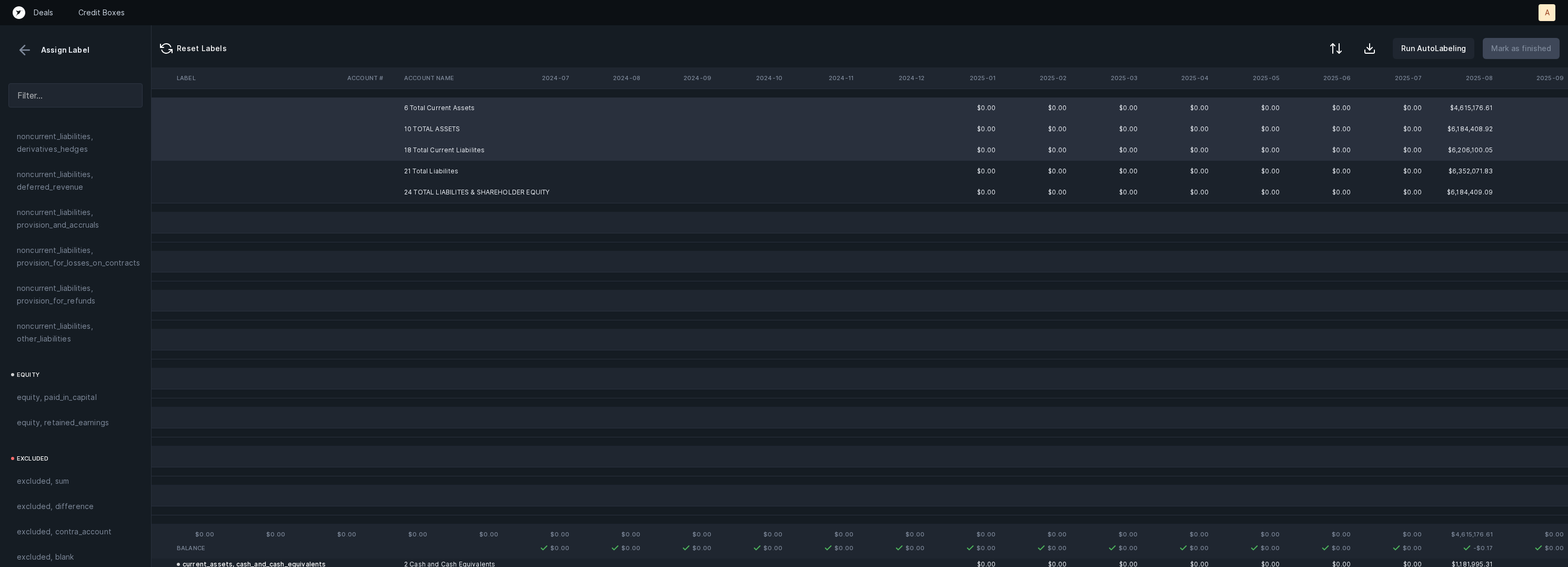
click at [427, 173] on td "21 Total Liabilites" at bounding box center [464, 170] width 128 height 21
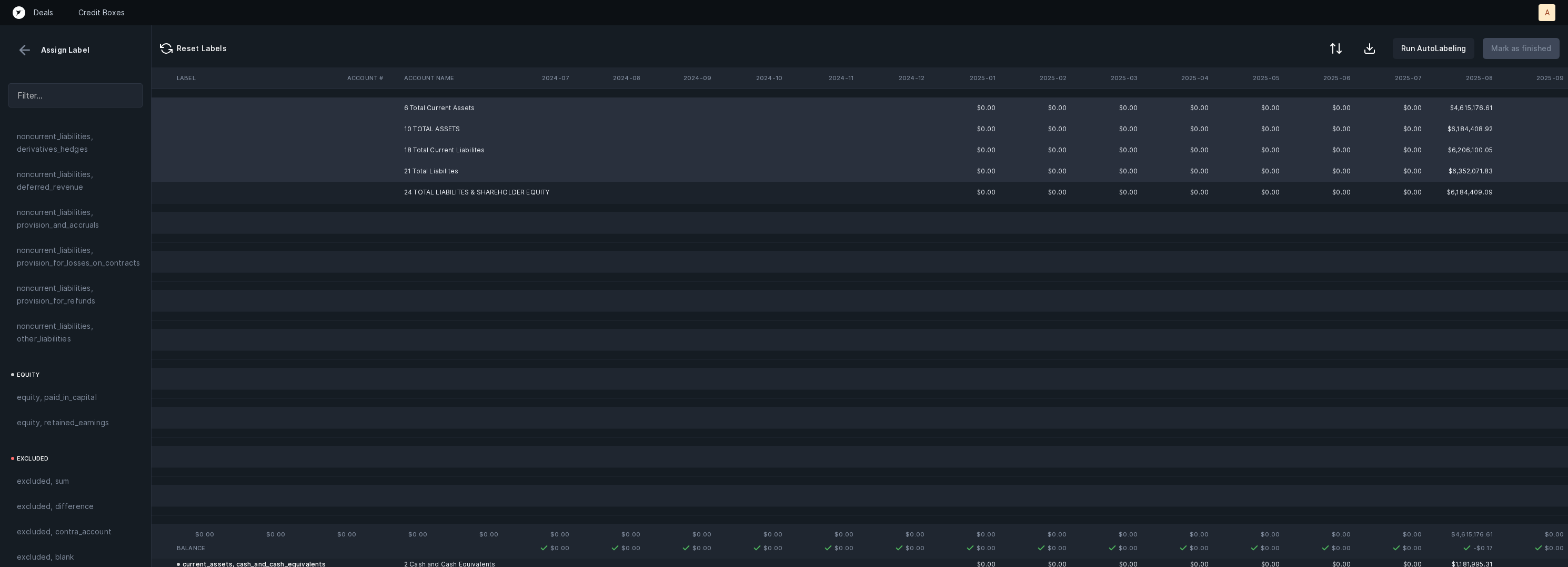
click at [423, 194] on td "24 TOTAL LIABILITES & SHAREHOLDER EQUITY" at bounding box center [464, 191] width 128 height 21
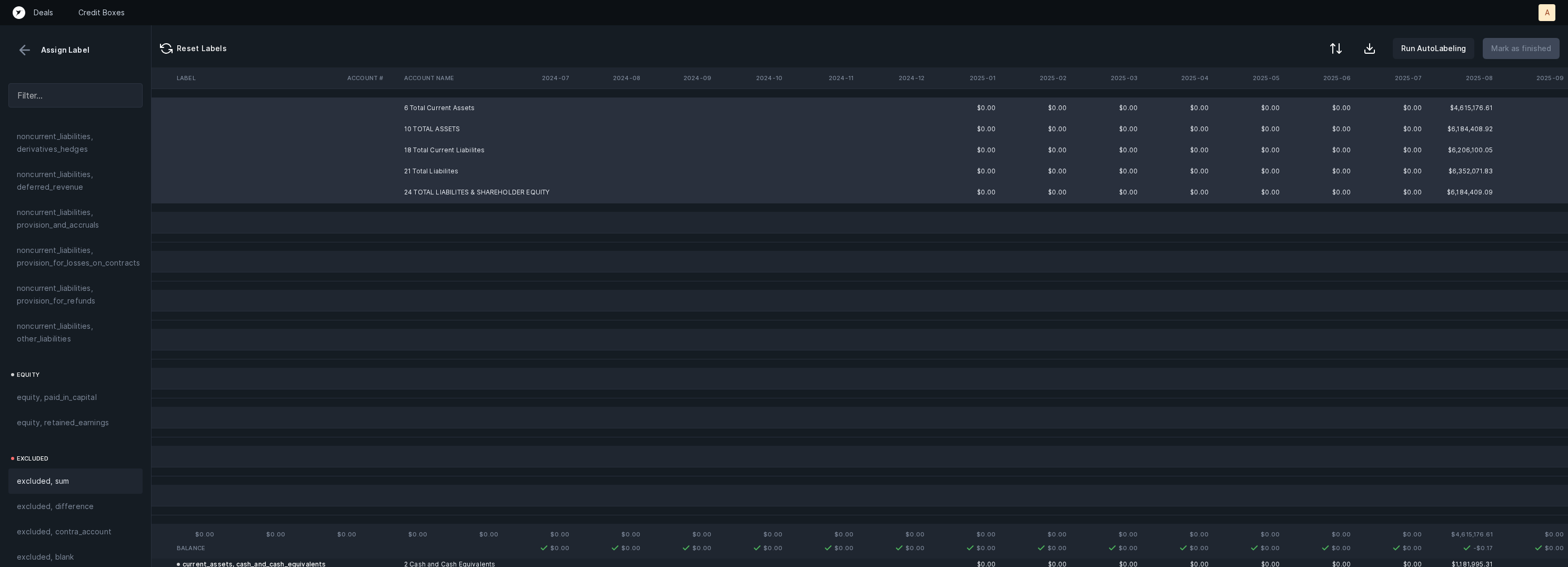
click at [55, 474] on span "excluded, sum" at bounding box center [42, 481] width 52 height 13
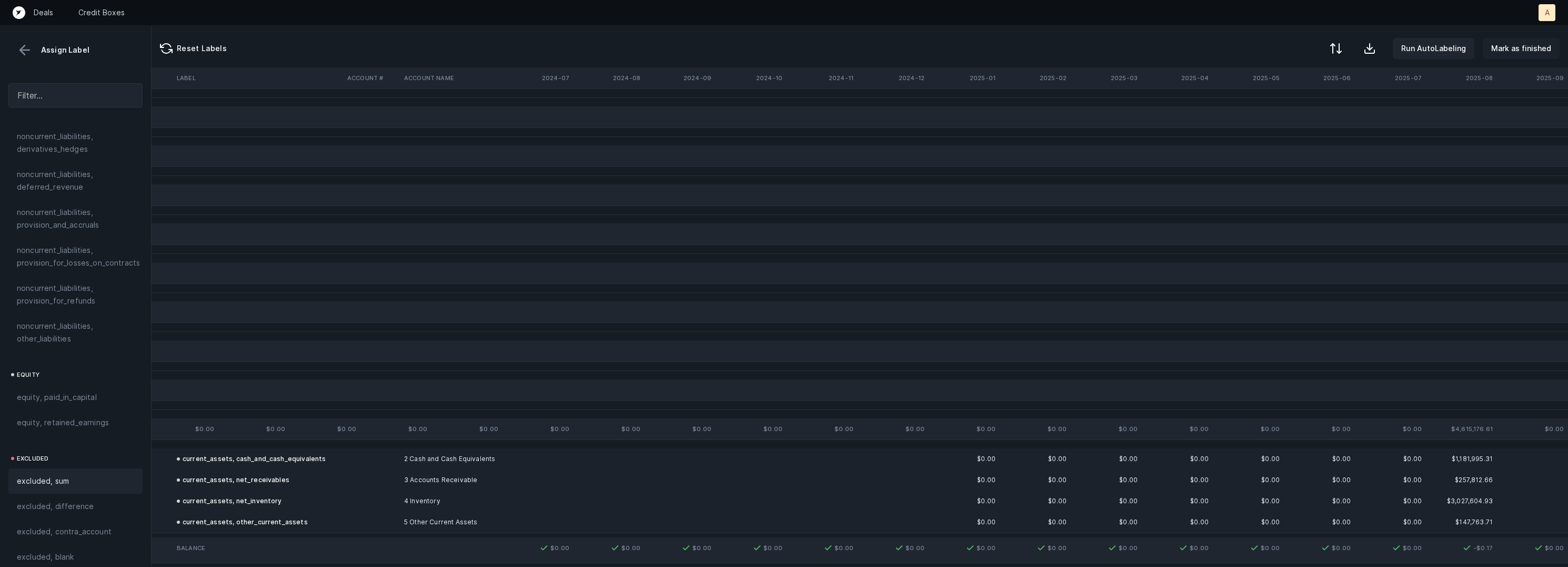
click at [1528, 49] on p "Mark as finished" at bounding box center [1521, 49] width 60 height 13
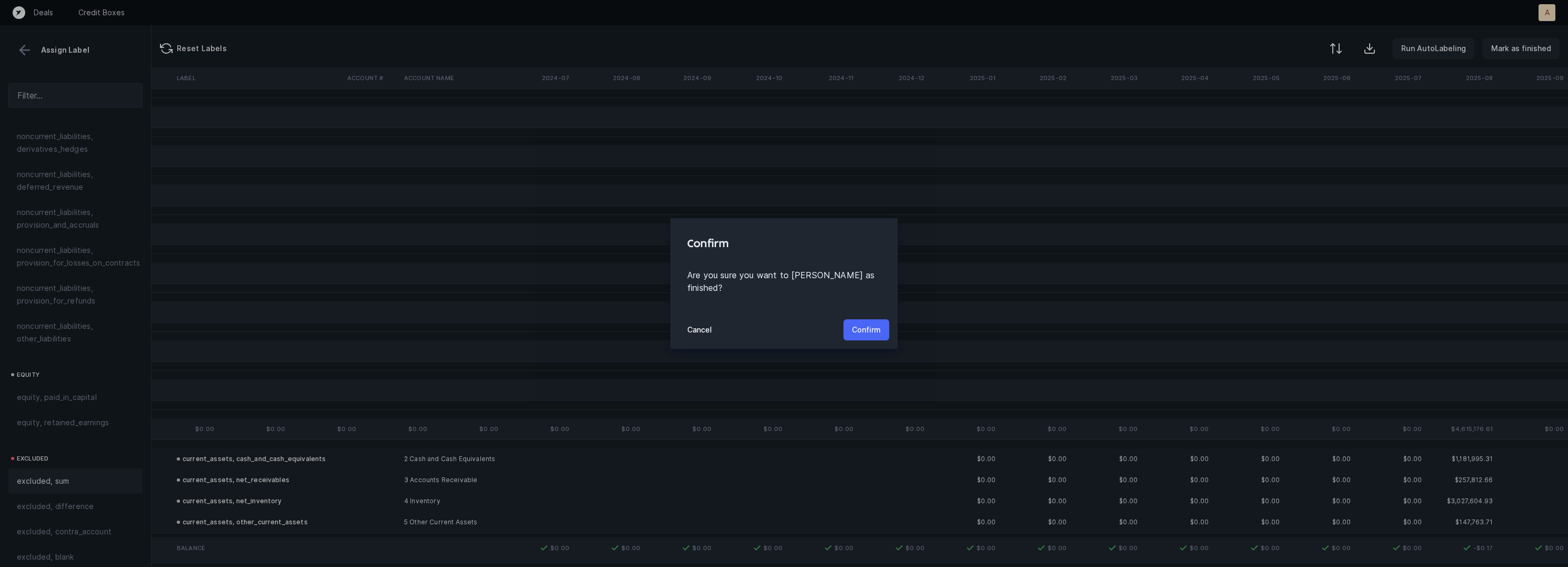
click at [870, 323] on p "Confirm" at bounding box center [867, 330] width 29 height 13
click at [870, 319] on button "Confirm" at bounding box center [866, 329] width 46 height 21
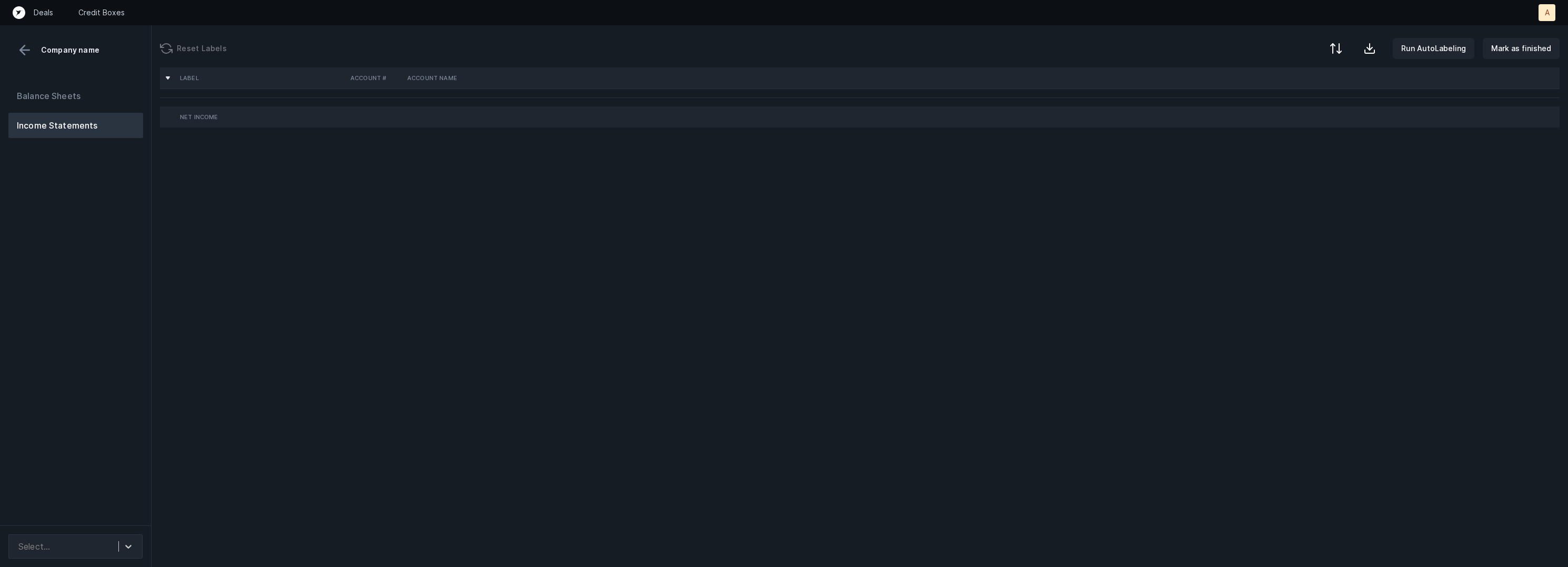
click at [119, 259] on div "Balance Sheets Income Statements" at bounding box center [76, 300] width 152 height 450
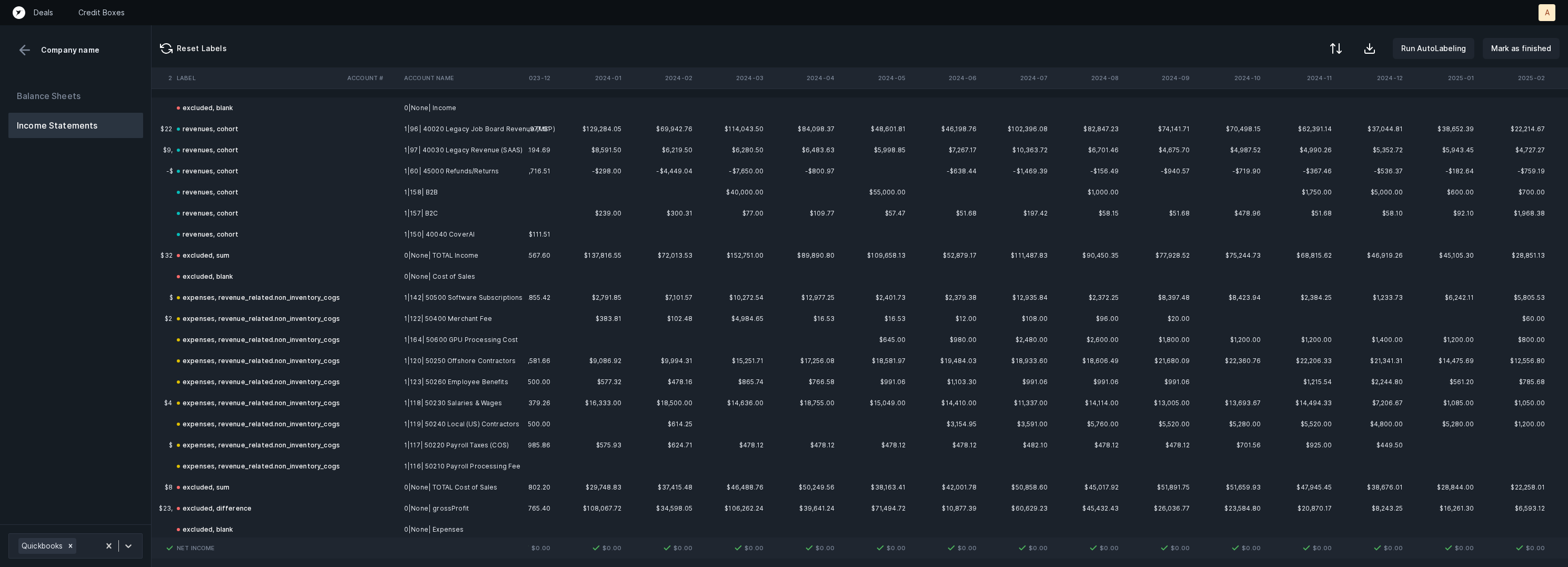
scroll to position [0, 2373]
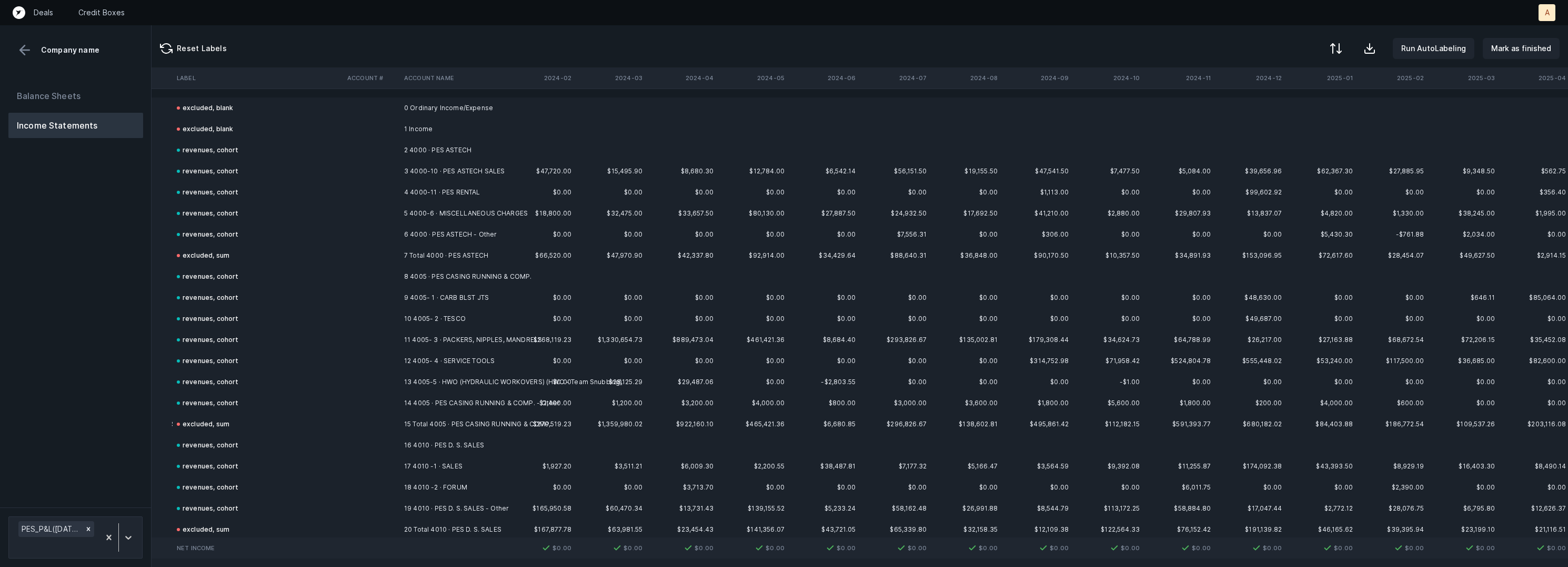
scroll to position [0, 1592]
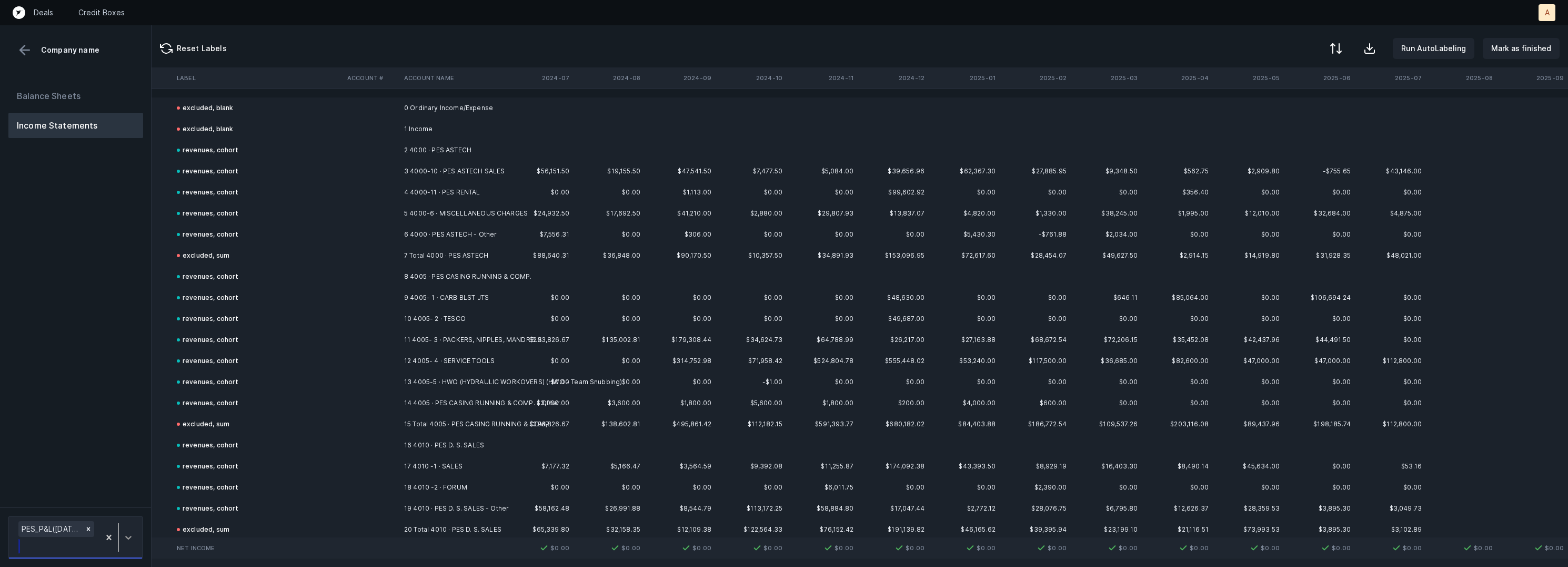
click at [128, 529] on div at bounding box center [128, 537] width 19 height 19
click at [112, 451] on div "Balance Sheets Income Statements" at bounding box center [76, 291] width 152 height 432
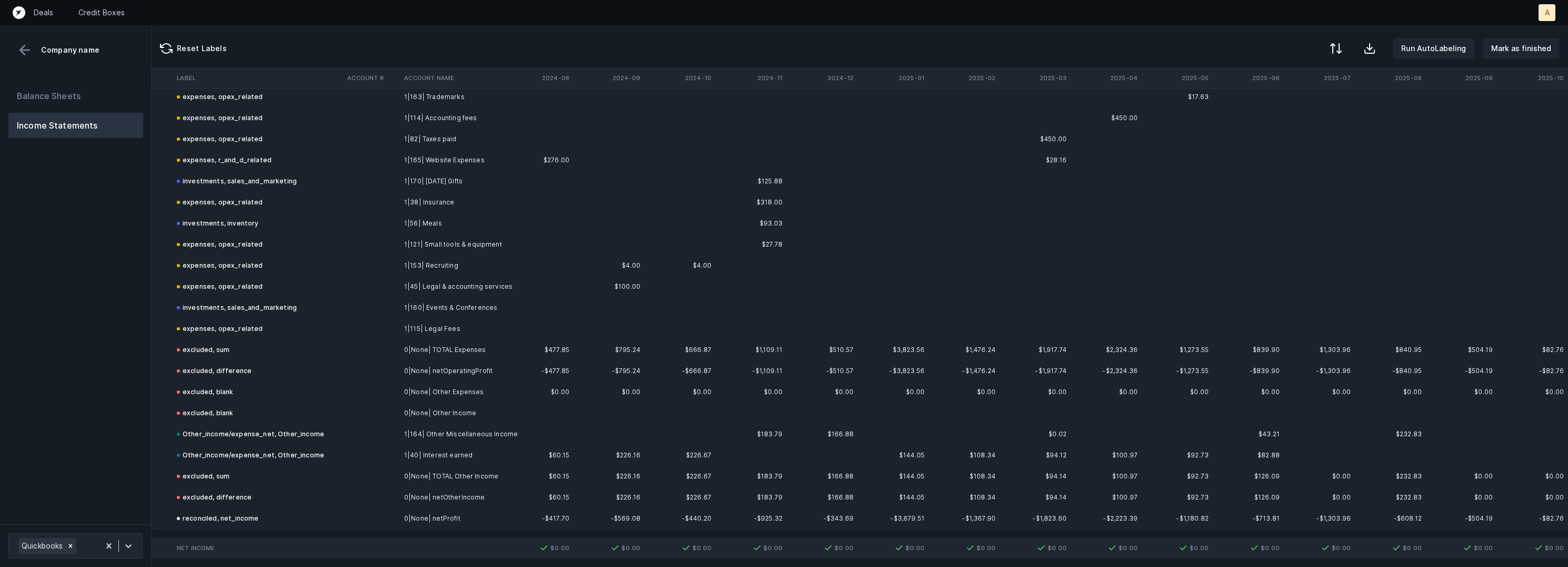
scroll to position [0, 2373]
